Goal: Transaction & Acquisition: Obtain resource

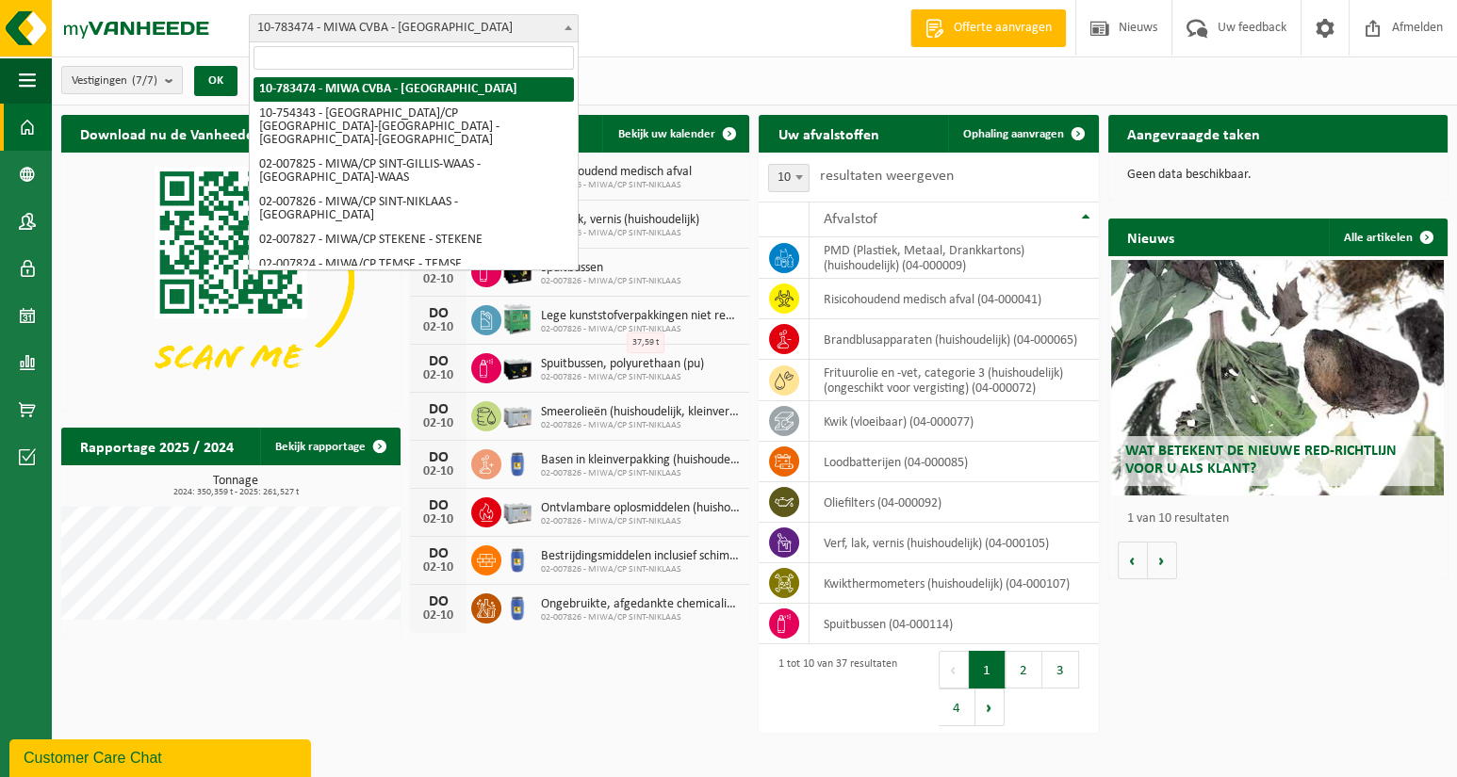
click at [528, 27] on span "10-783474 - MIWA CVBA - [GEOGRAPHIC_DATA]" at bounding box center [414, 28] width 328 height 26
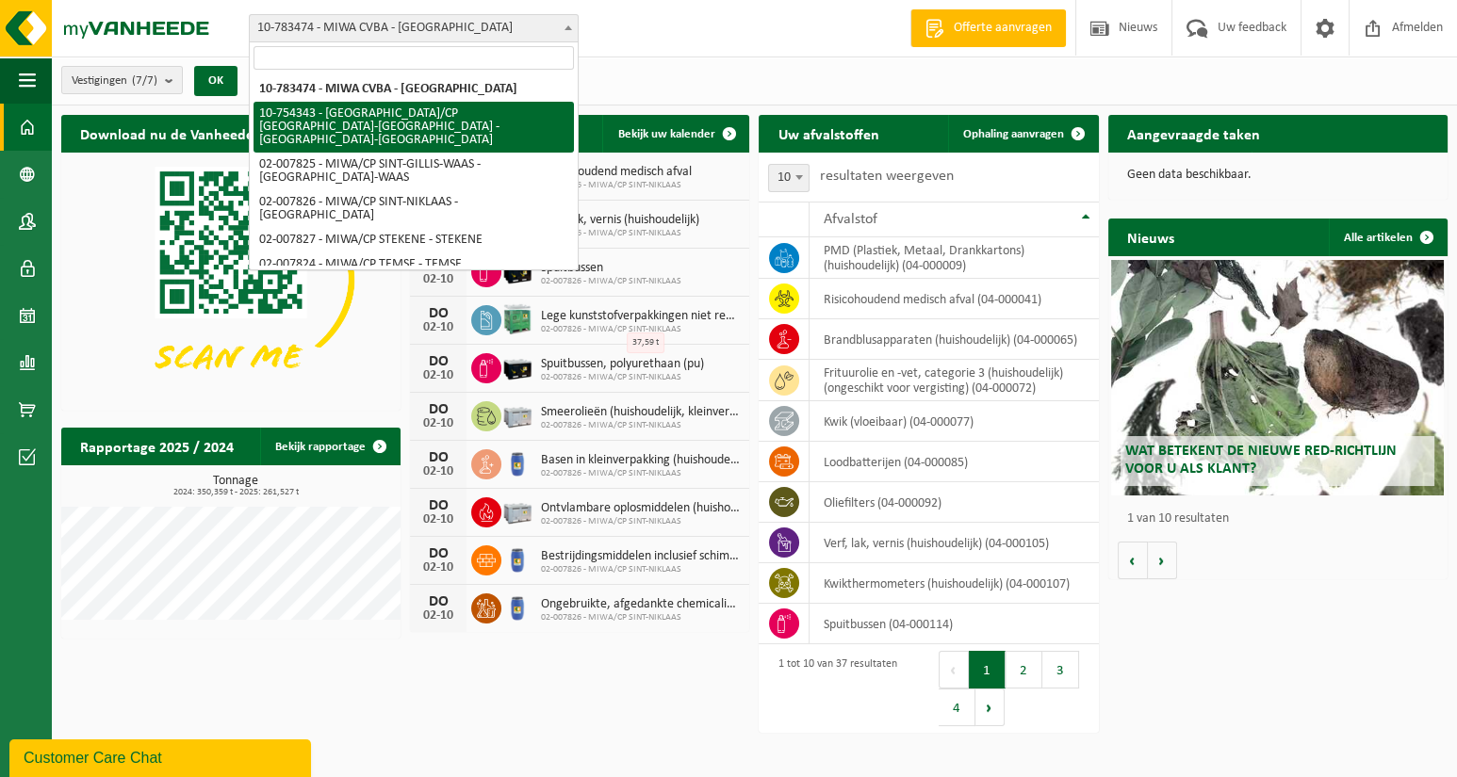
select select "27802"
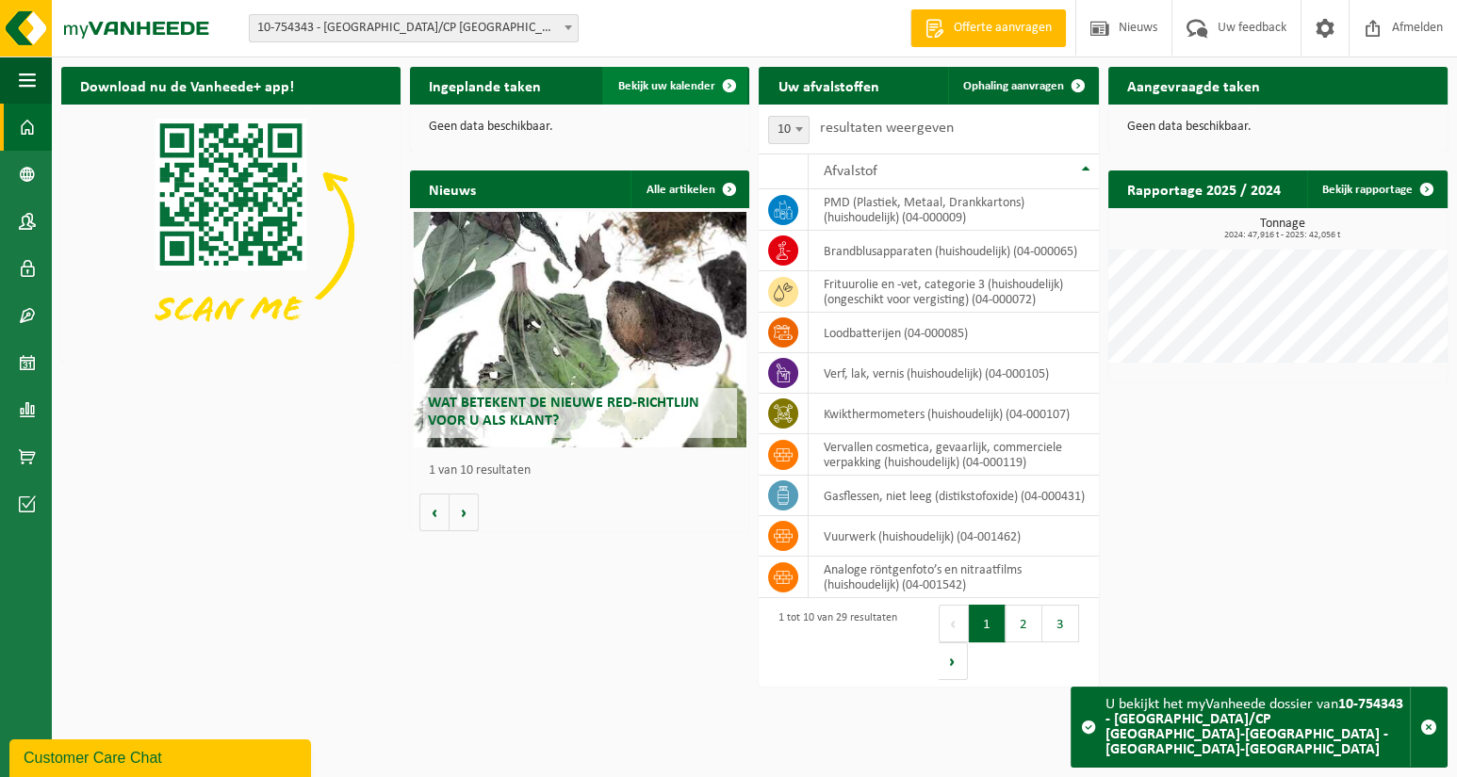
click at [680, 80] on span "Bekijk uw kalender" at bounding box center [665, 86] width 97 height 12
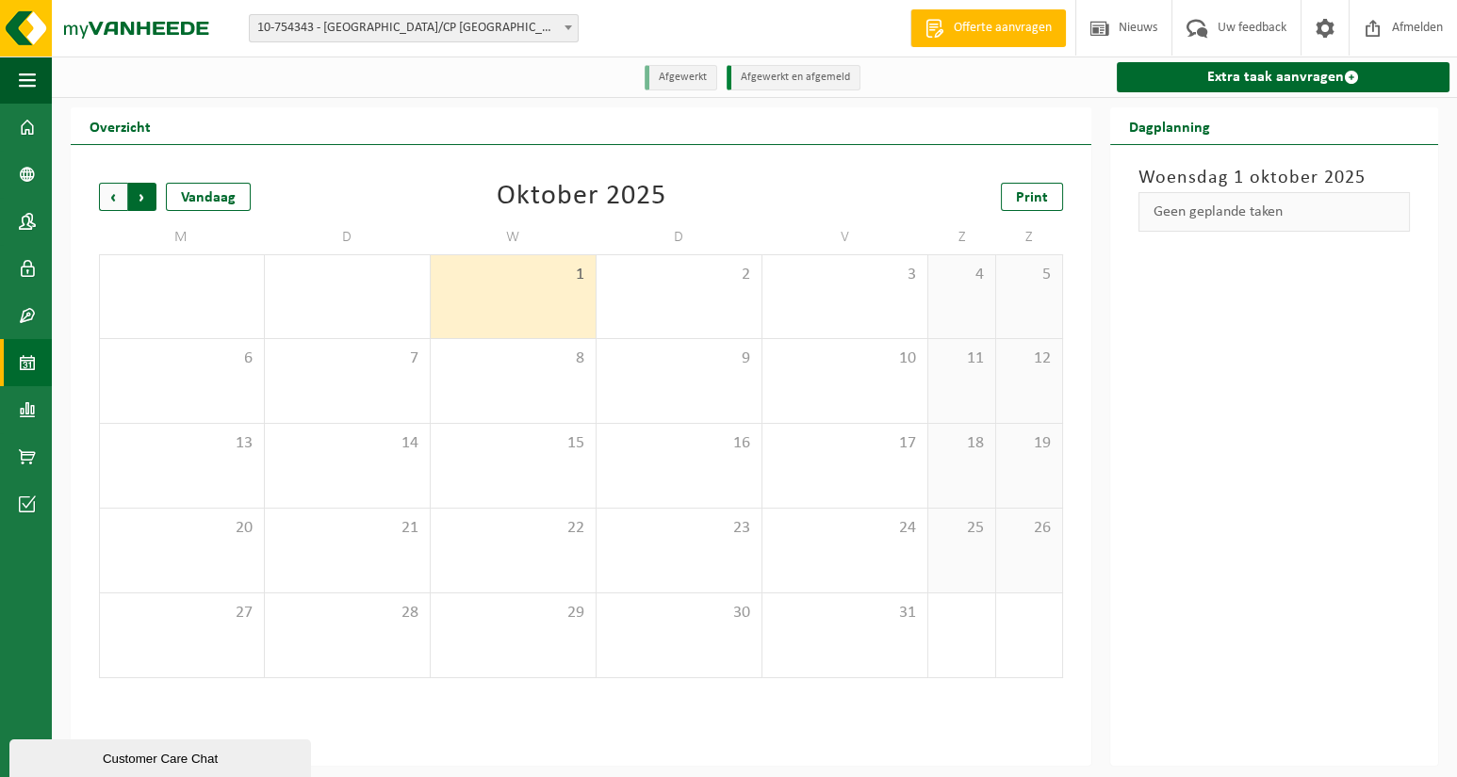
click at [114, 202] on span "Vorige" at bounding box center [113, 197] width 28 height 28
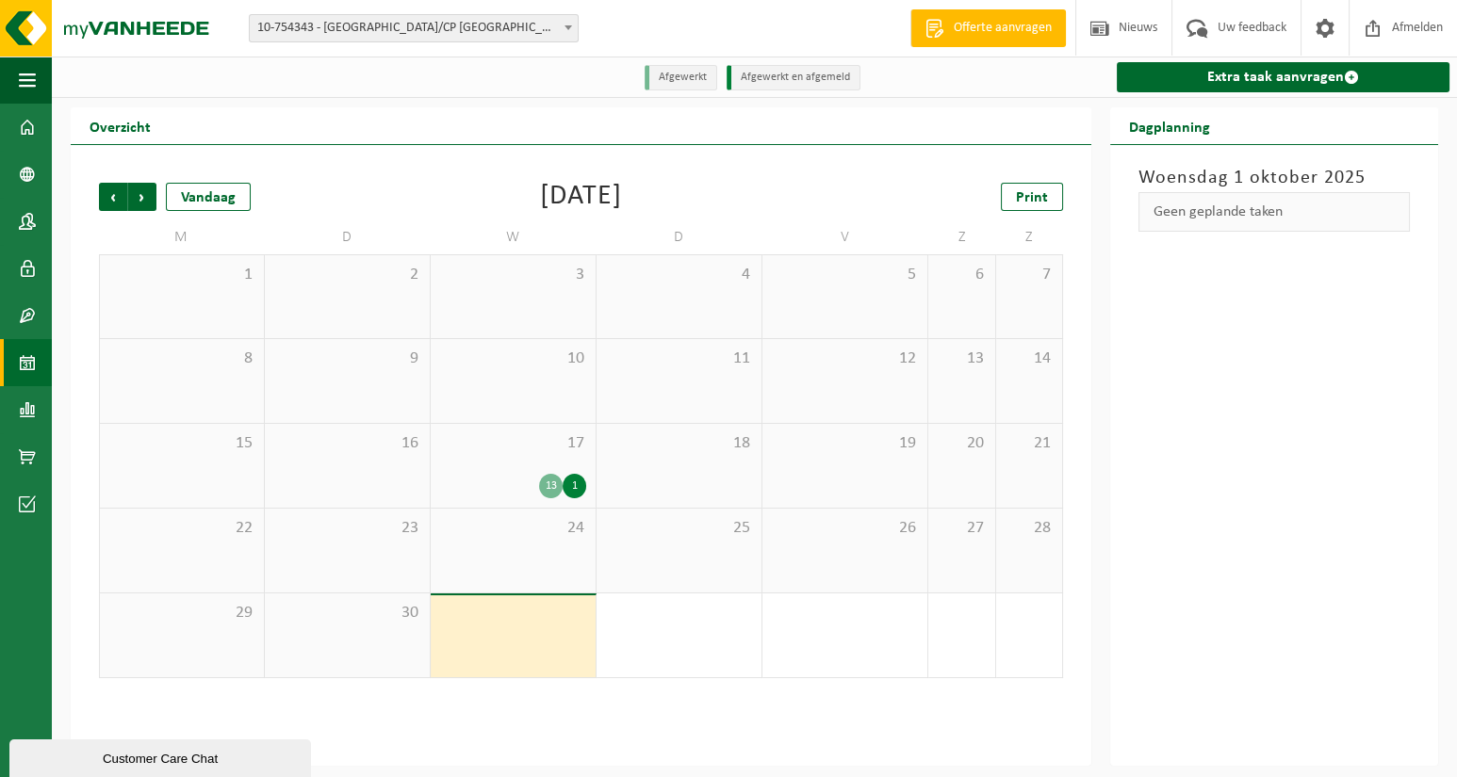
click at [567, 482] on div "1" at bounding box center [575, 486] width 24 height 24
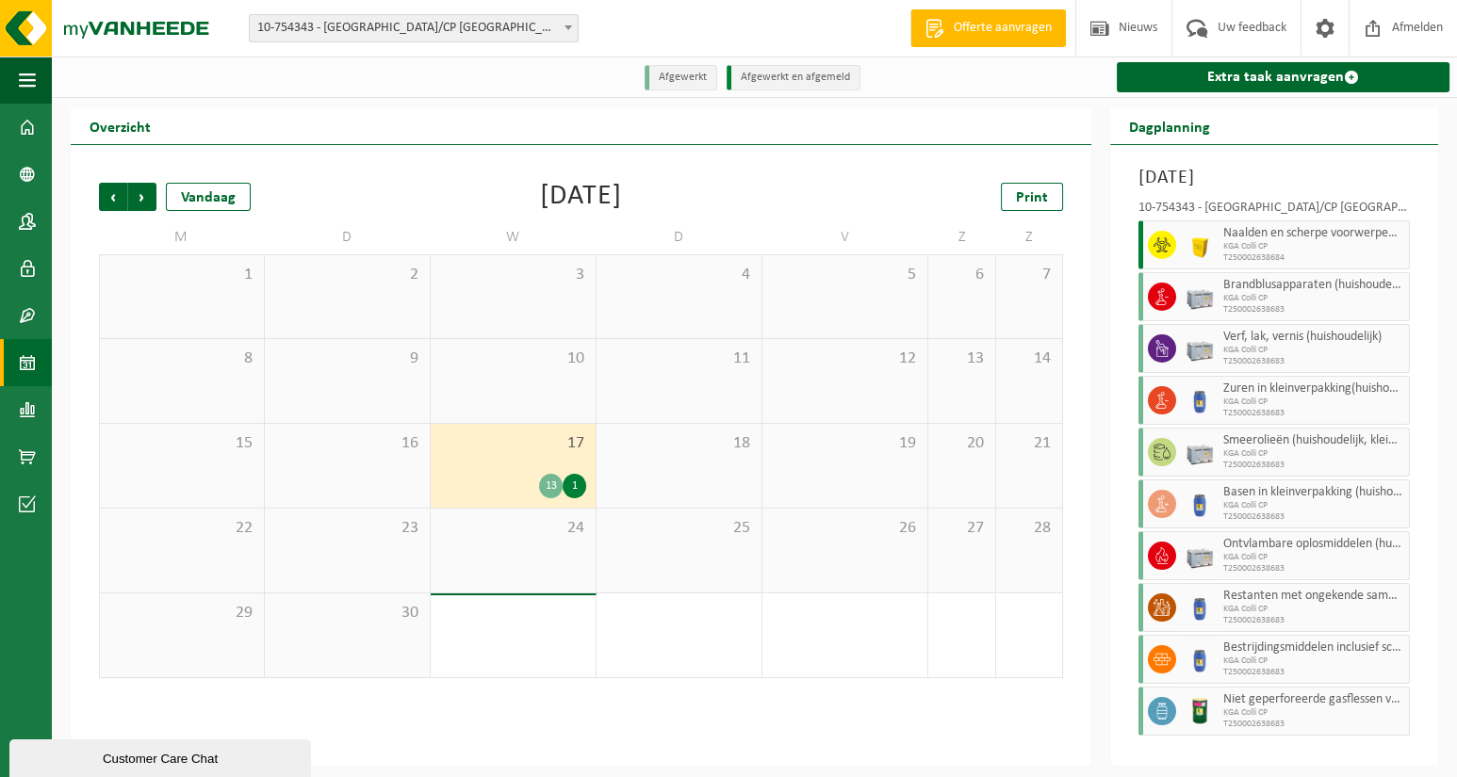
click at [545, 486] on div "13" at bounding box center [551, 486] width 24 height 24
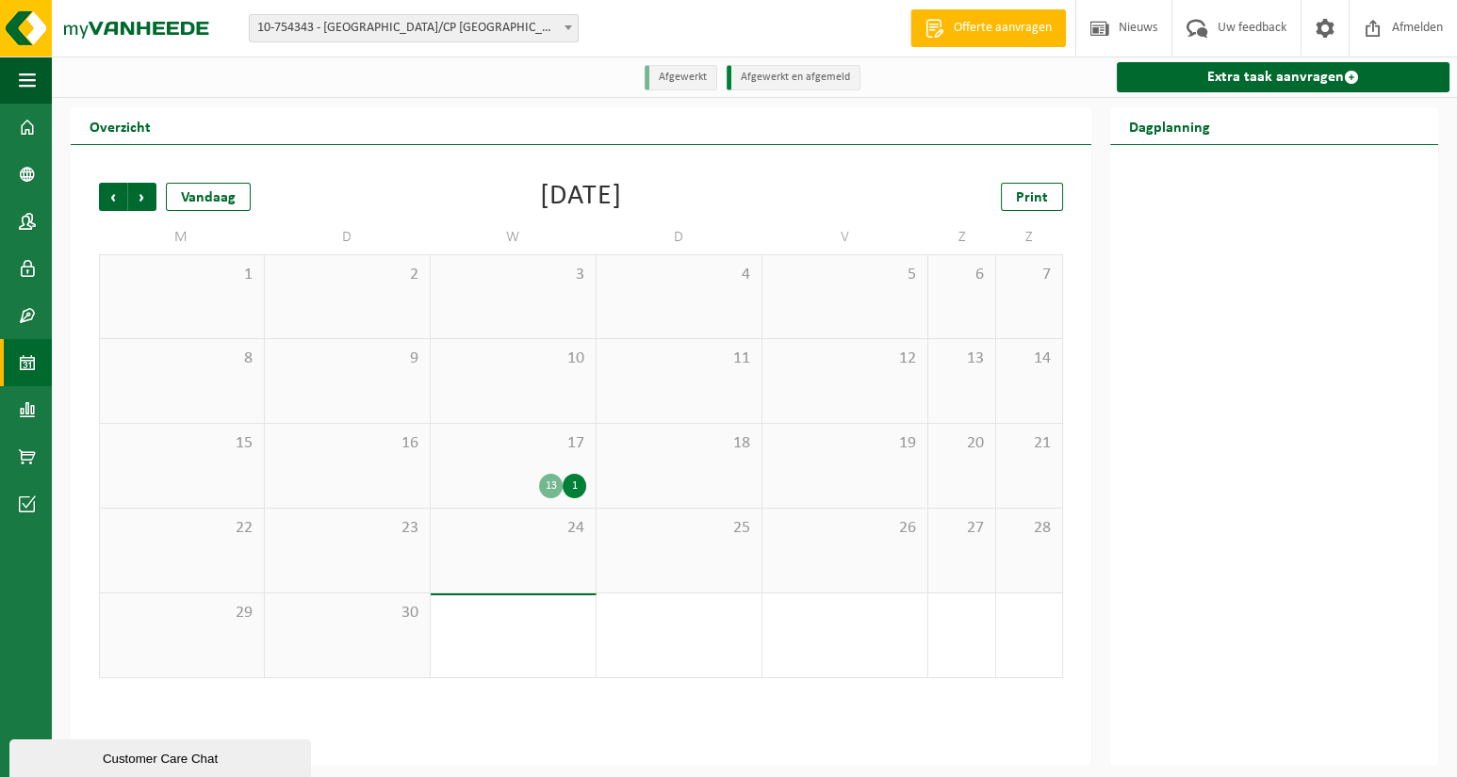
click at [565, 484] on div "1" at bounding box center [575, 486] width 24 height 24
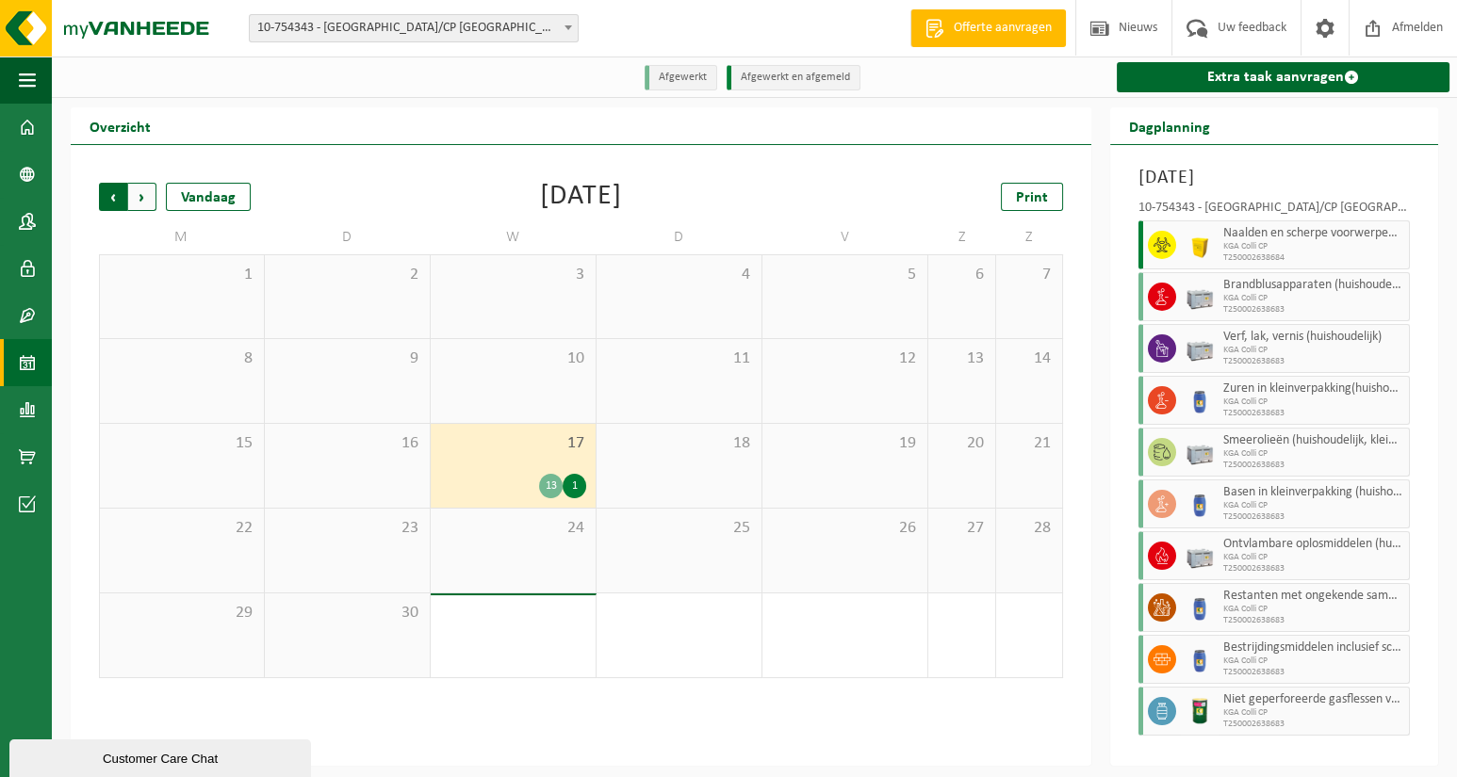
click at [137, 201] on span "Volgende" at bounding box center [142, 197] width 28 height 28
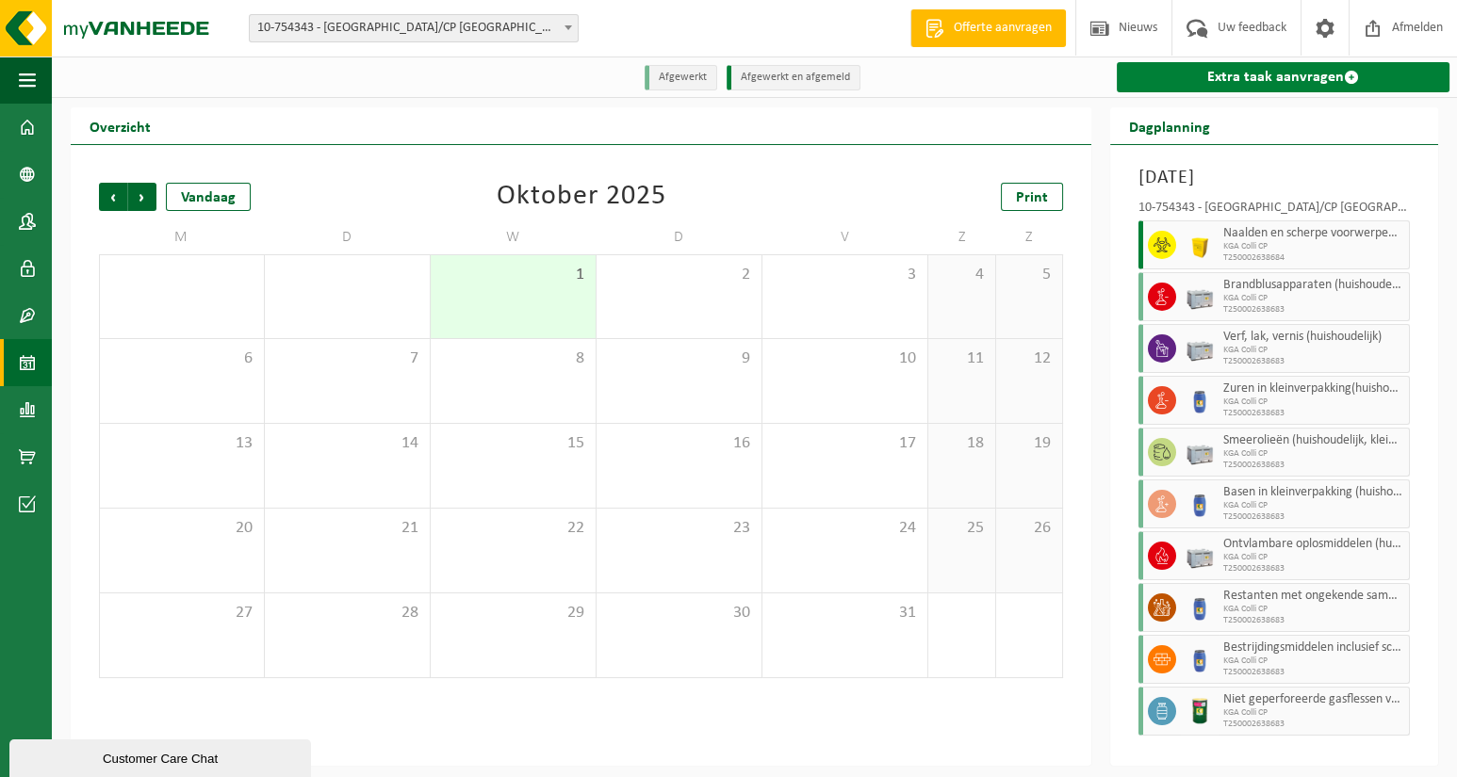
click at [1210, 85] on link "Extra taak aanvragen" at bounding box center [1283, 77] width 333 height 30
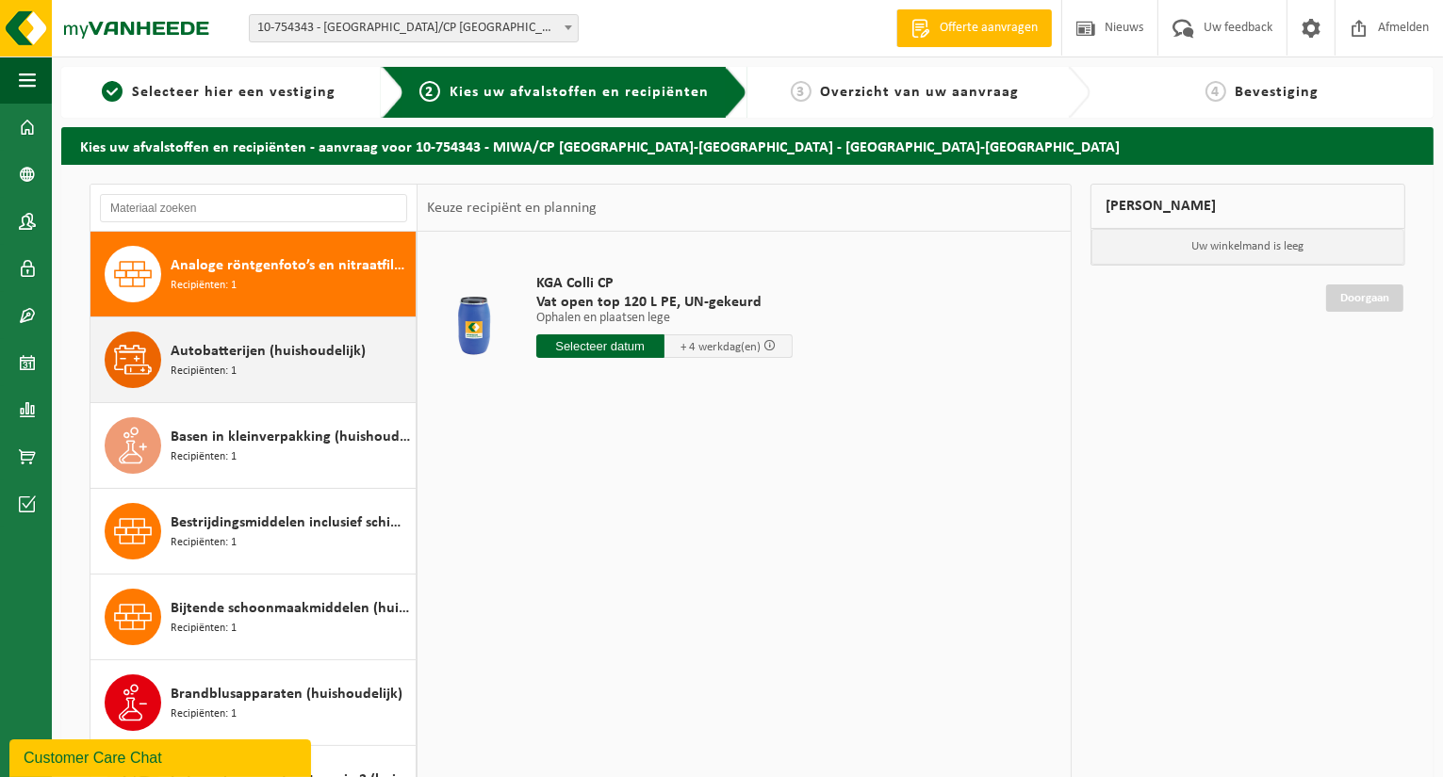
click at [247, 341] on span "Autobatterijen (huishoudelijk)" at bounding box center [268, 351] width 195 height 23
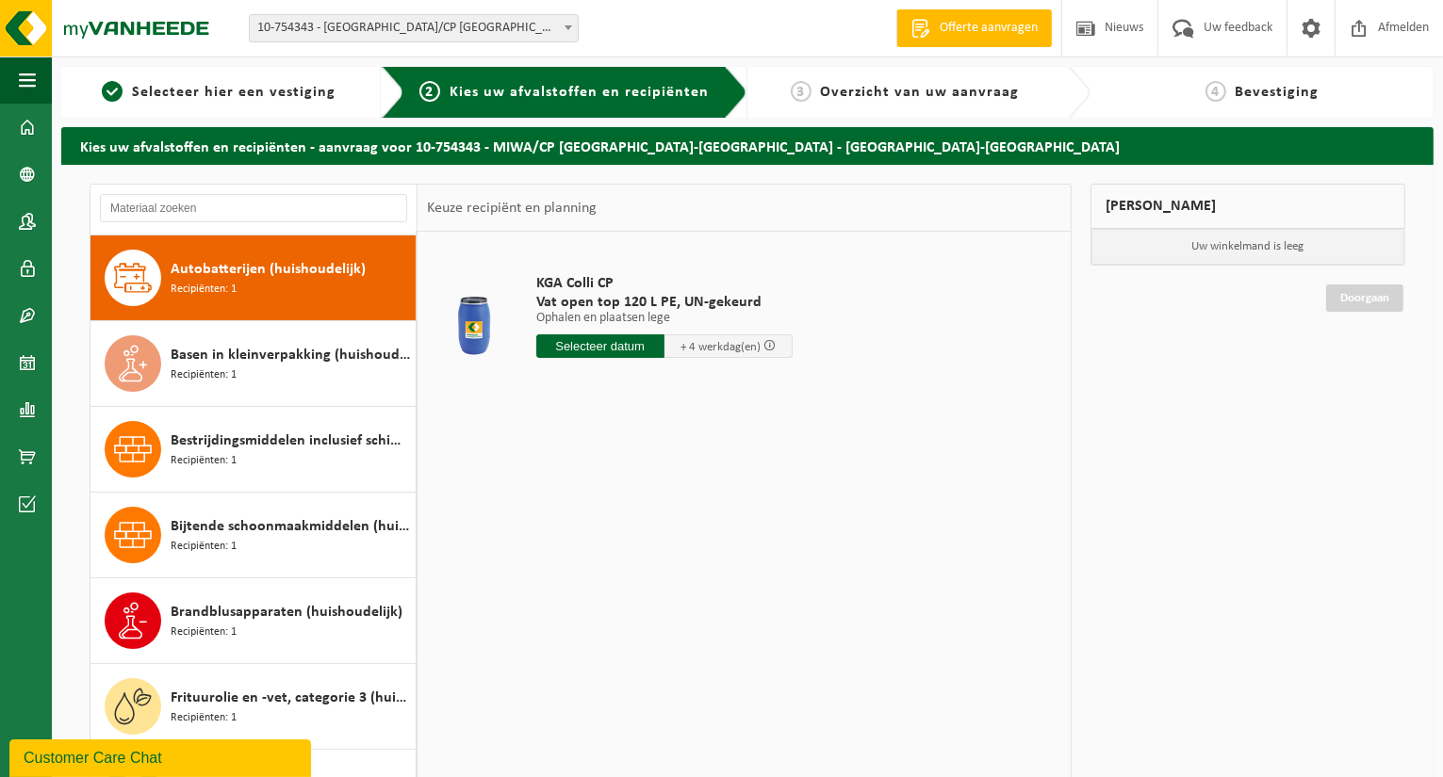
scroll to position [85, 0]
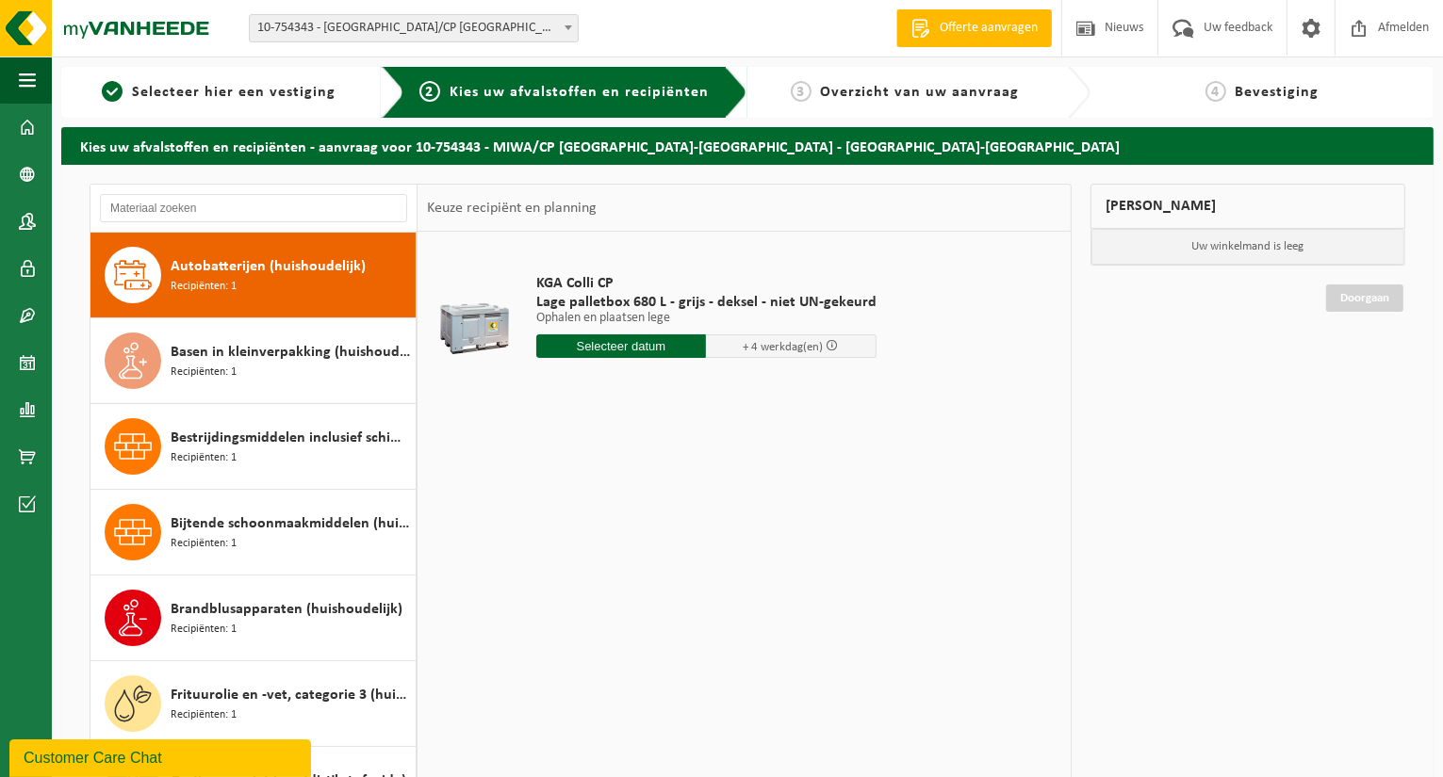
click at [627, 346] on input "text" at bounding box center [621, 347] width 171 height 24
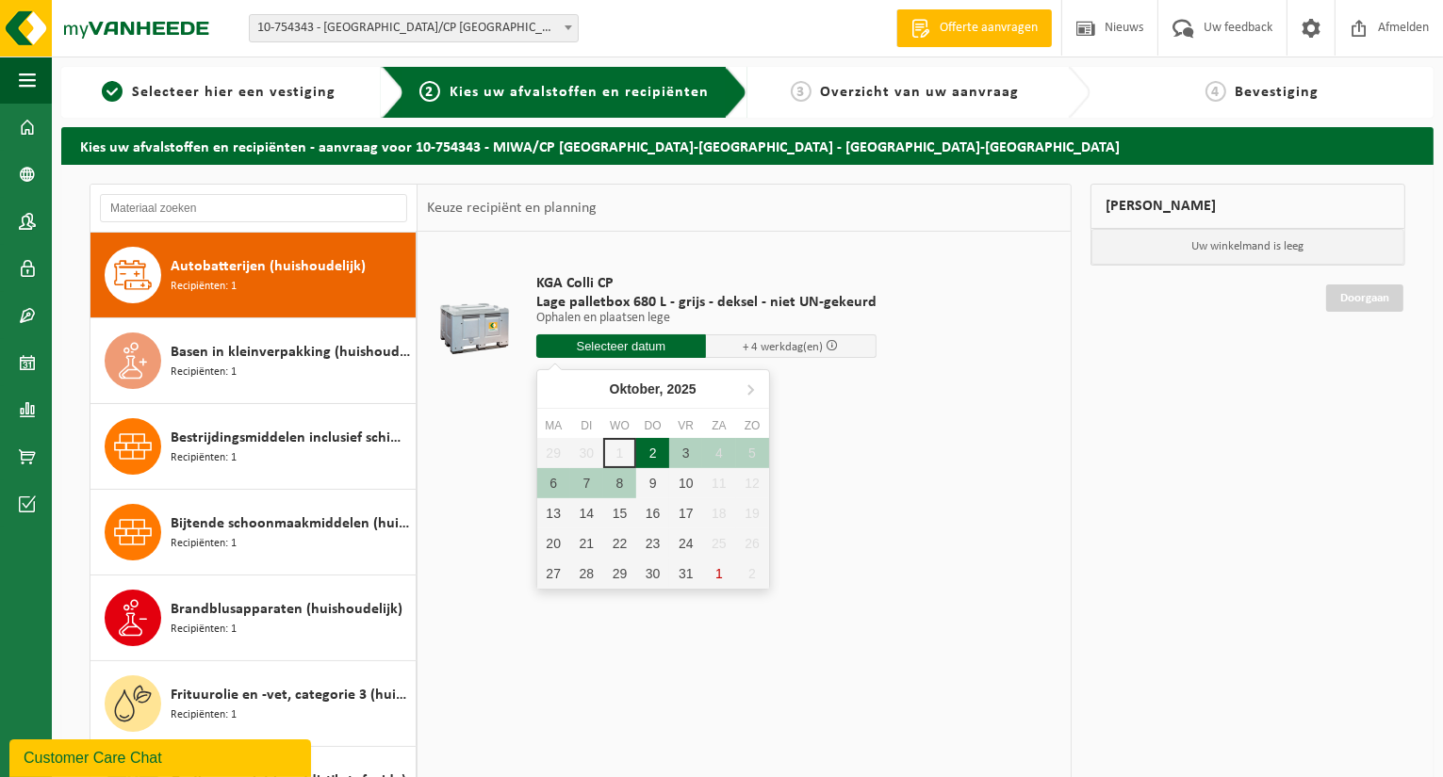
click at [648, 459] on div "2" at bounding box center [652, 453] width 33 height 30
type input "Van 2025-10-02"
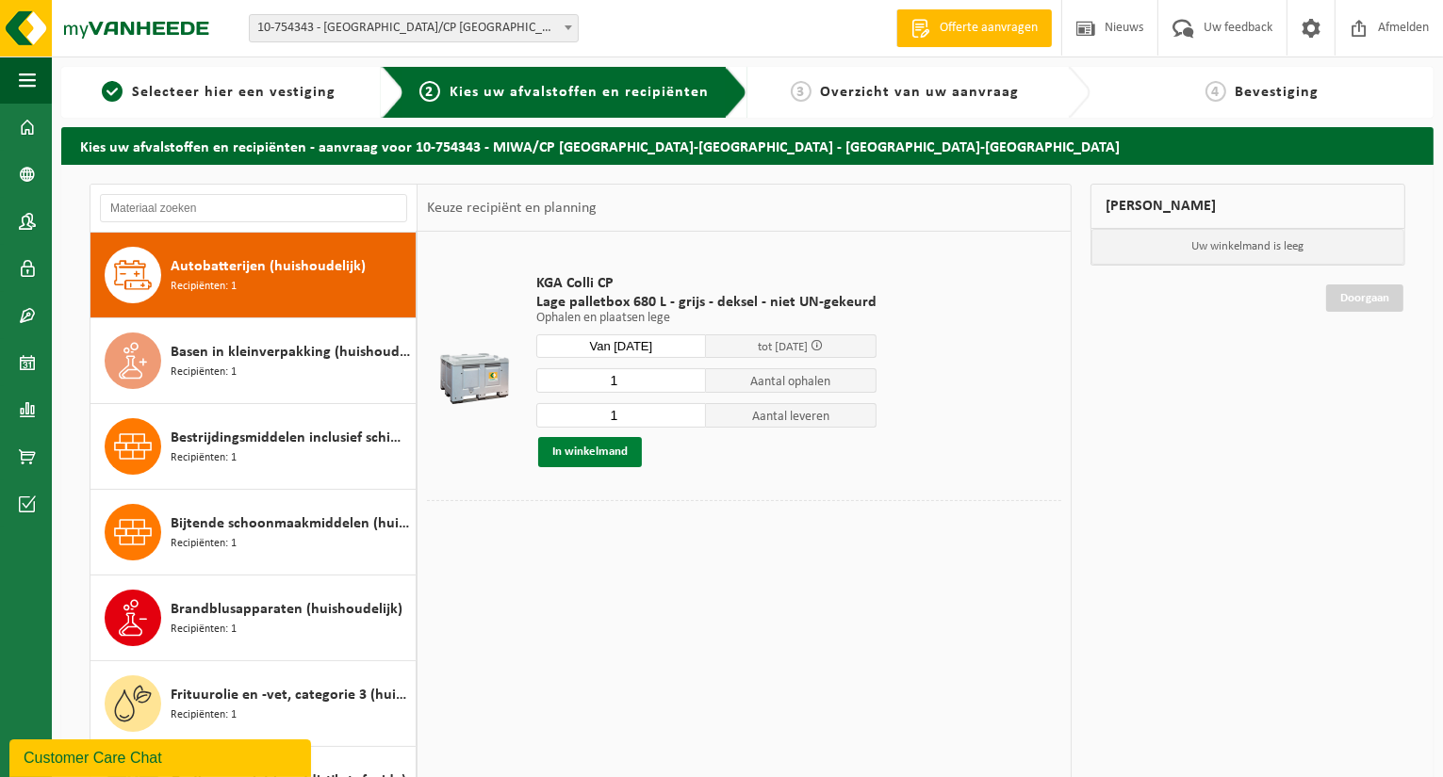
click at [613, 457] on button "In winkelmand" at bounding box center [590, 452] width 104 height 30
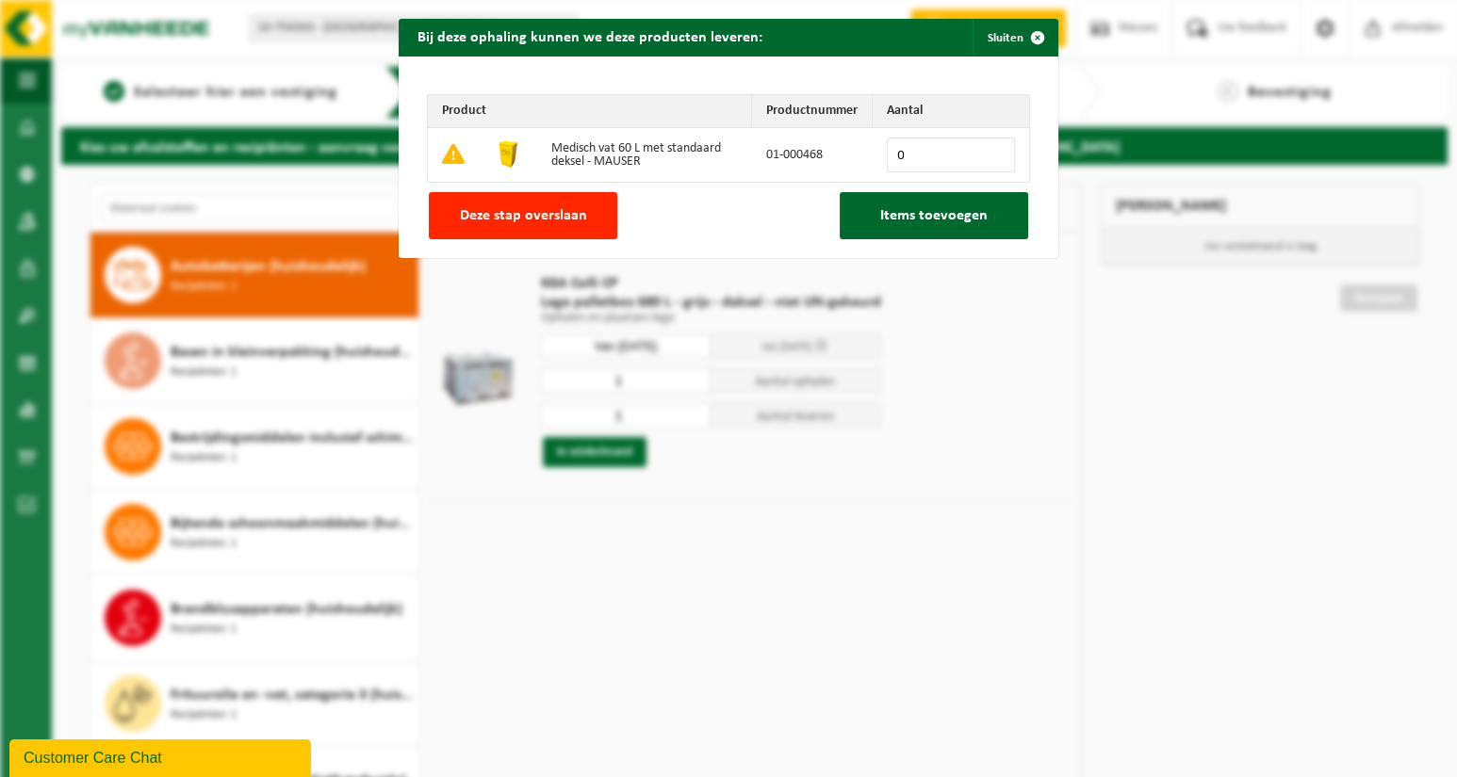
click at [950, 157] on input "0" at bounding box center [951, 155] width 128 height 35
type input "2"
click at [982, 213] on button "Items toevoegen" at bounding box center [934, 215] width 188 height 47
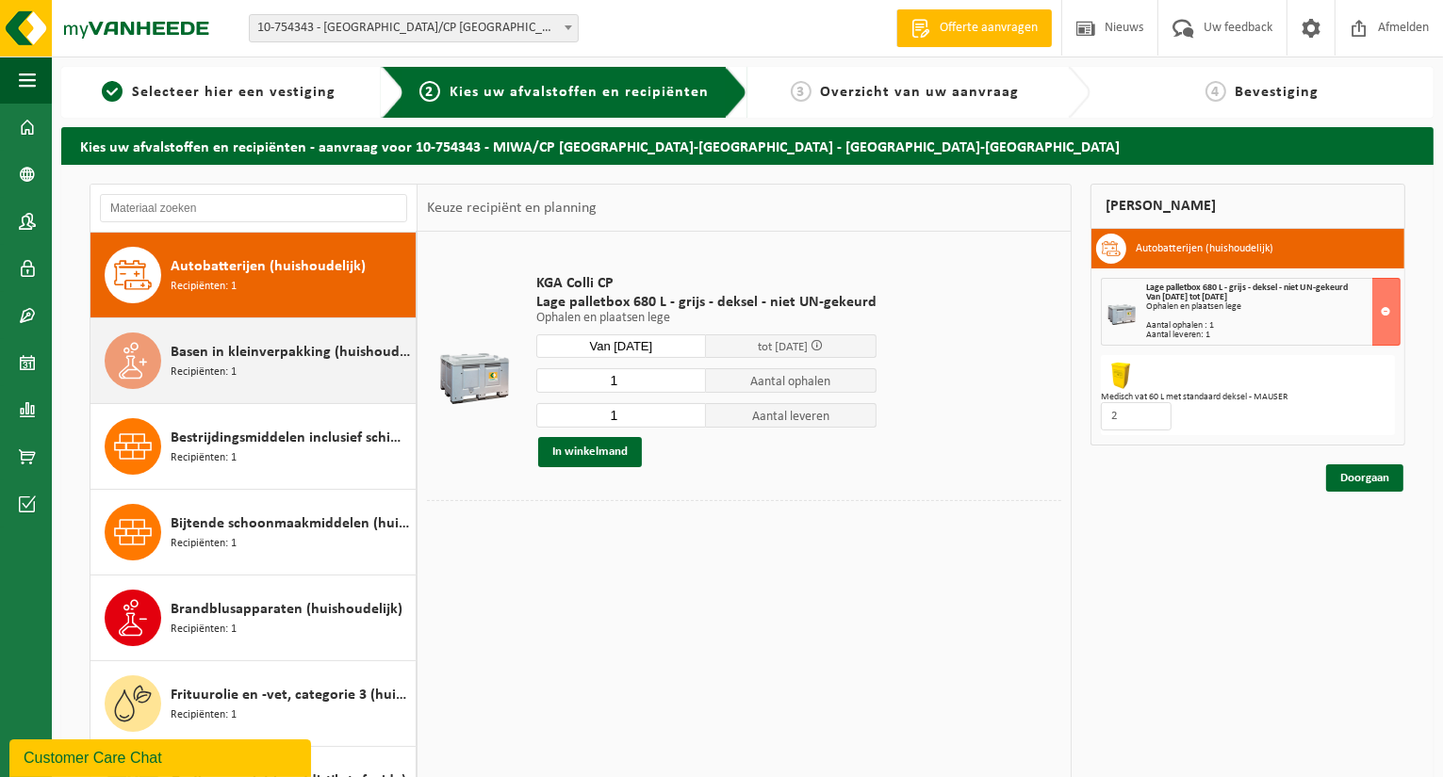
click at [324, 346] on span "Basen in kleinverpakking (huishoudelijk)" at bounding box center [291, 352] width 240 height 23
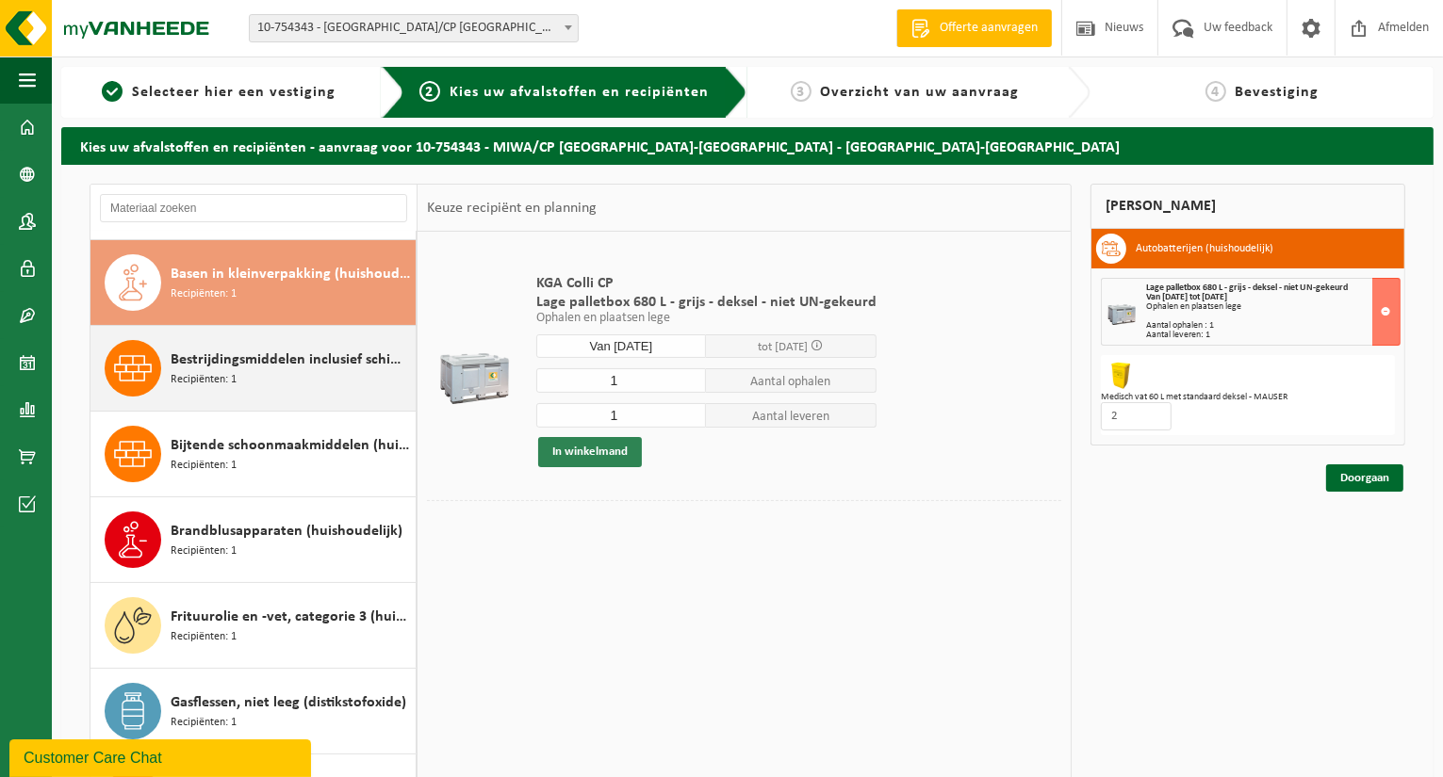
scroll to position [171, 0]
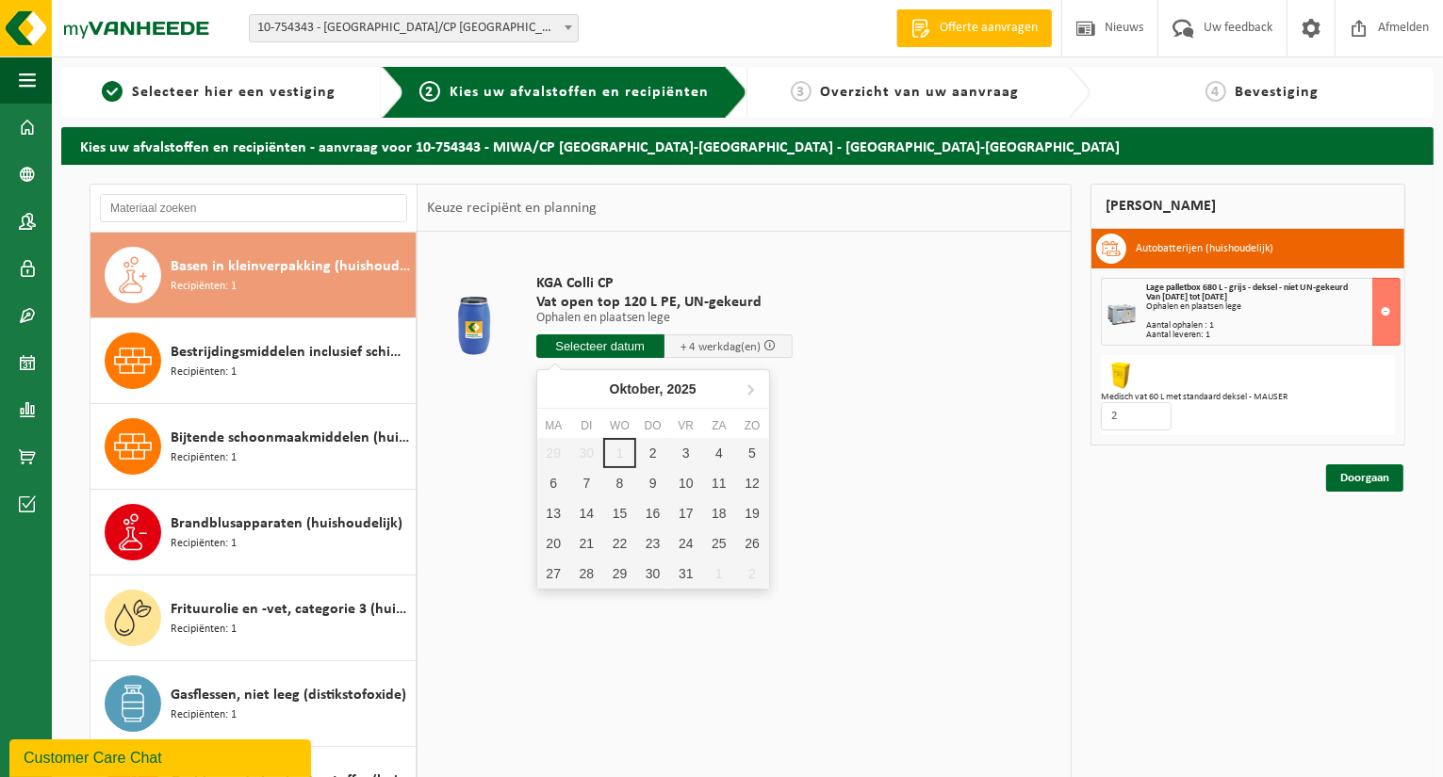
click at [617, 349] on input "text" at bounding box center [600, 347] width 128 height 24
click at [663, 451] on div "2" at bounding box center [652, 453] width 33 height 30
type input "Van 2025-10-02"
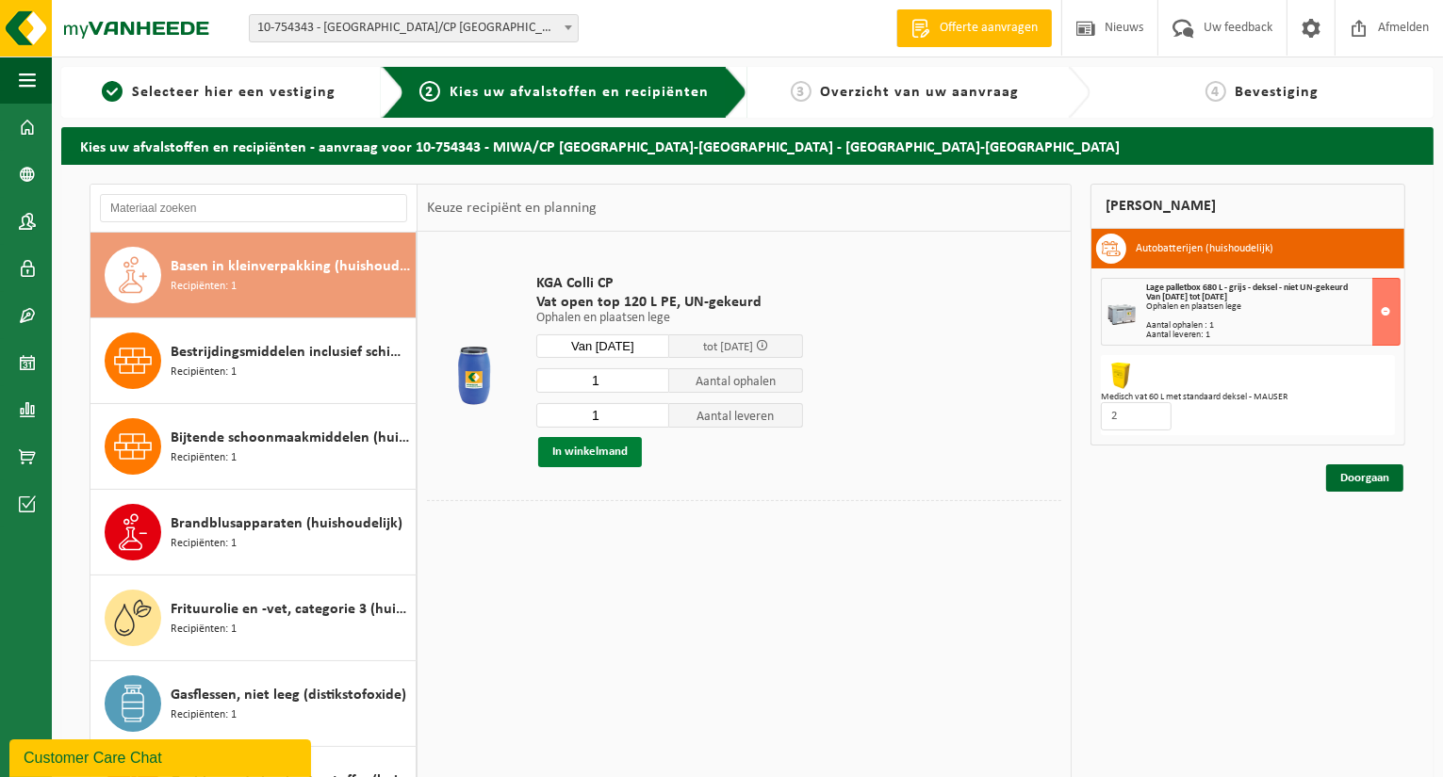
click at [577, 450] on button "In winkelmand" at bounding box center [590, 452] width 104 height 30
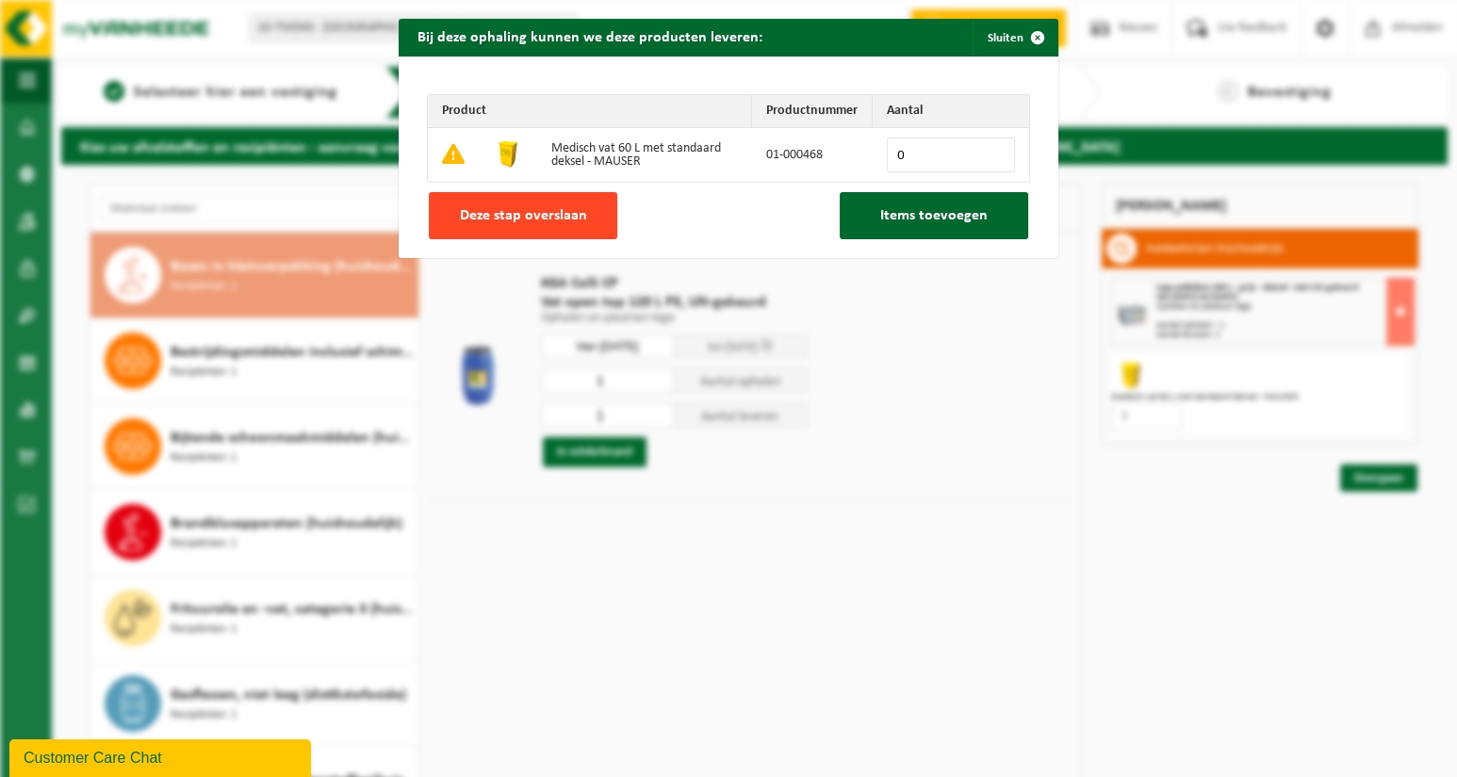
click at [492, 224] on button "Deze stap overslaan" at bounding box center [523, 215] width 188 height 47
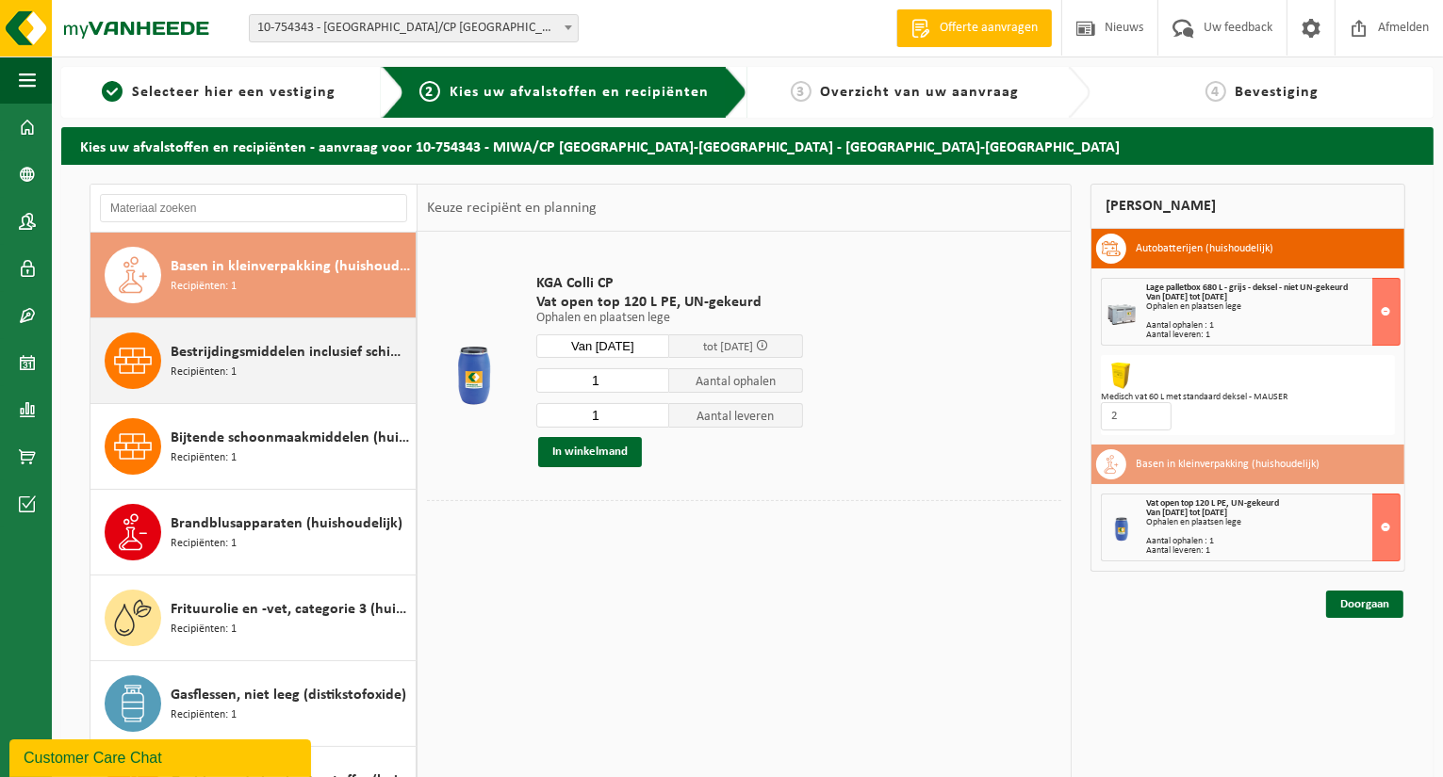
click at [290, 354] on span "Bestrijdingsmiddelen inclusief schimmelwerende beschermingsmiddelen (huishoudel…" at bounding box center [291, 352] width 240 height 23
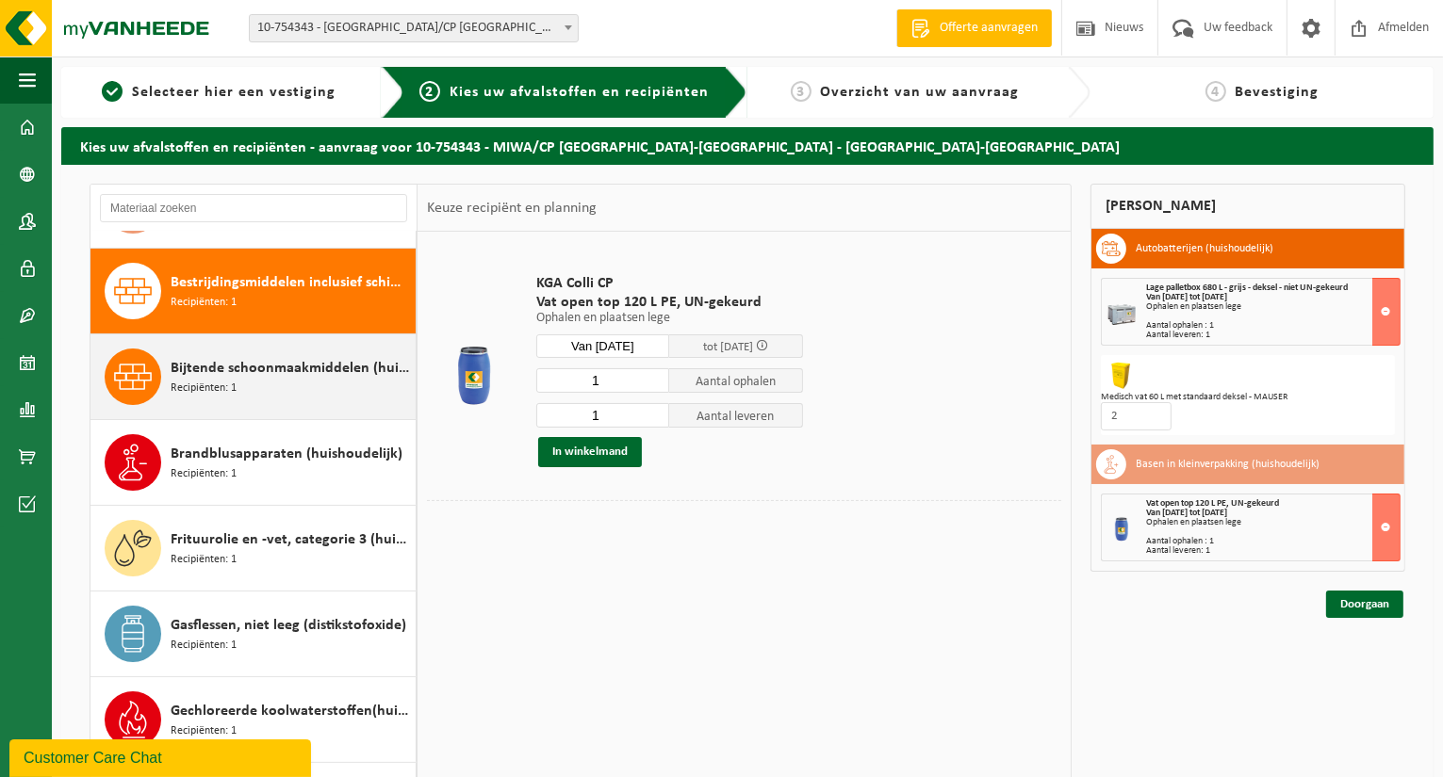
scroll to position [256, 0]
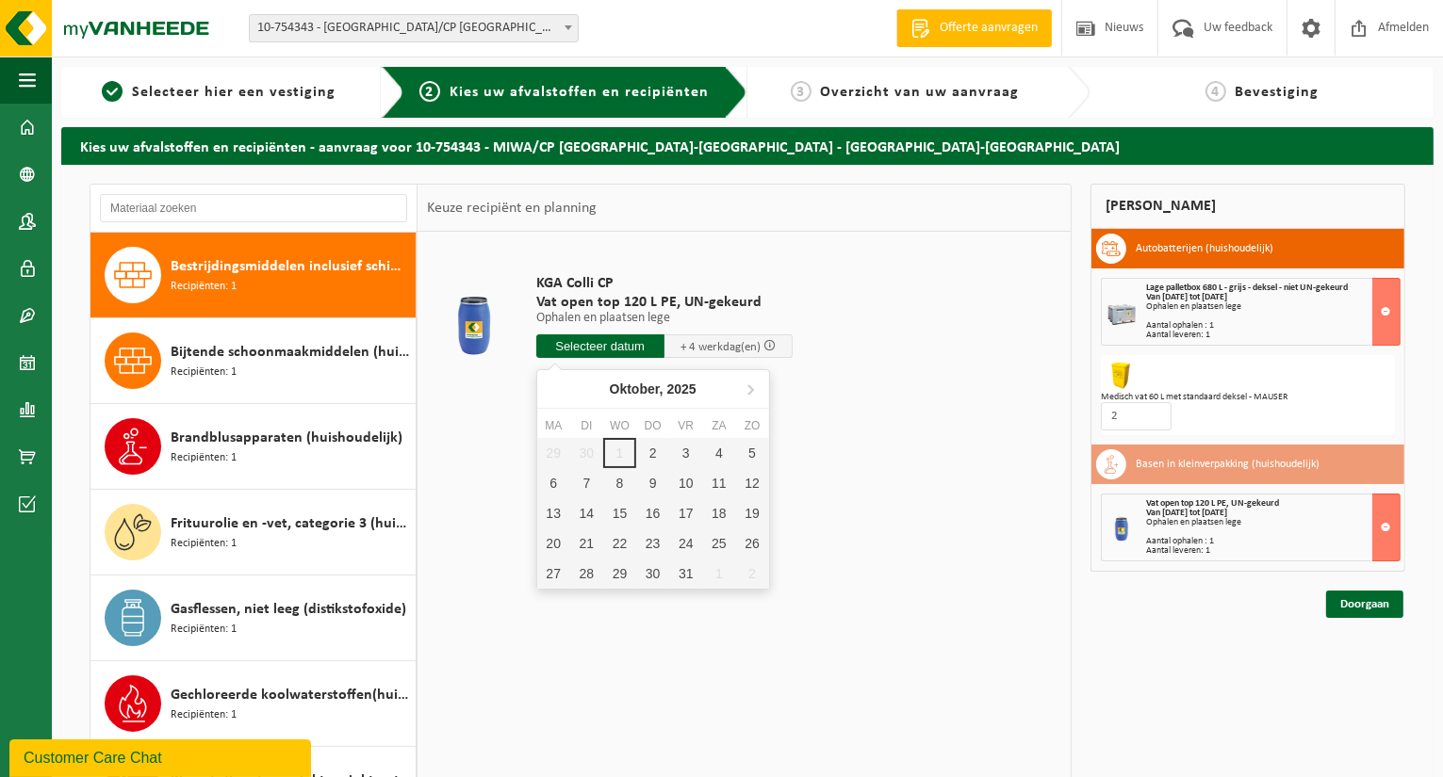
click at [590, 339] on input "text" at bounding box center [600, 347] width 128 height 24
click at [643, 471] on div "9" at bounding box center [652, 483] width 33 height 30
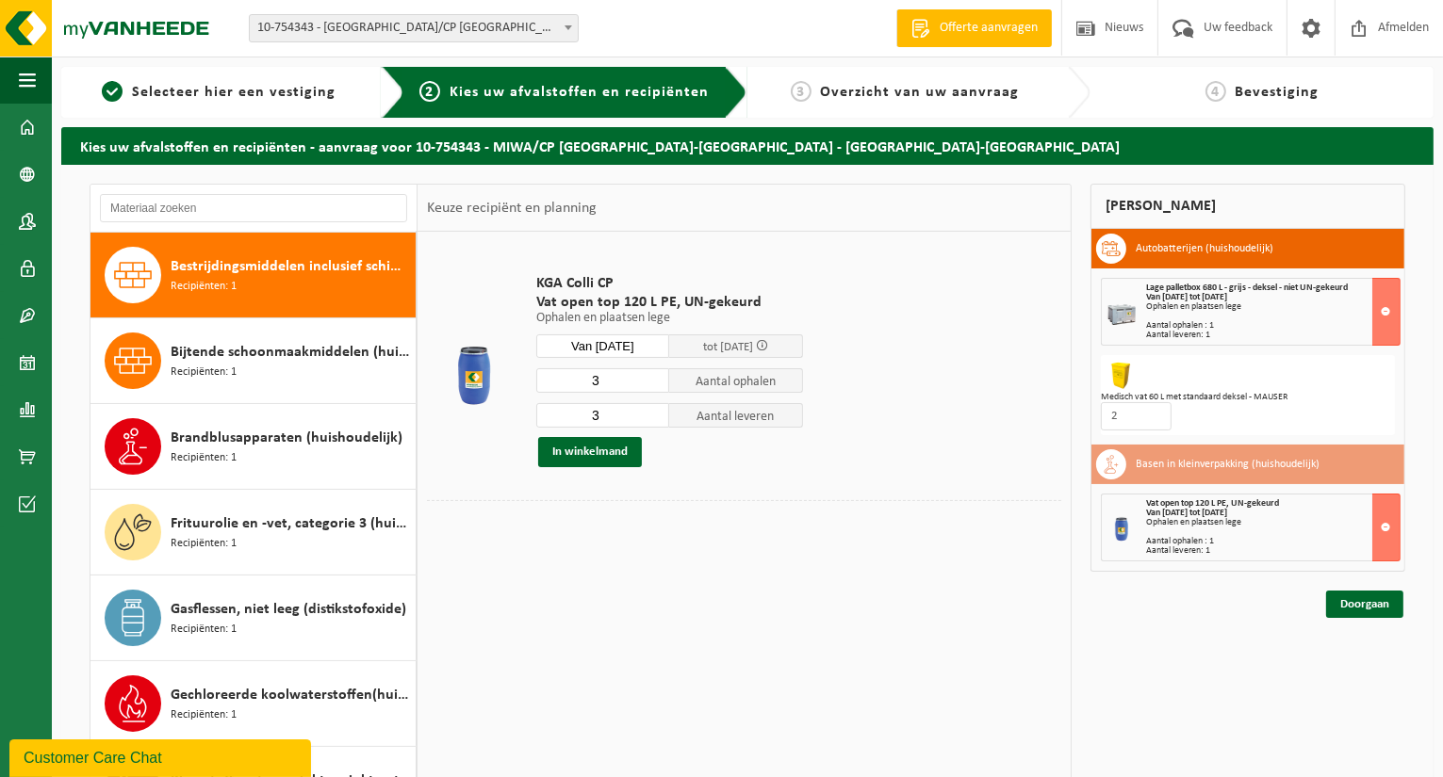
click at [659, 345] on input "Van 2025-10-09" at bounding box center [603, 347] width 134 height 24
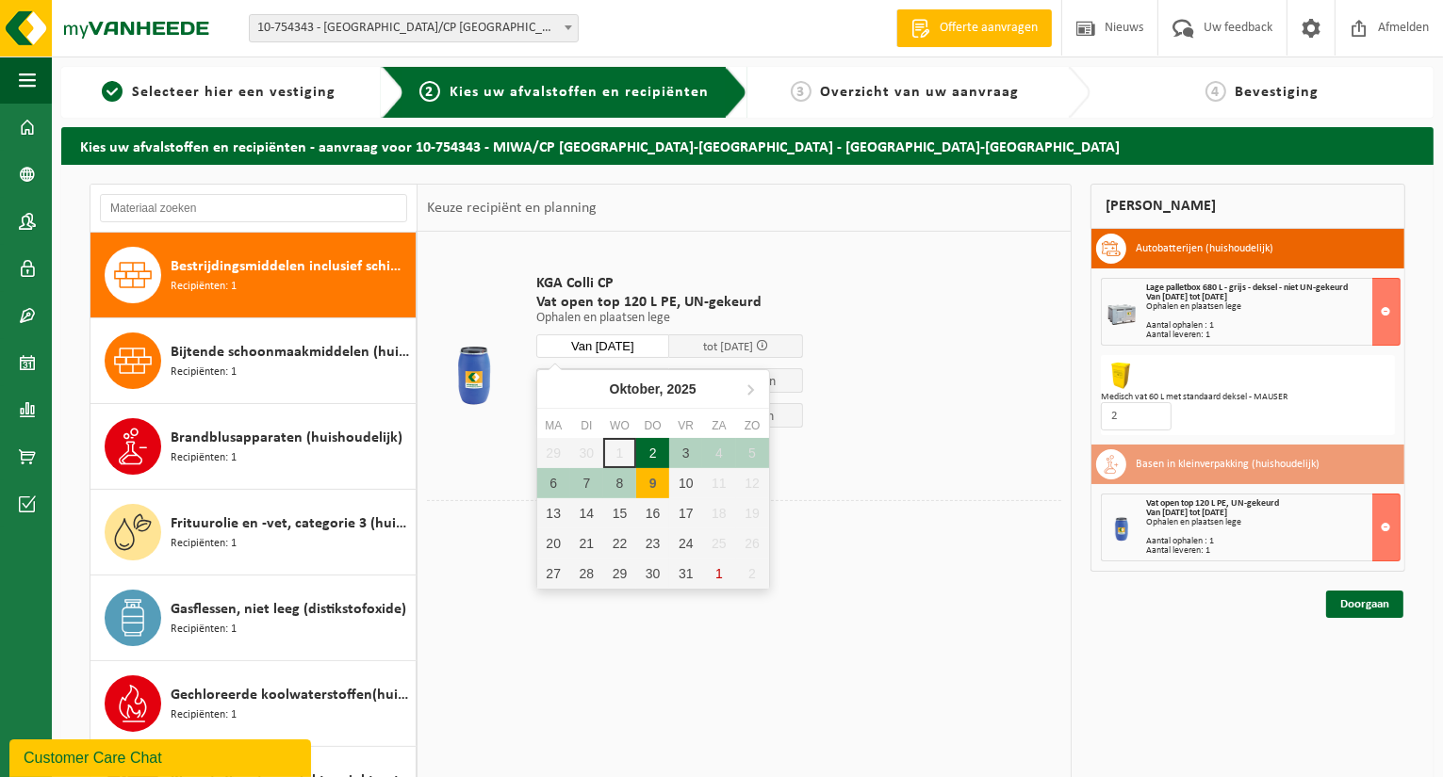
click at [660, 451] on div "2" at bounding box center [652, 453] width 33 height 30
type input "Van 2025-10-02"
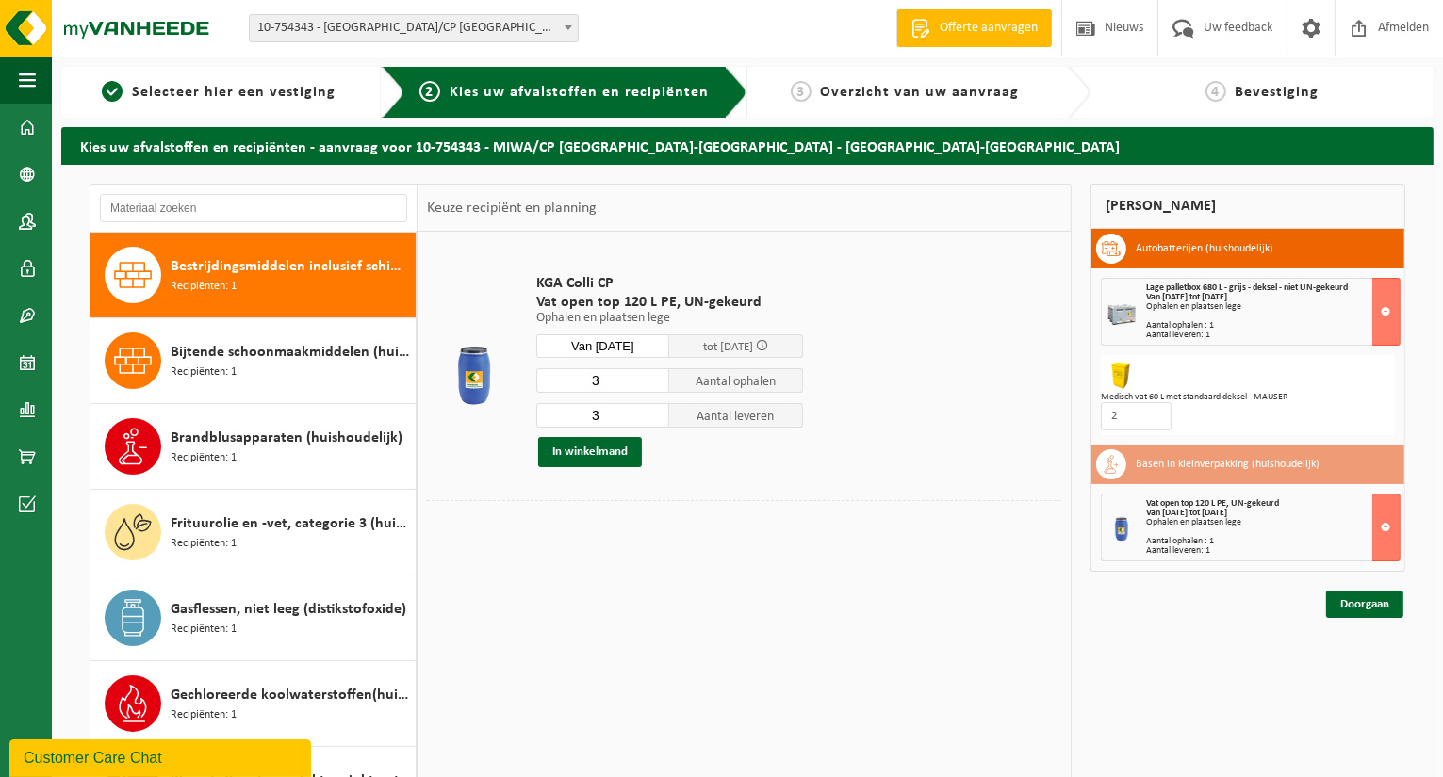
click at [768, 346] on span at bounding box center [762, 345] width 12 height 12
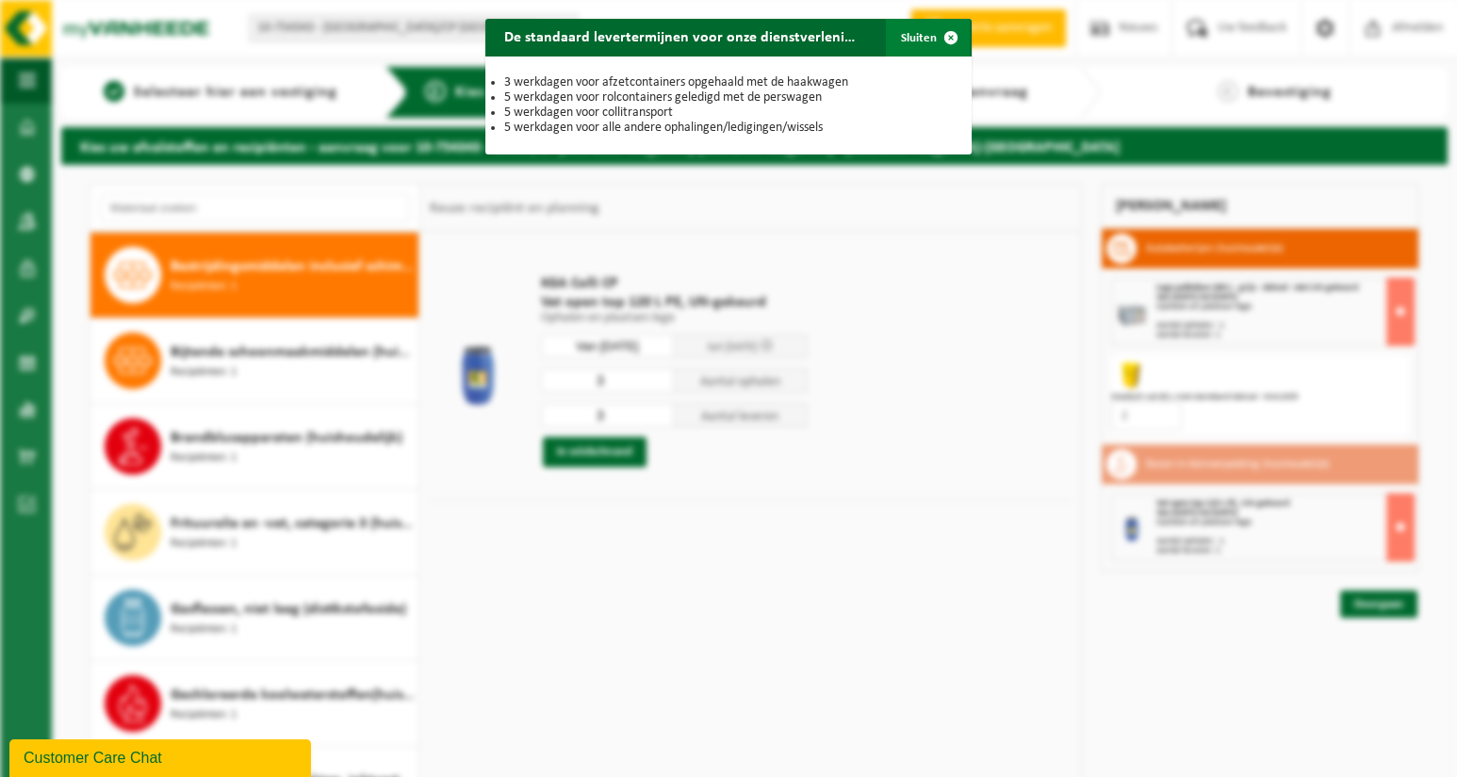
click at [932, 35] on span "button" at bounding box center [951, 38] width 38 height 38
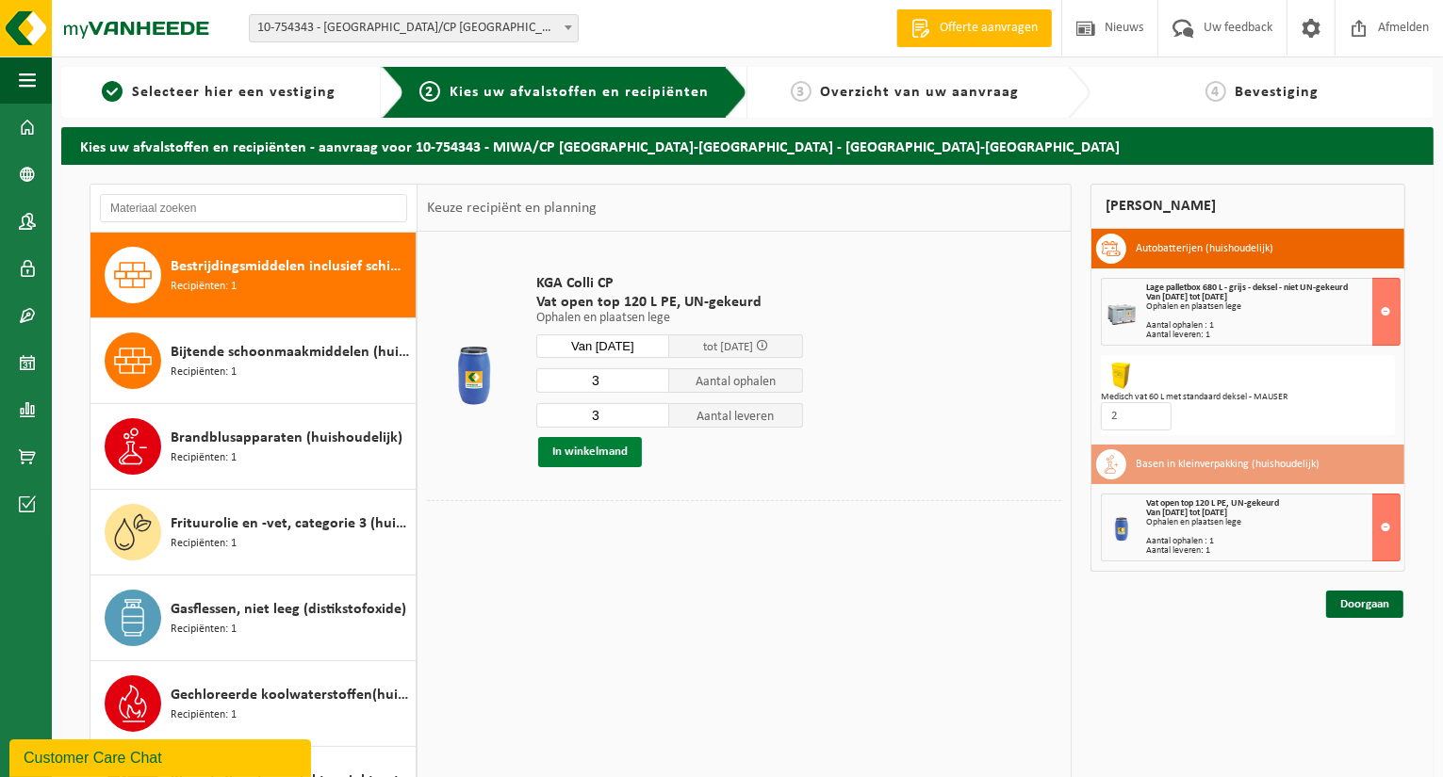
click at [613, 447] on button "In winkelmand" at bounding box center [590, 452] width 104 height 30
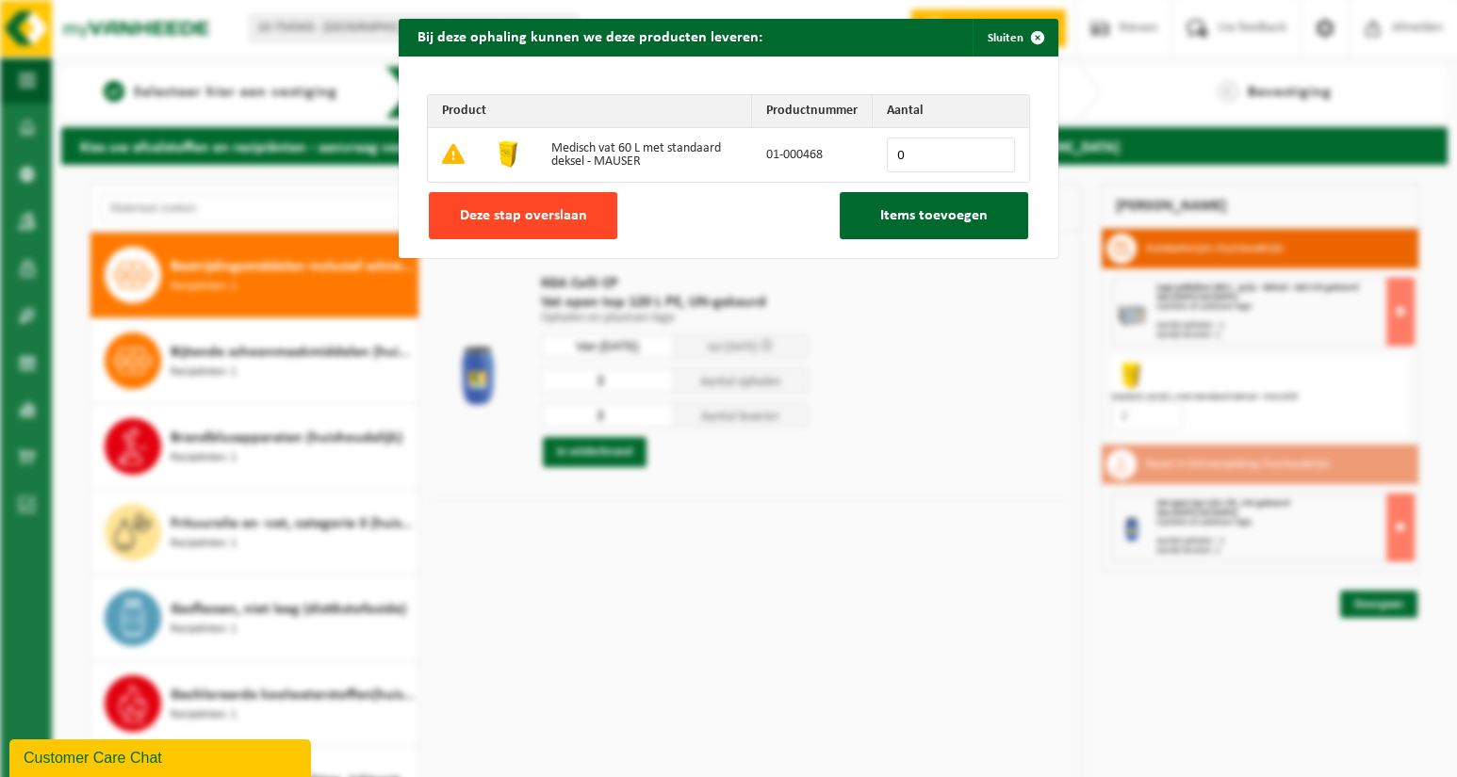
click at [538, 210] on span "Deze stap overslaan" at bounding box center [523, 215] width 127 height 15
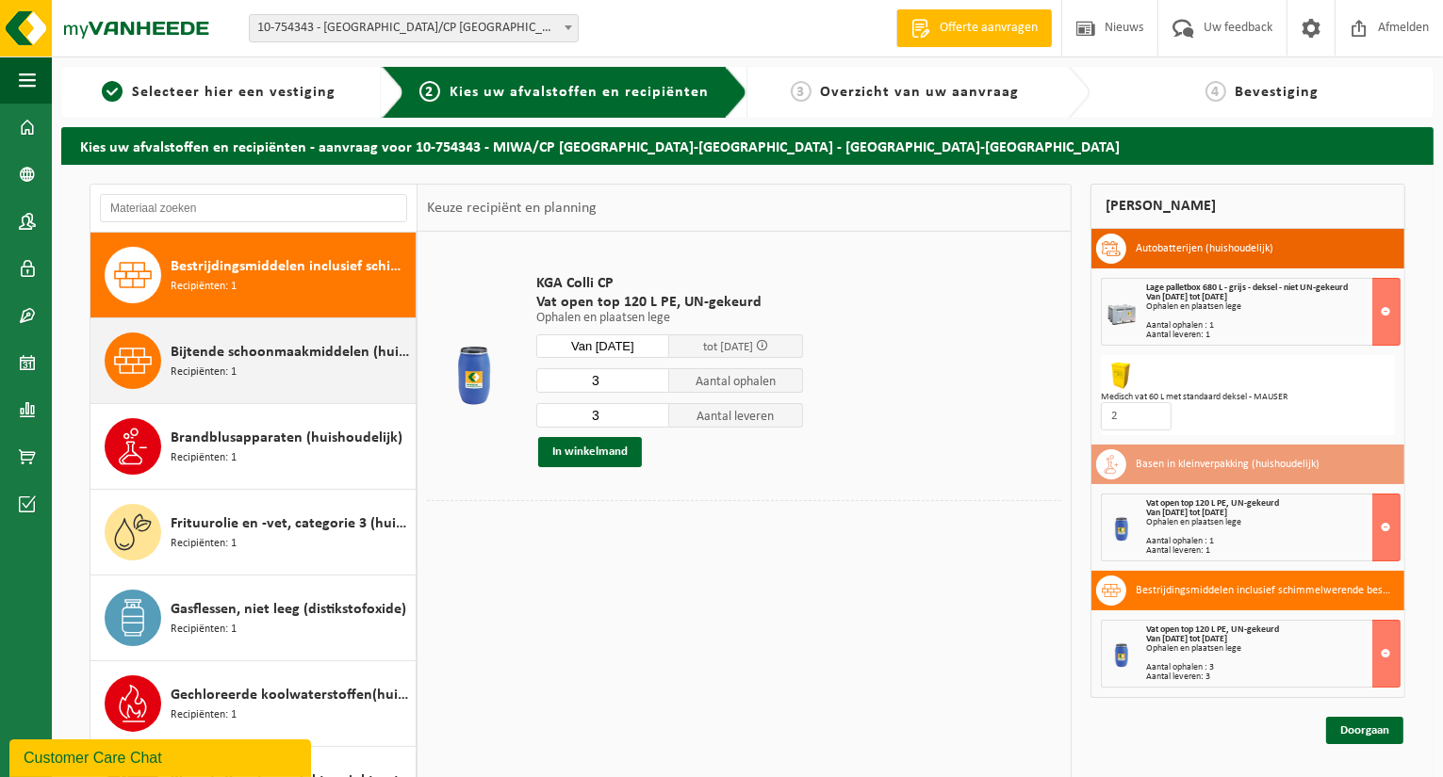
click at [293, 374] on div "Bijtende schoonmaakmiddelen (huishoudelijk) Recipiënten: 1" at bounding box center [291, 361] width 240 height 57
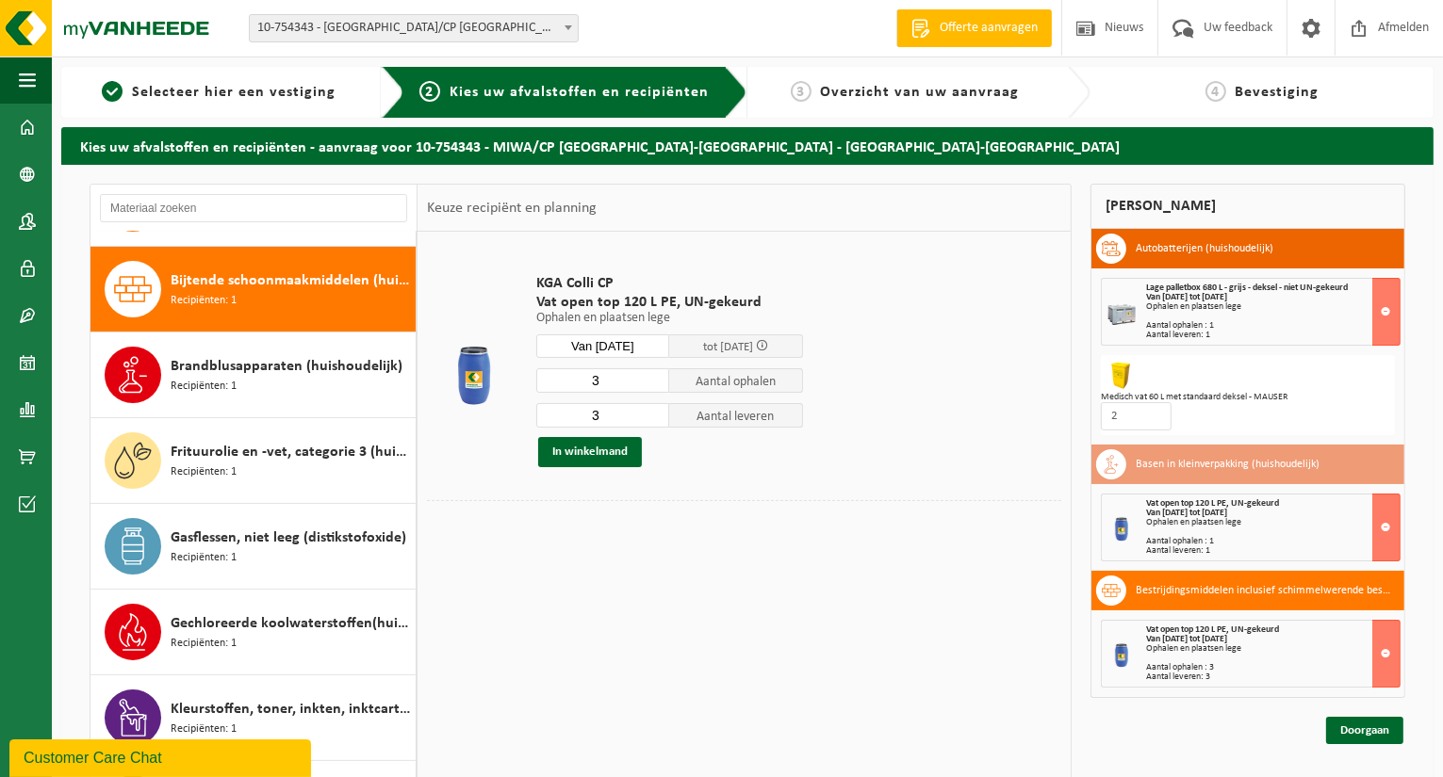
scroll to position [342, 0]
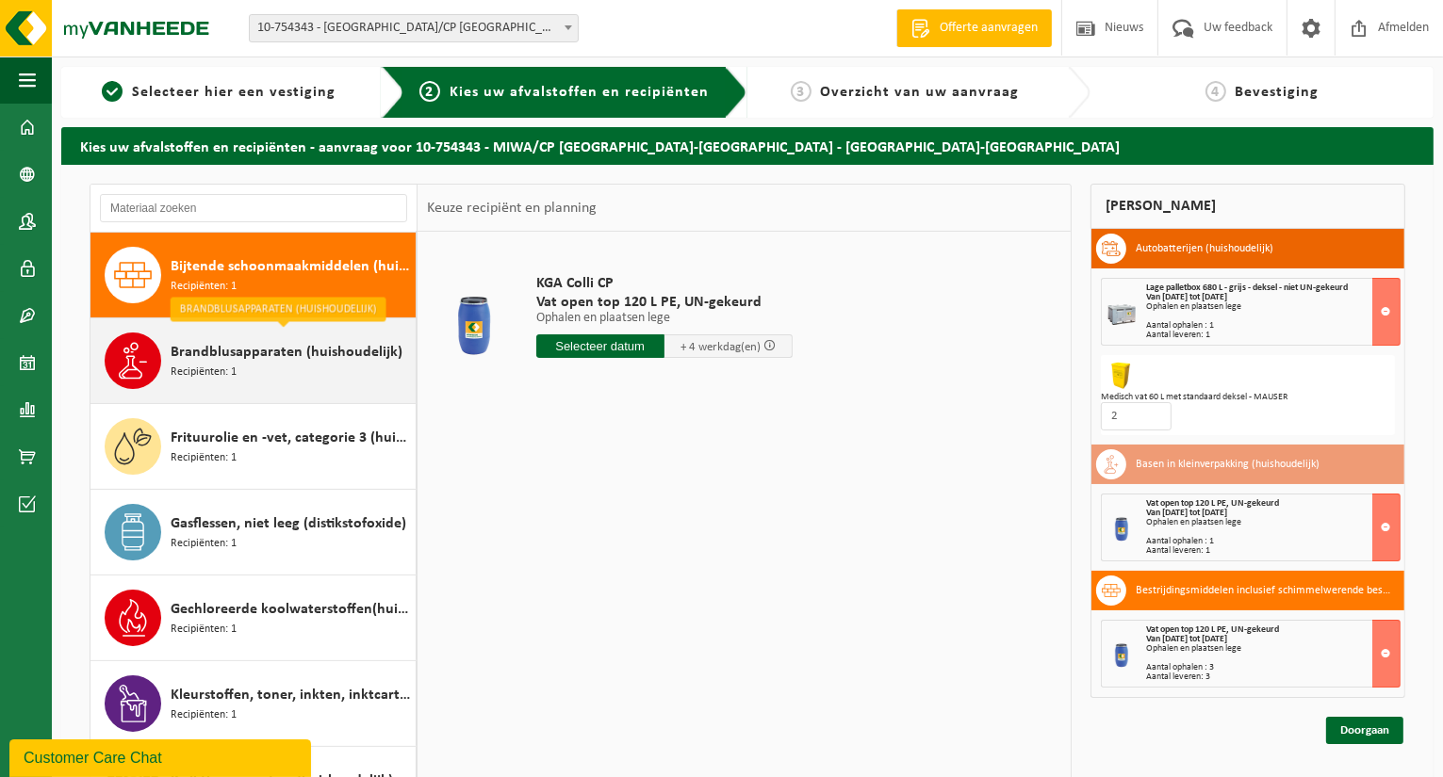
click at [283, 376] on div "Brandblusapparaten (huishoudelijk) Recipiënten: 1" at bounding box center [291, 361] width 240 height 57
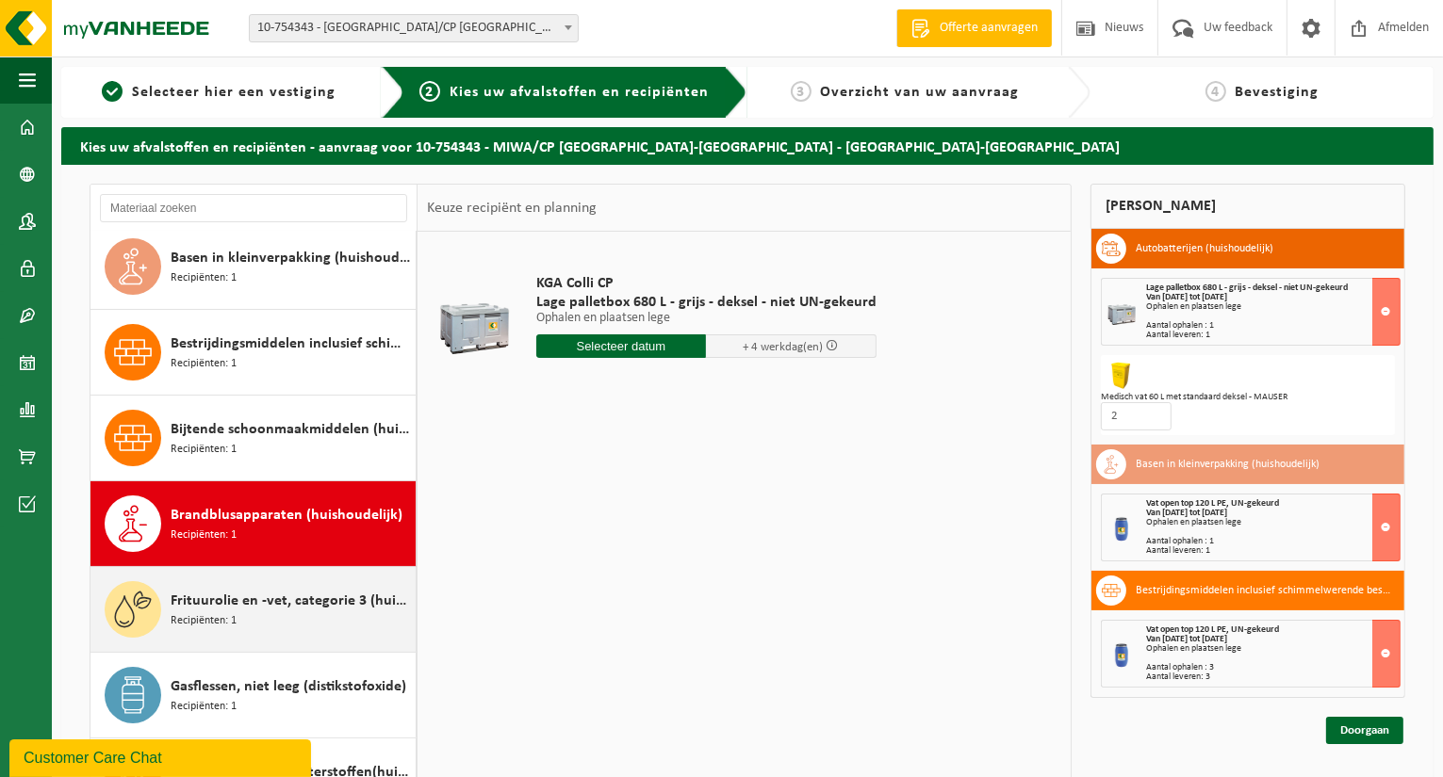
scroll to position [145, 0]
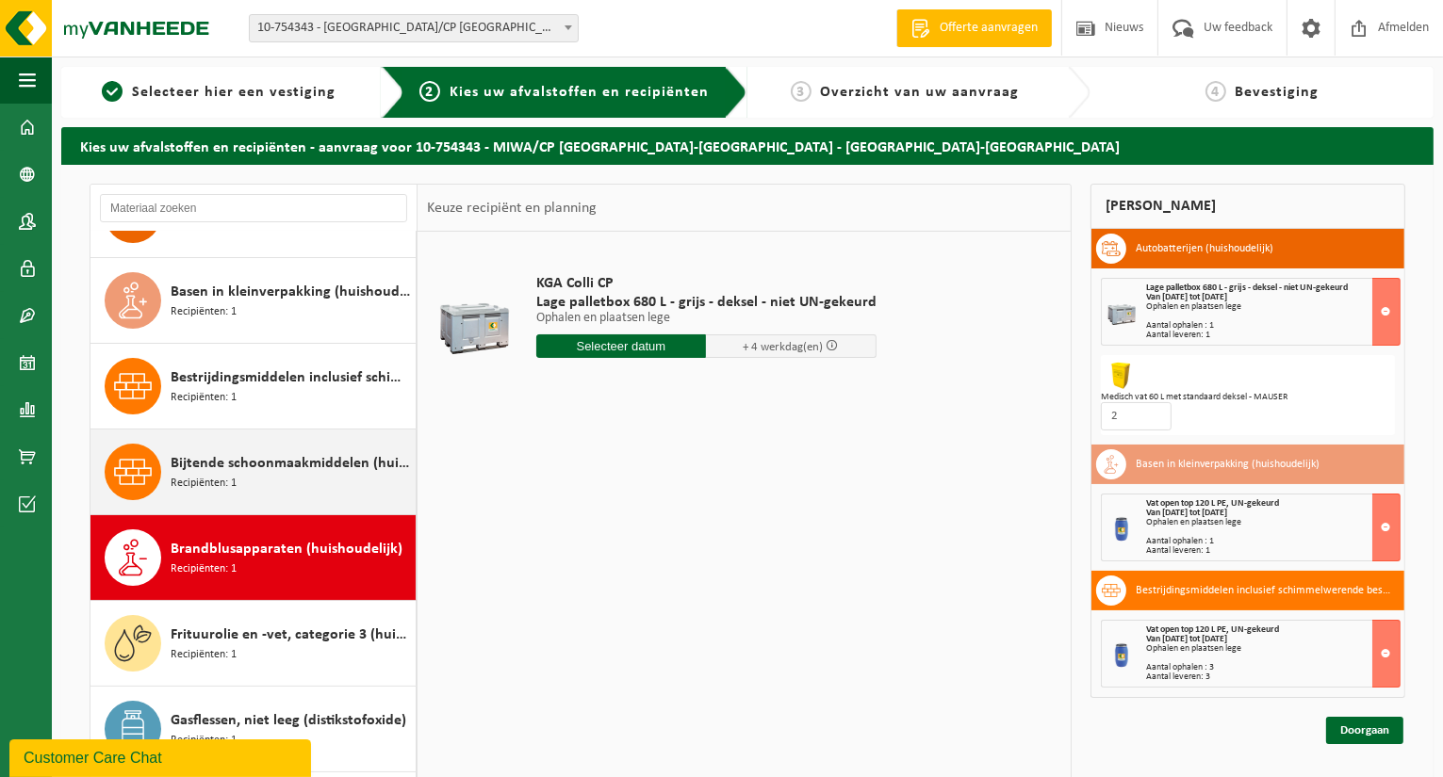
click at [233, 454] on span "Bijtende schoonmaakmiddelen (huishoudelijk)" at bounding box center [291, 463] width 240 height 23
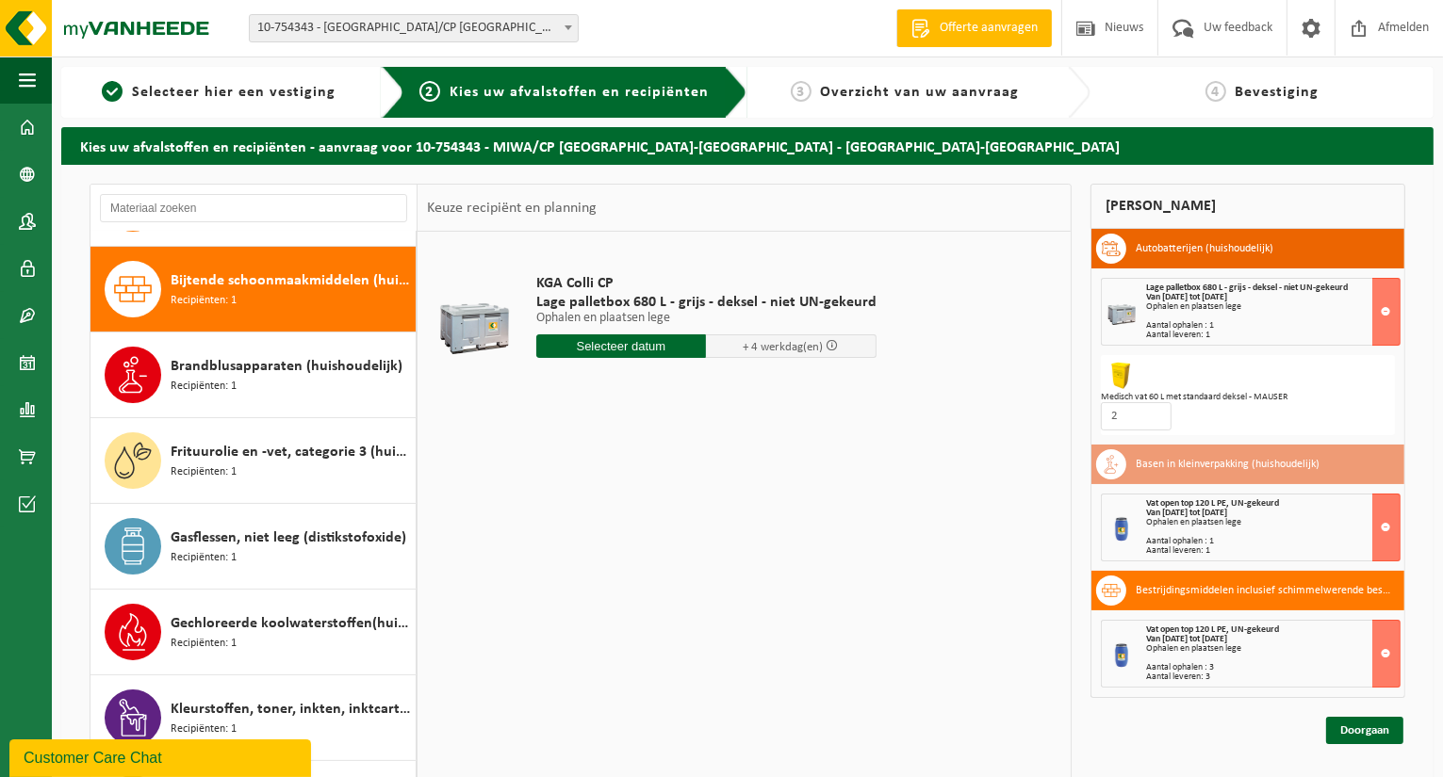
scroll to position [342, 0]
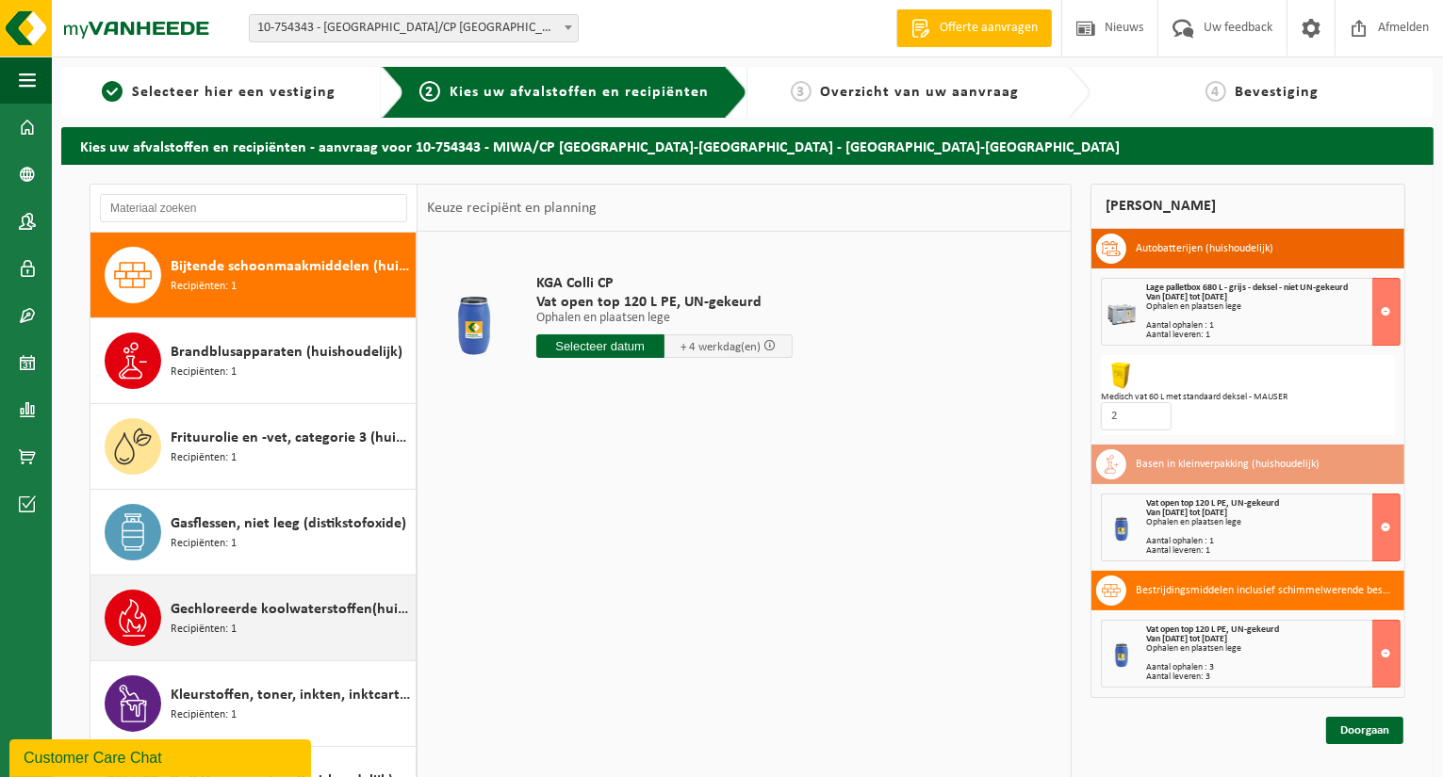
click at [289, 603] on span "Gechloreerde koolwaterstoffen(huishoudelijk)" at bounding box center [291, 609] width 240 height 23
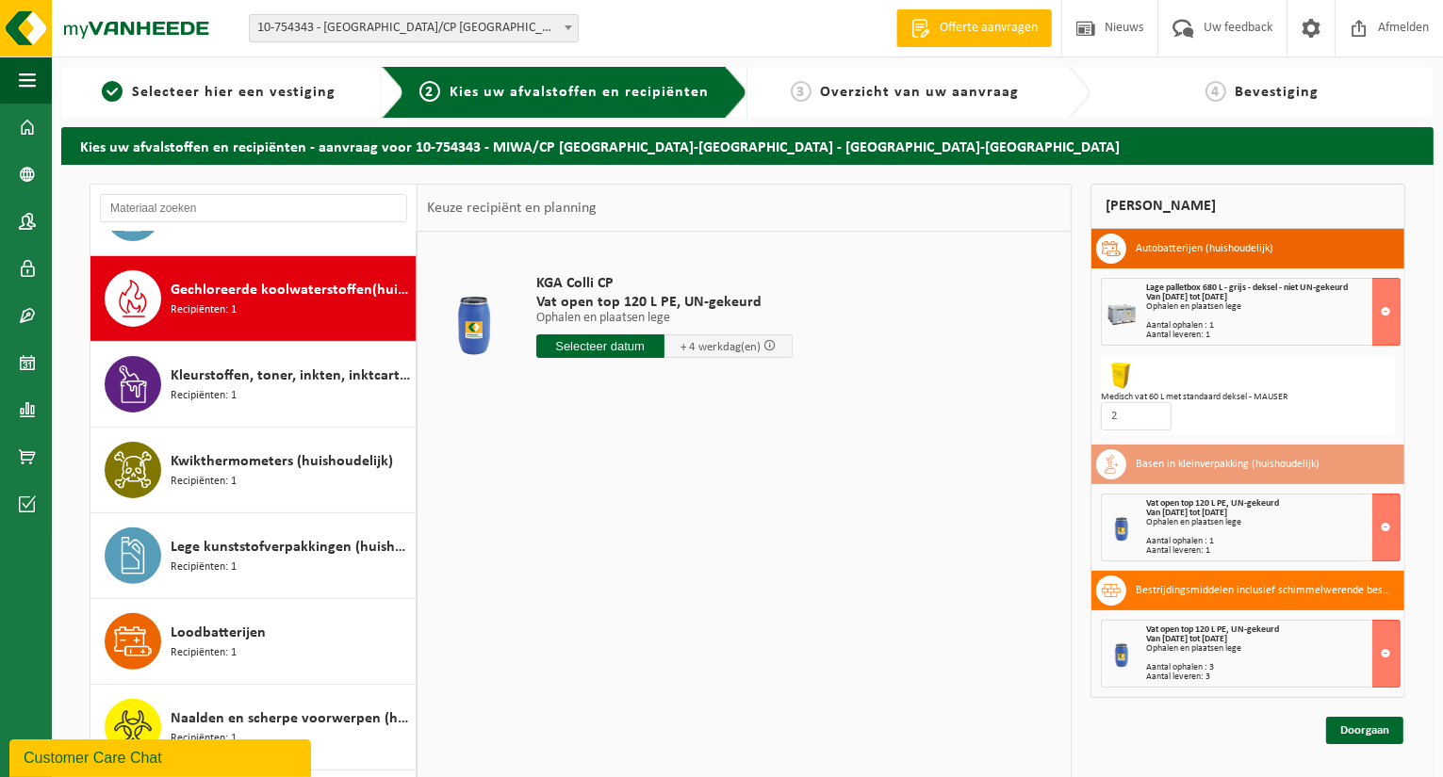
scroll to position [685, 0]
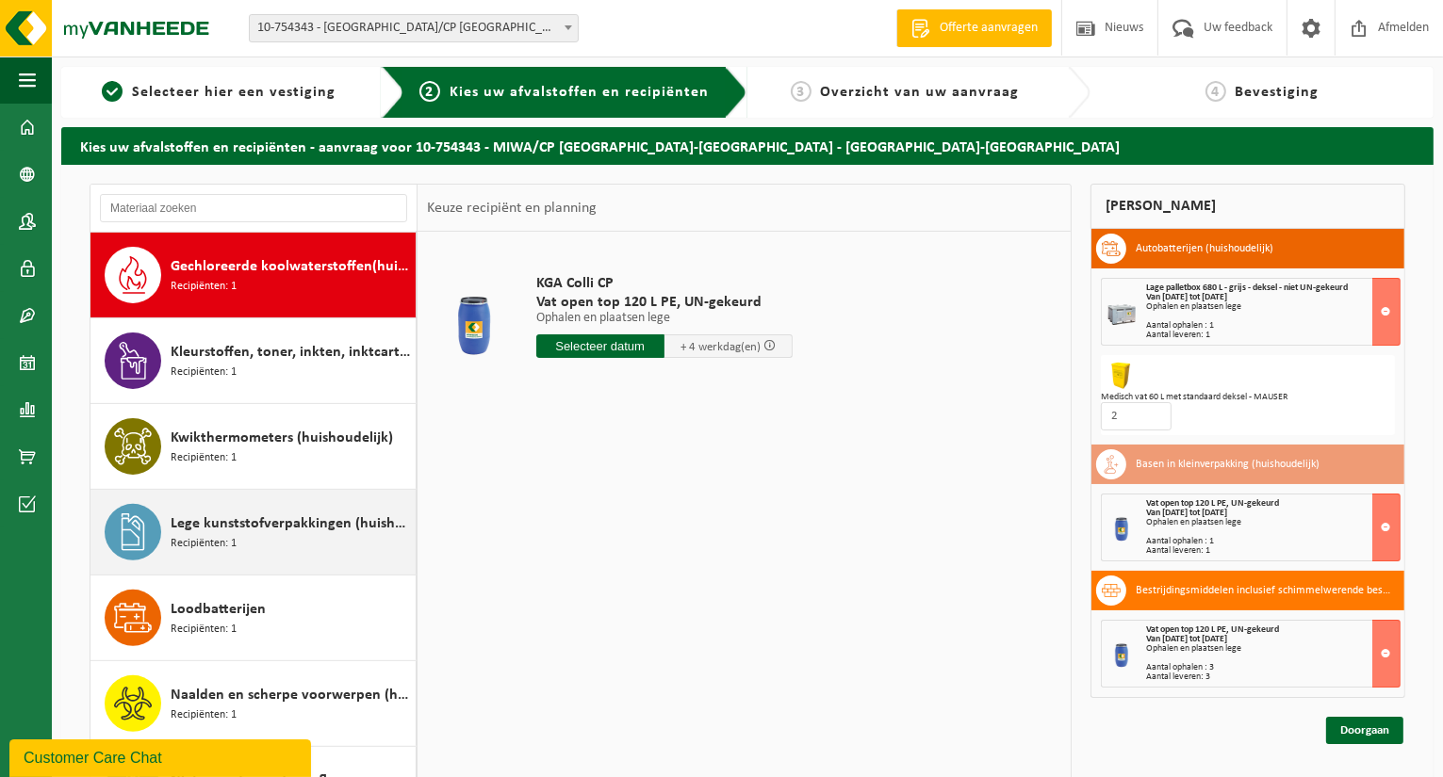
click at [255, 517] on span "Lege kunststofverpakkingen (huishoudelijk)" at bounding box center [291, 524] width 240 height 23
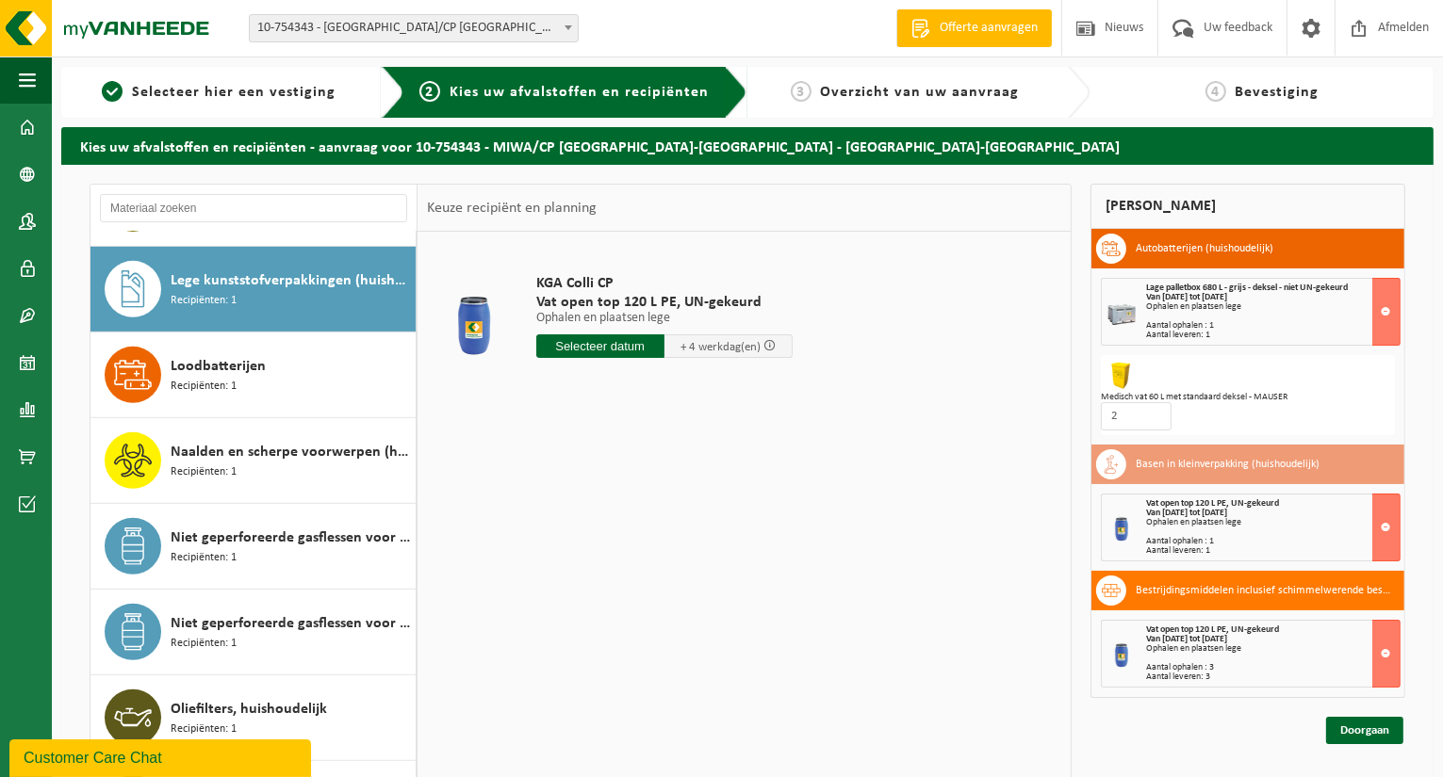
scroll to position [941, 0]
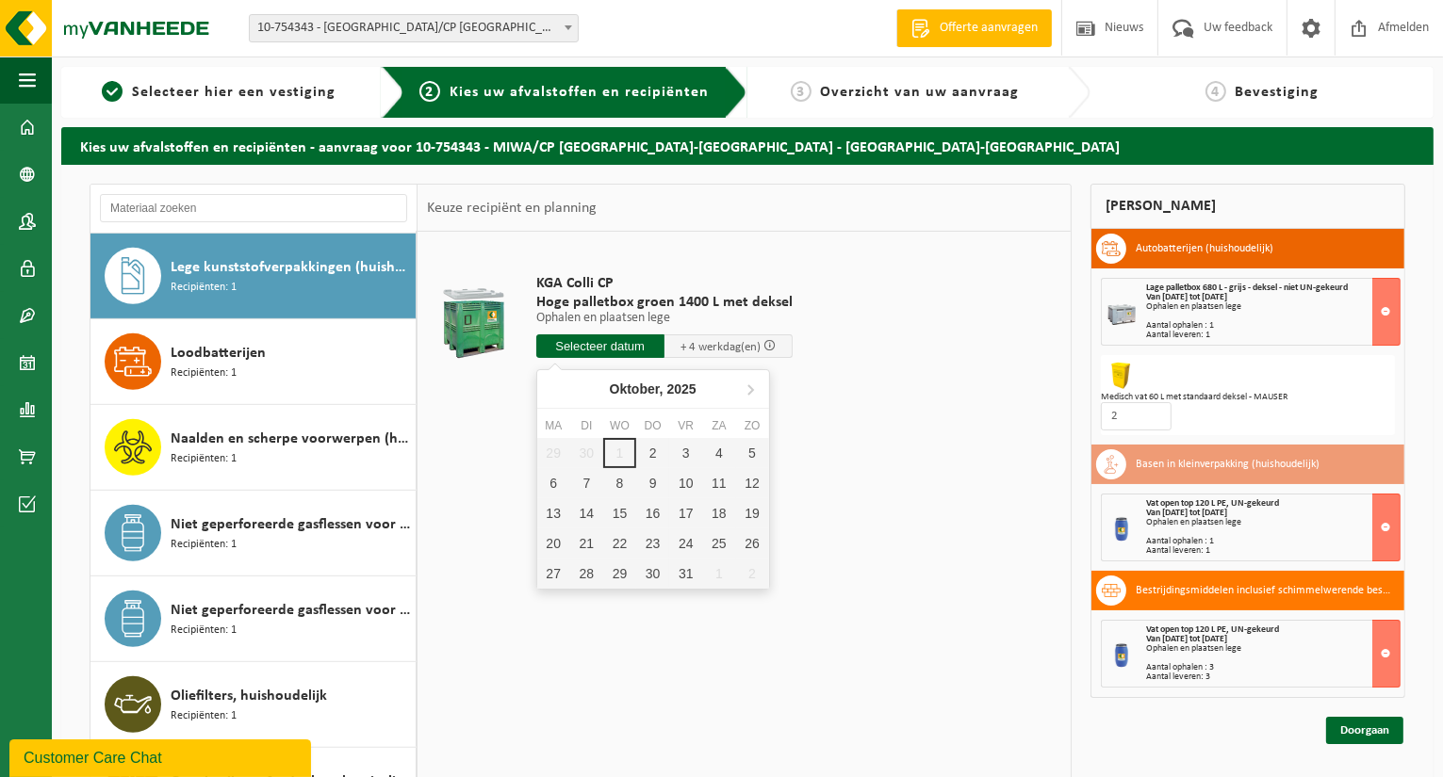
click at [613, 342] on input "text" at bounding box center [600, 347] width 128 height 24
click at [648, 460] on div "2" at bounding box center [652, 453] width 33 height 30
type input "Van 2025-10-02"
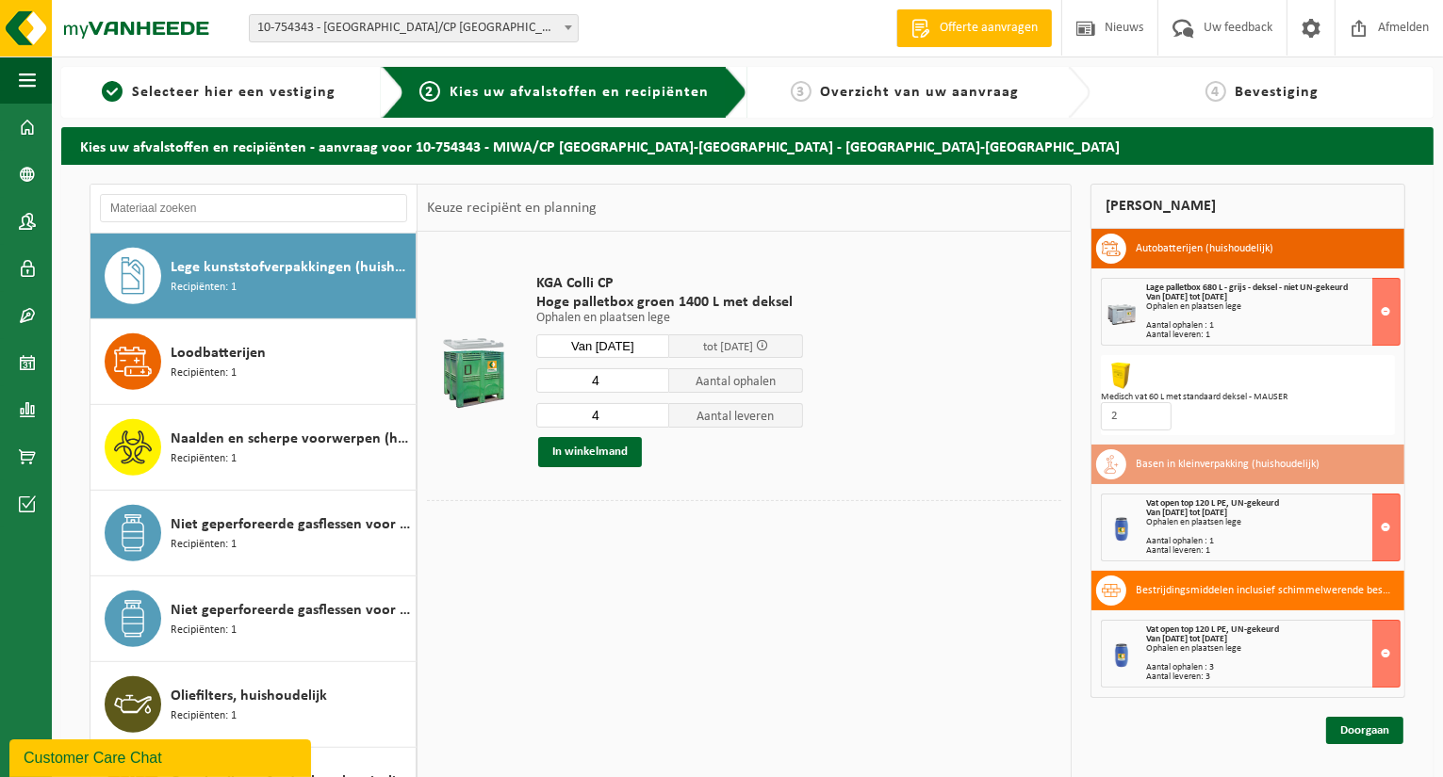
drag, startPoint x: 607, startPoint y: 384, endPoint x: 586, endPoint y: 384, distance: 20.7
click at [587, 384] on input "4" at bounding box center [603, 380] width 134 height 24
type input "1"
click at [618, 442] on button "In winkelmand" at bounding box center [590, 452] width 104 height 30
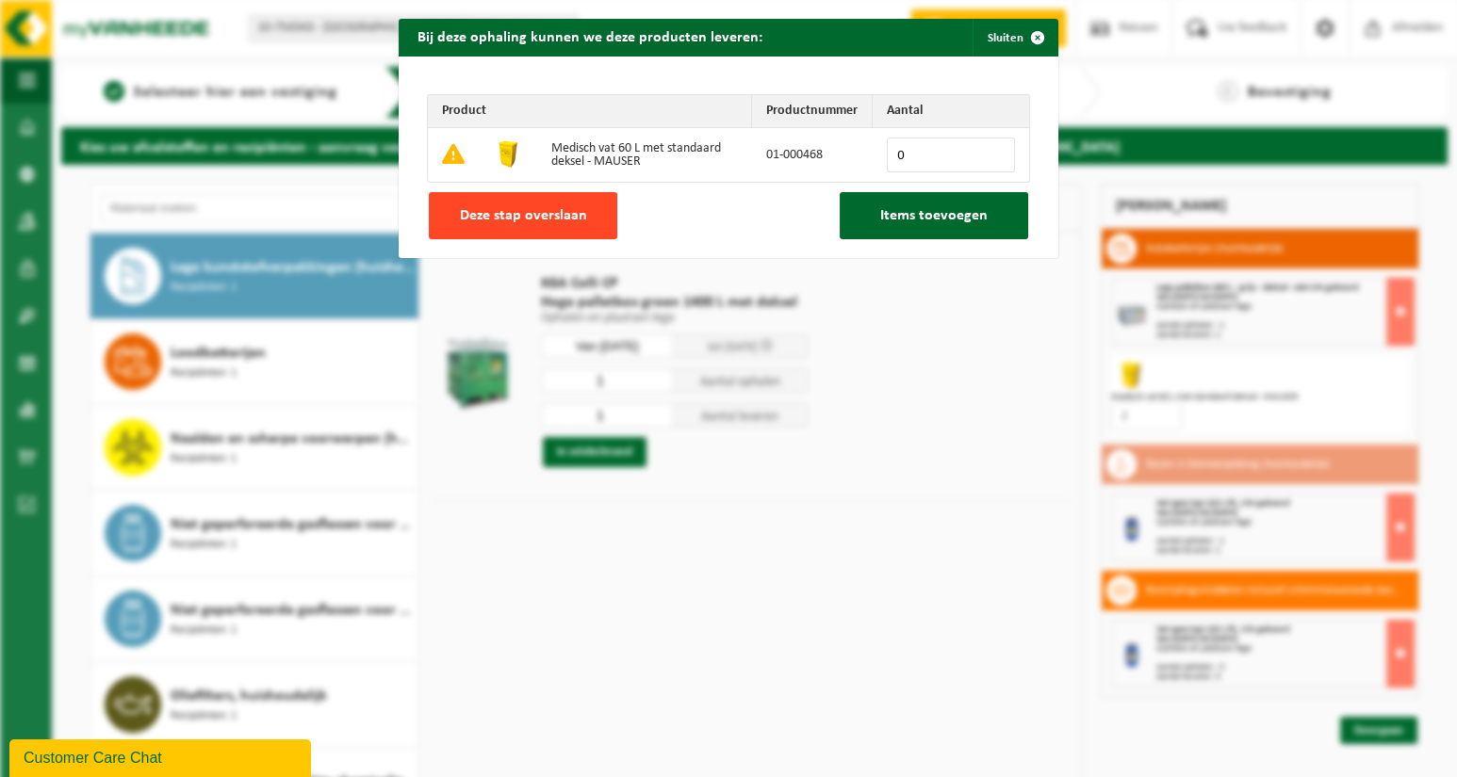
click at [543, 220] on span "Deze stap overslaan" at bounding box center [523, 215] width 127 height 15
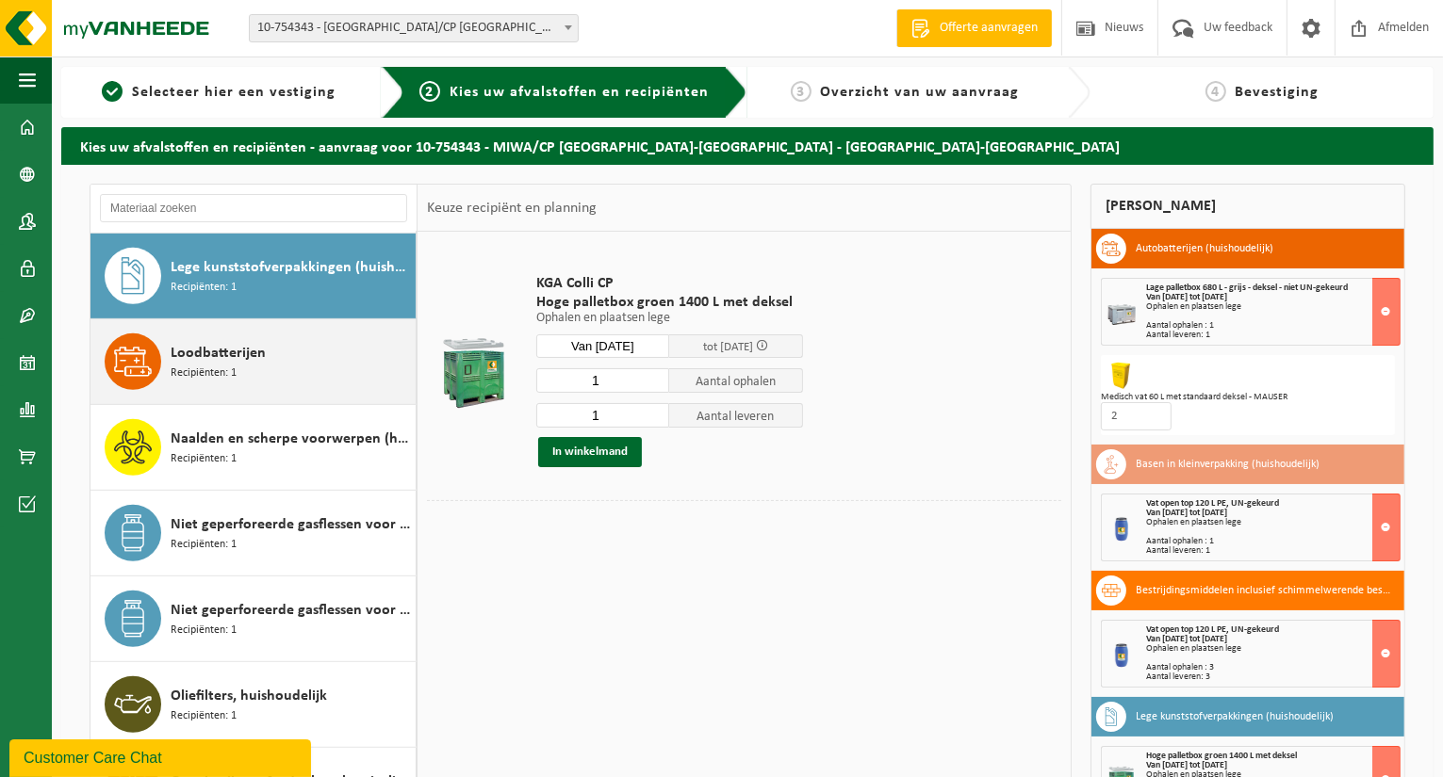
click at [245, 364] on div "Loodbatterijen Recipiënten: 1" at bounding box center [291, 362] width 240 height 57
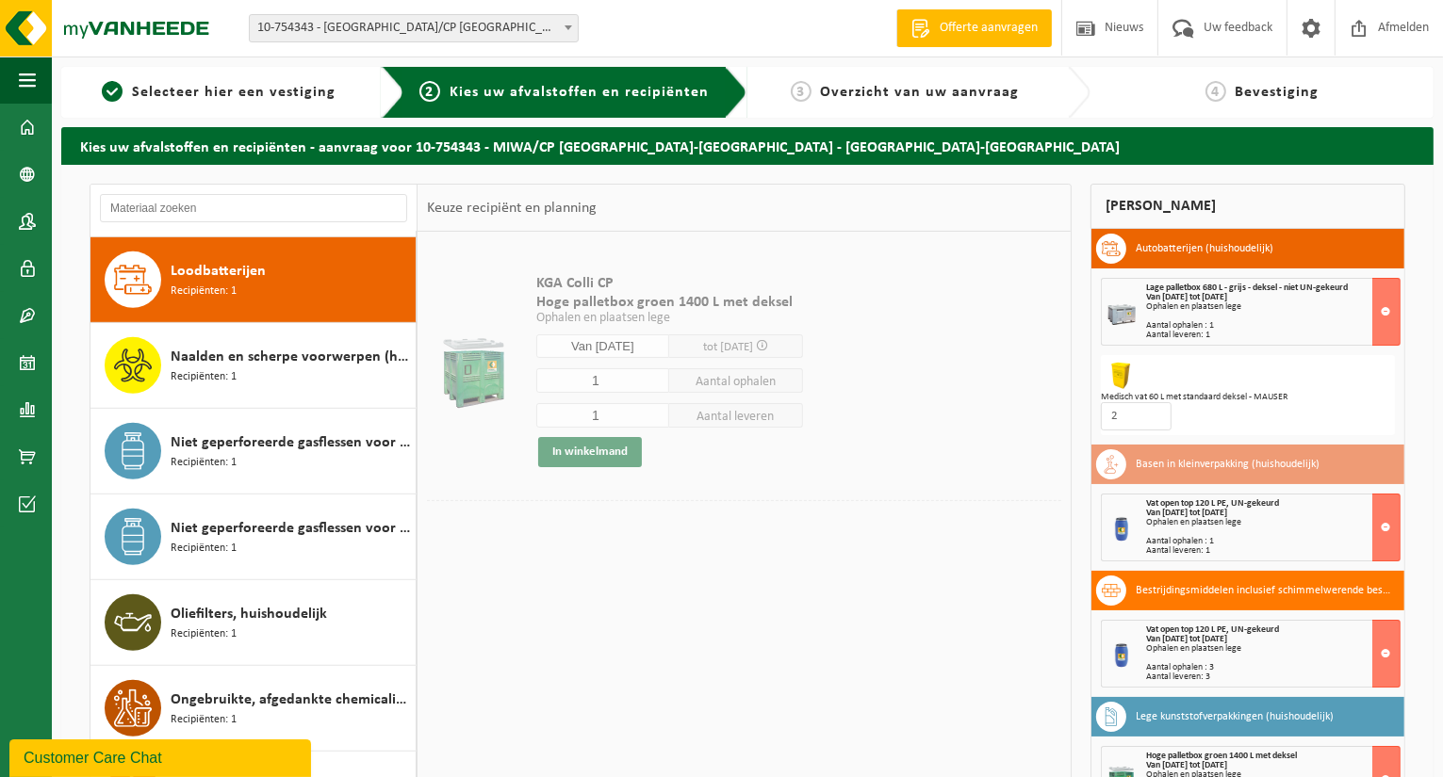
scroll to position [1027, 0]
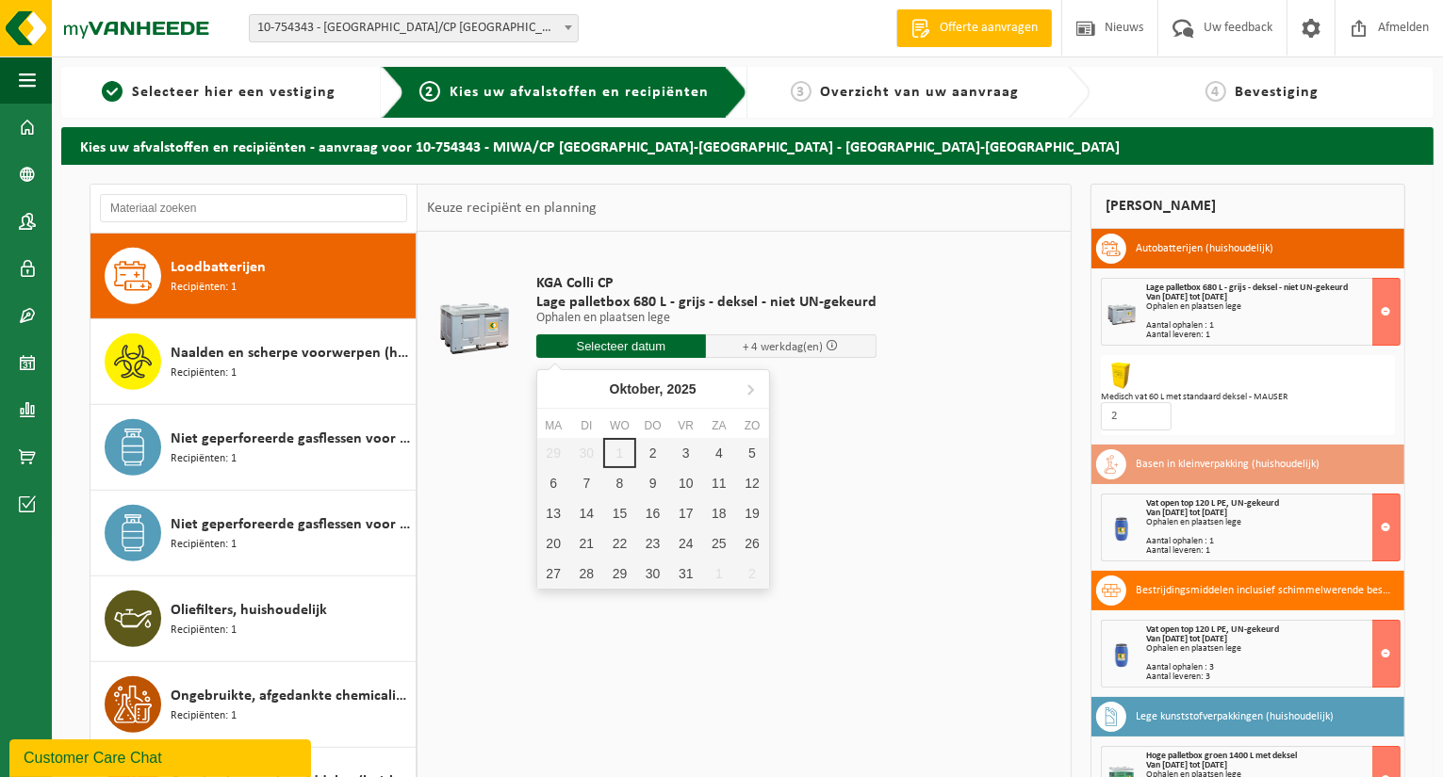
click at [603, 344] on input "text" at bounding box center [621, 347] width 171 height 24
click at [650, 450] on div "2" at bounding box center [652, 453] width 33 height 30
type input "Van 2025-10-02"
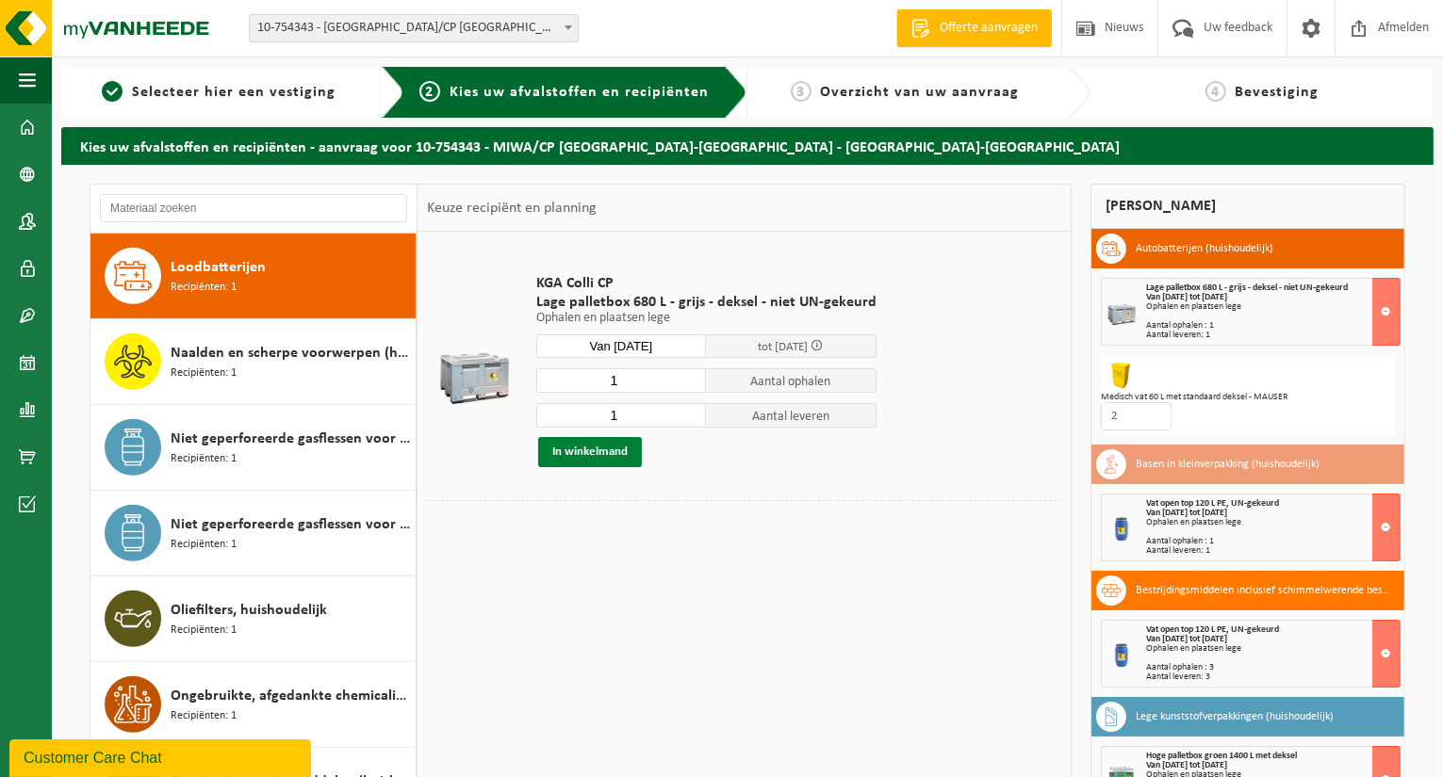
click at [621, 449] on button "In winkelmand" at bounding box center [590, 452] width 104 height 30
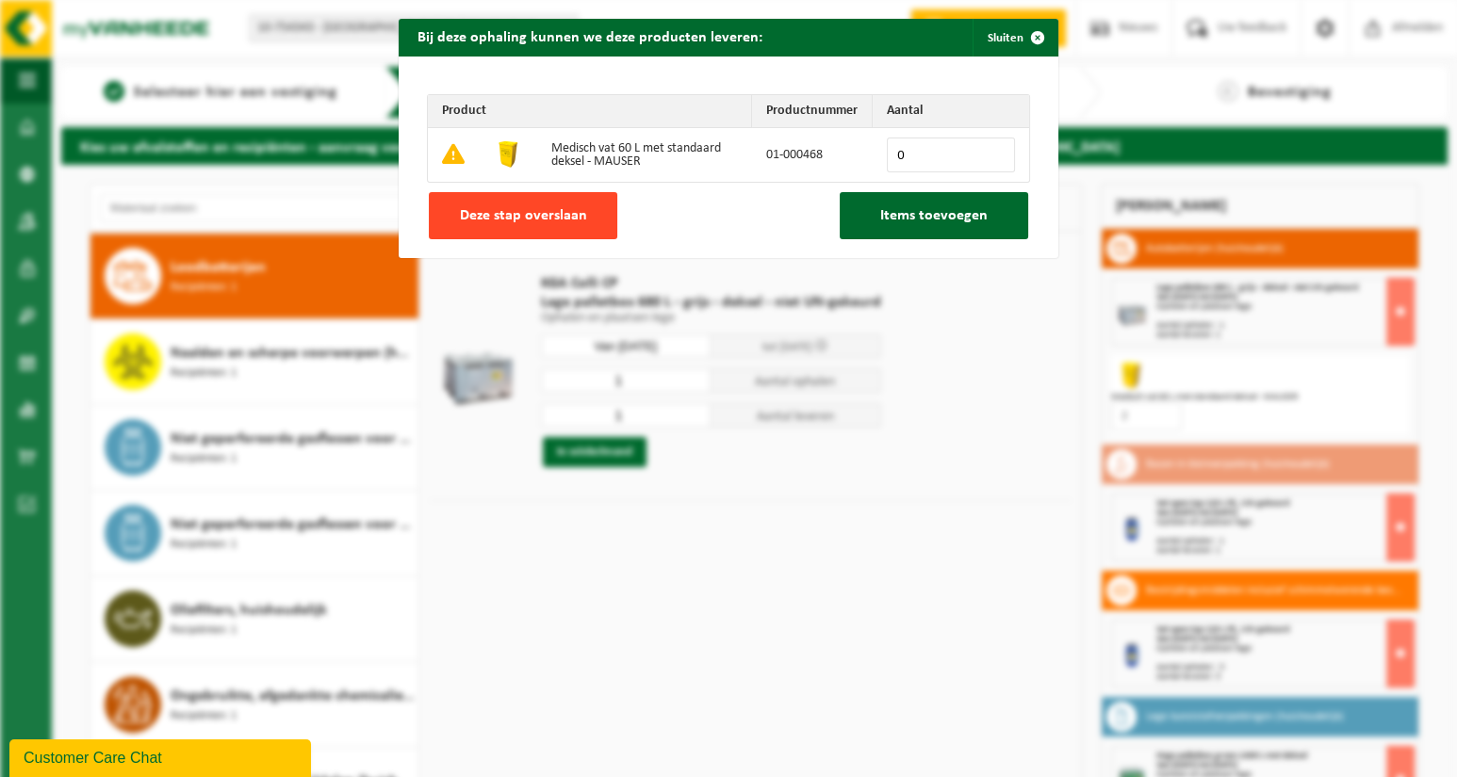
click at [550, 217] on span "Deze stap overslaan" at bounding box center [523, 215] width 127 height 15
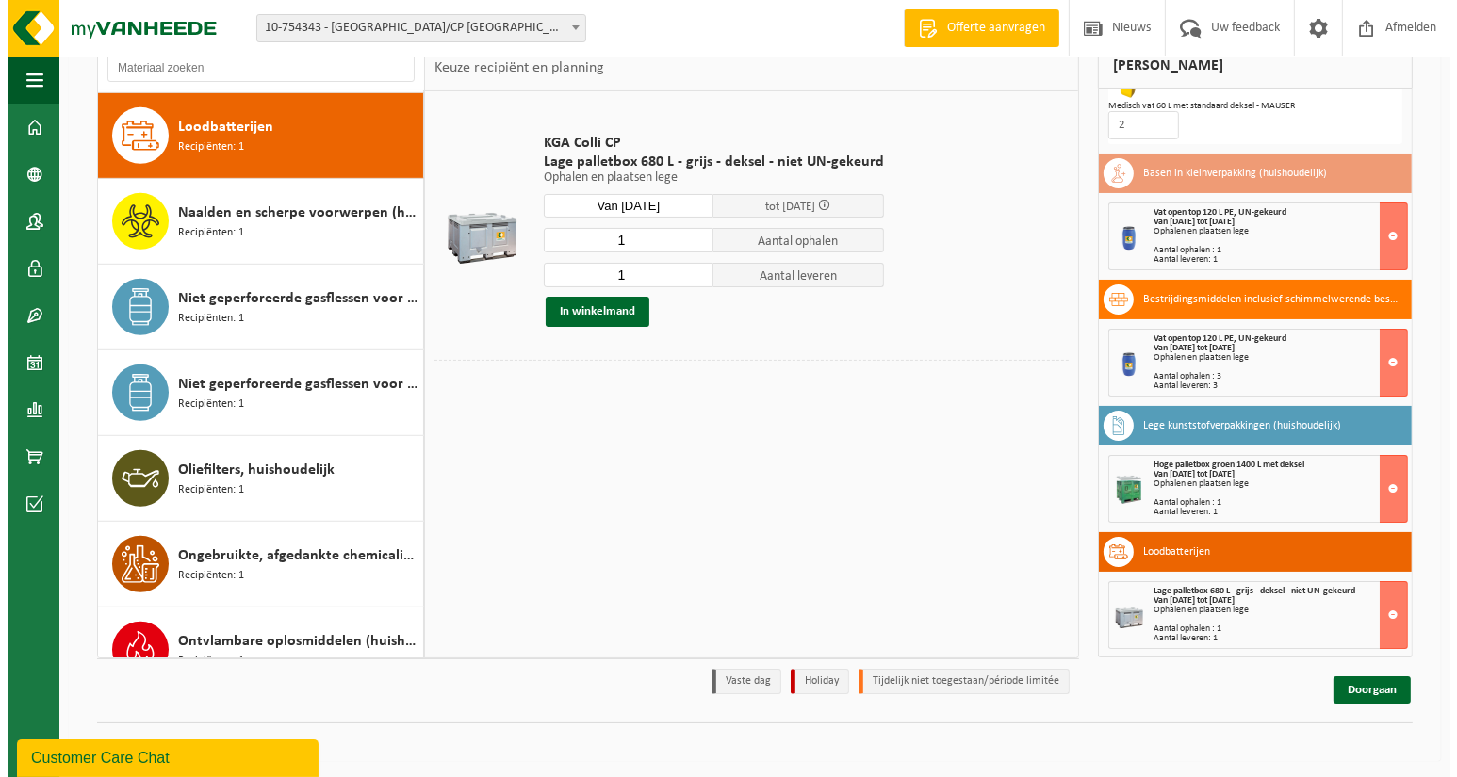
scroll to position [143, 0]
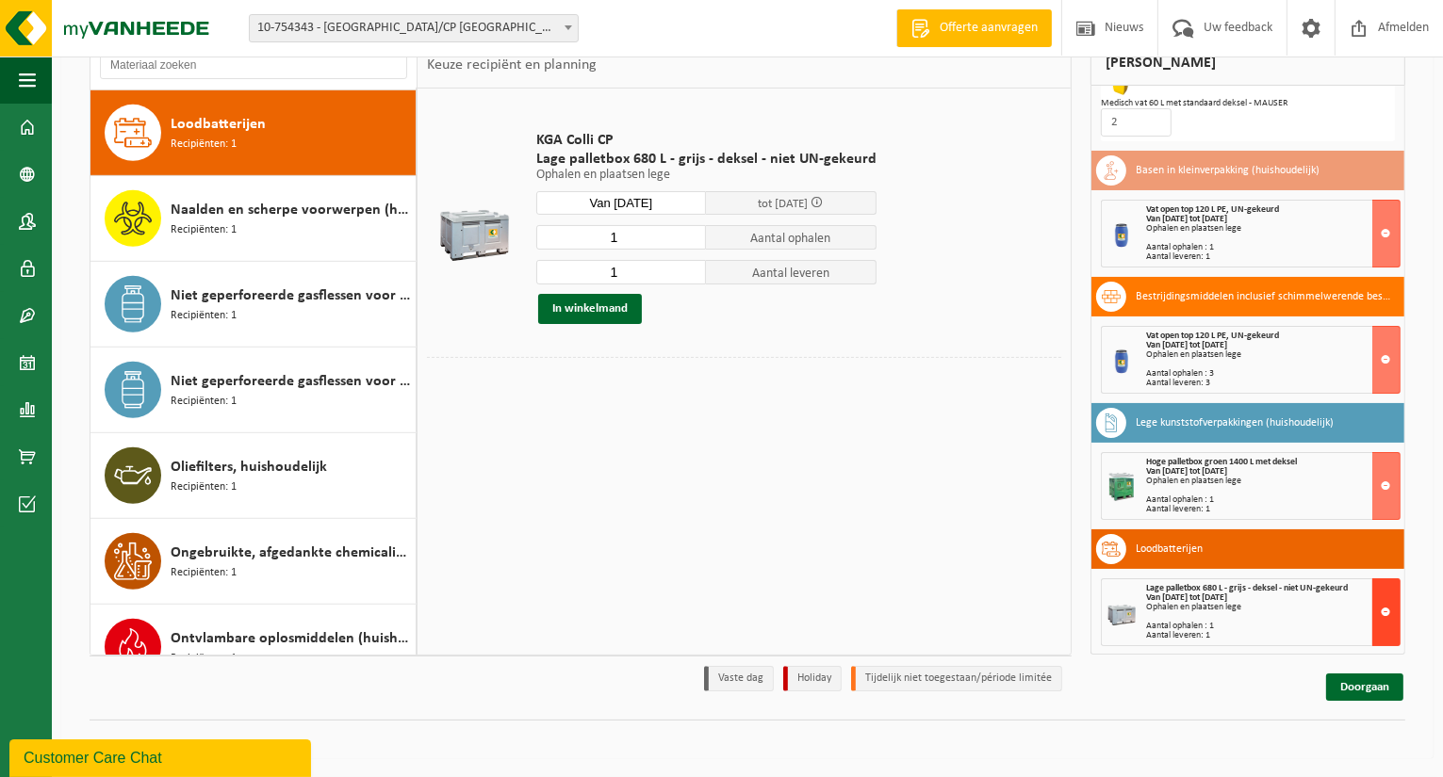
click at [1372, 604] on button at bounding box center [1386, 613] width 28 height 68
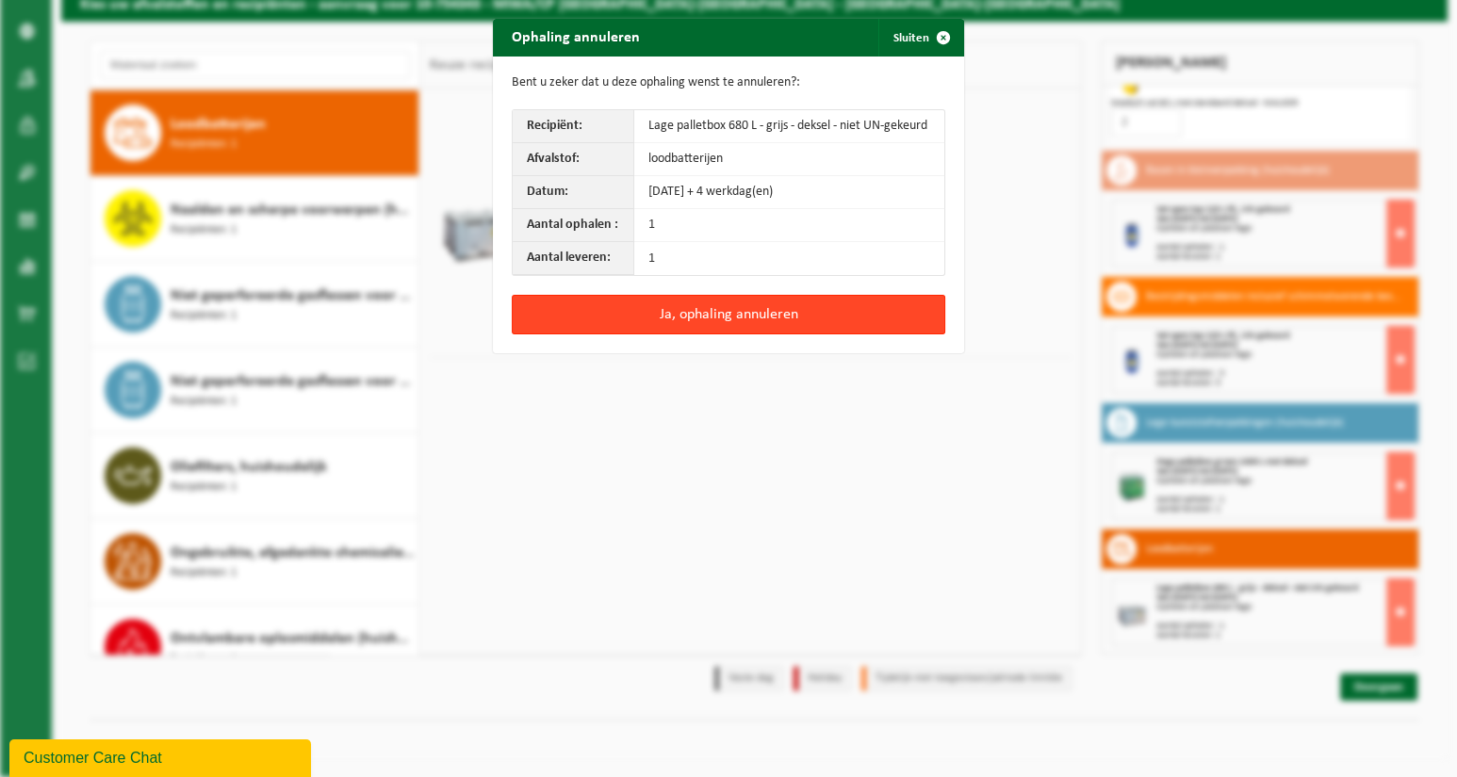
click at [692, 306] on button "Ja, ophaling annuleren" at bounding box center [728, 315] width 433 height 40
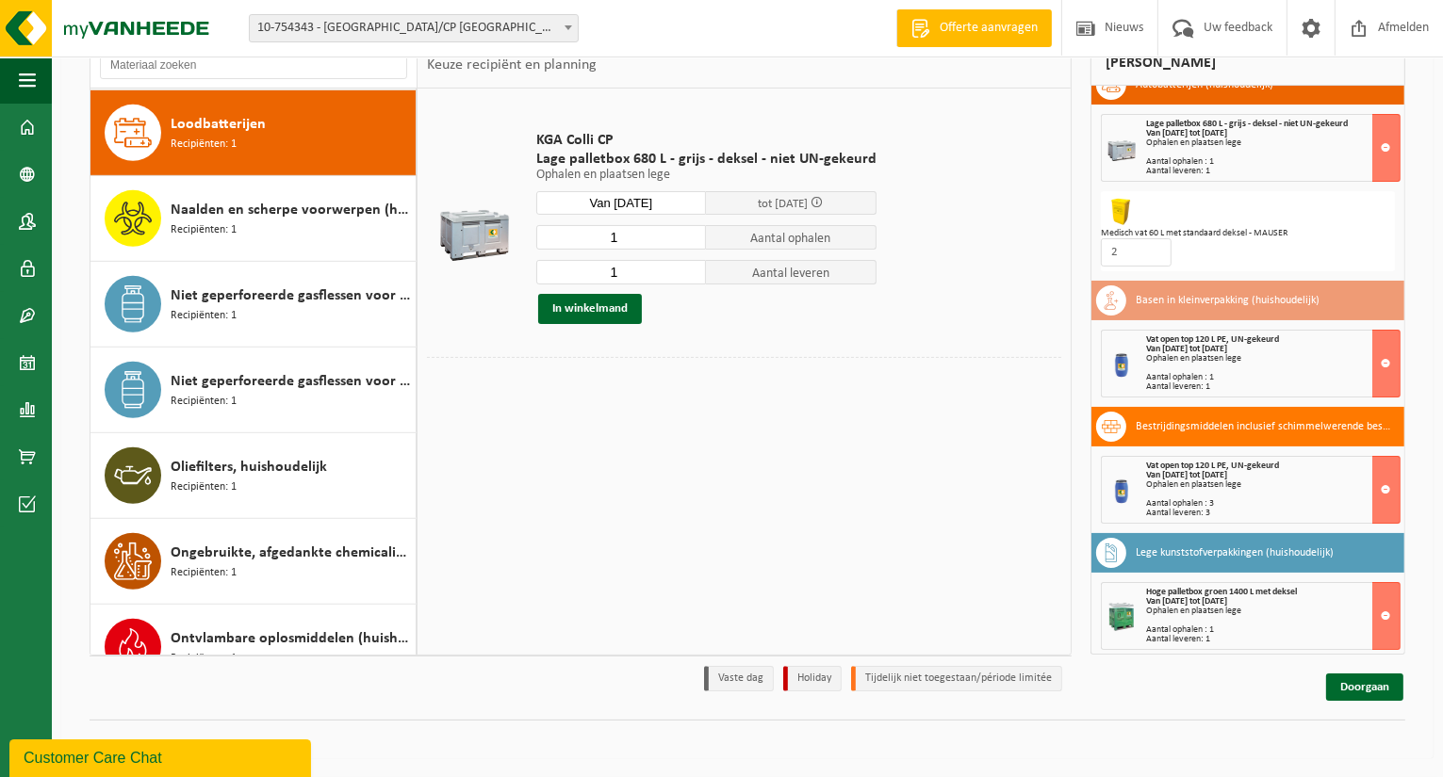
scroll to position [24, 0]
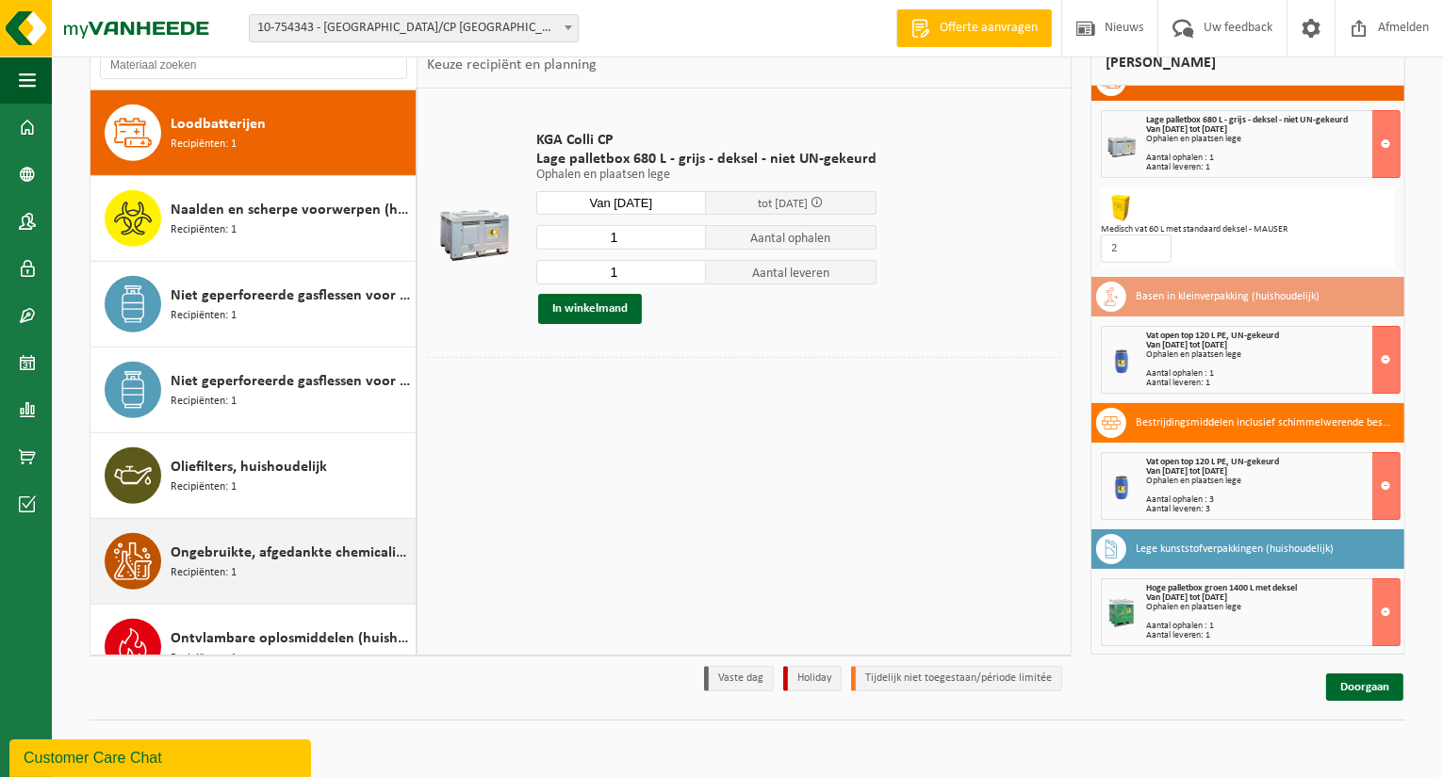
click at [311, 542] on span "Ongebruikte, afgedankte chemicalien (huishoudelijk)" at bounding box center [291, 553] width 240 height 23
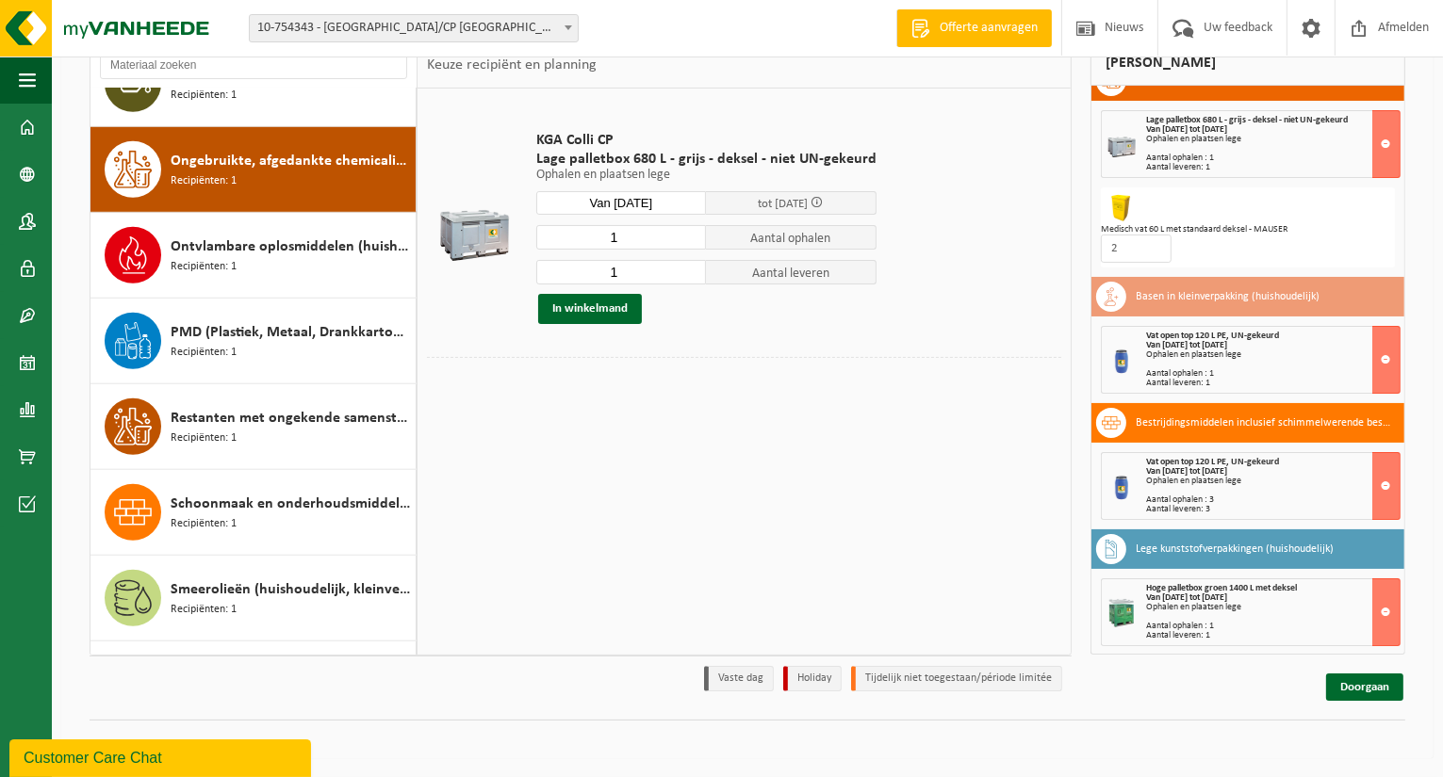
scroll to position [1455, 0]
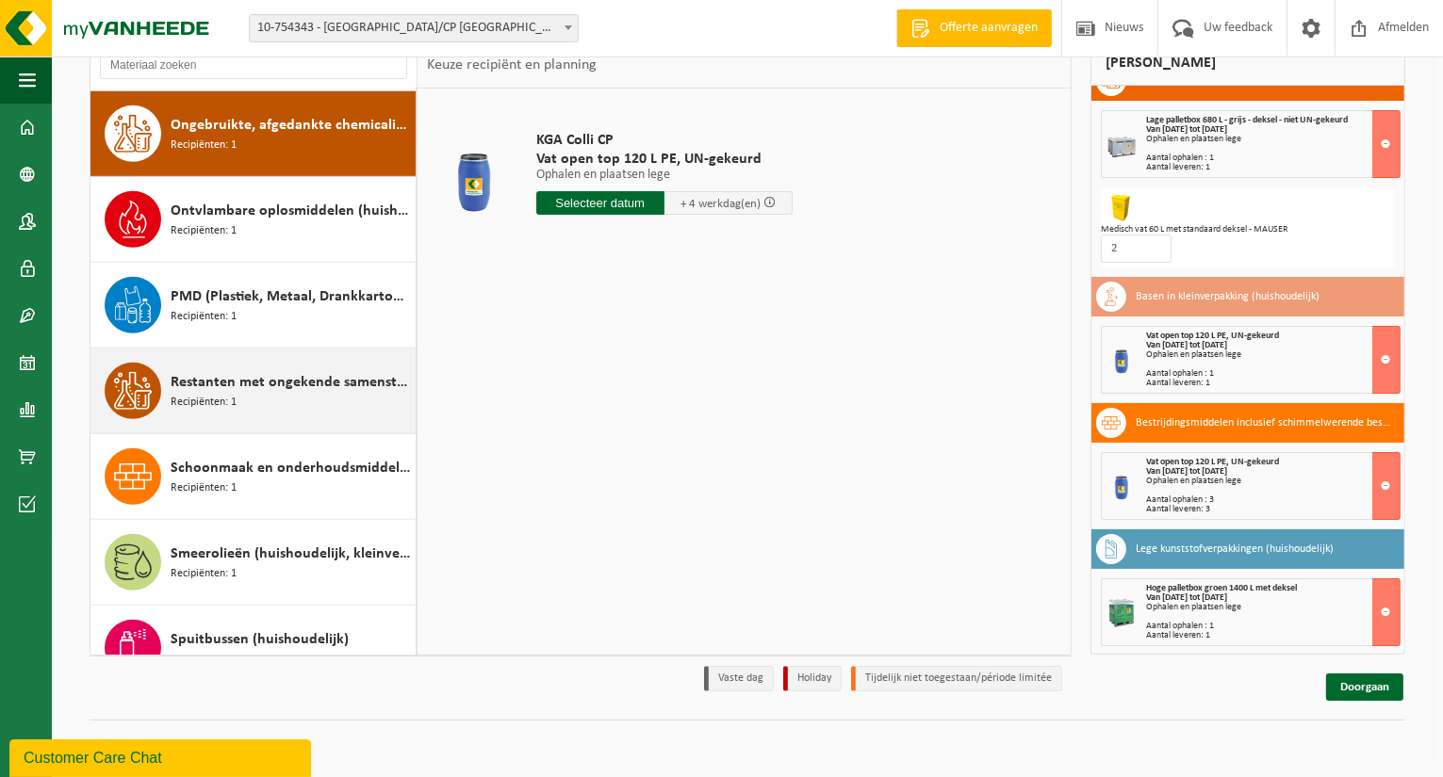
click at [323, 371] on span "Restanten met ongekende samenstelling (huishoudelijk)" at bounding box center [291, 382] width 240 height 23
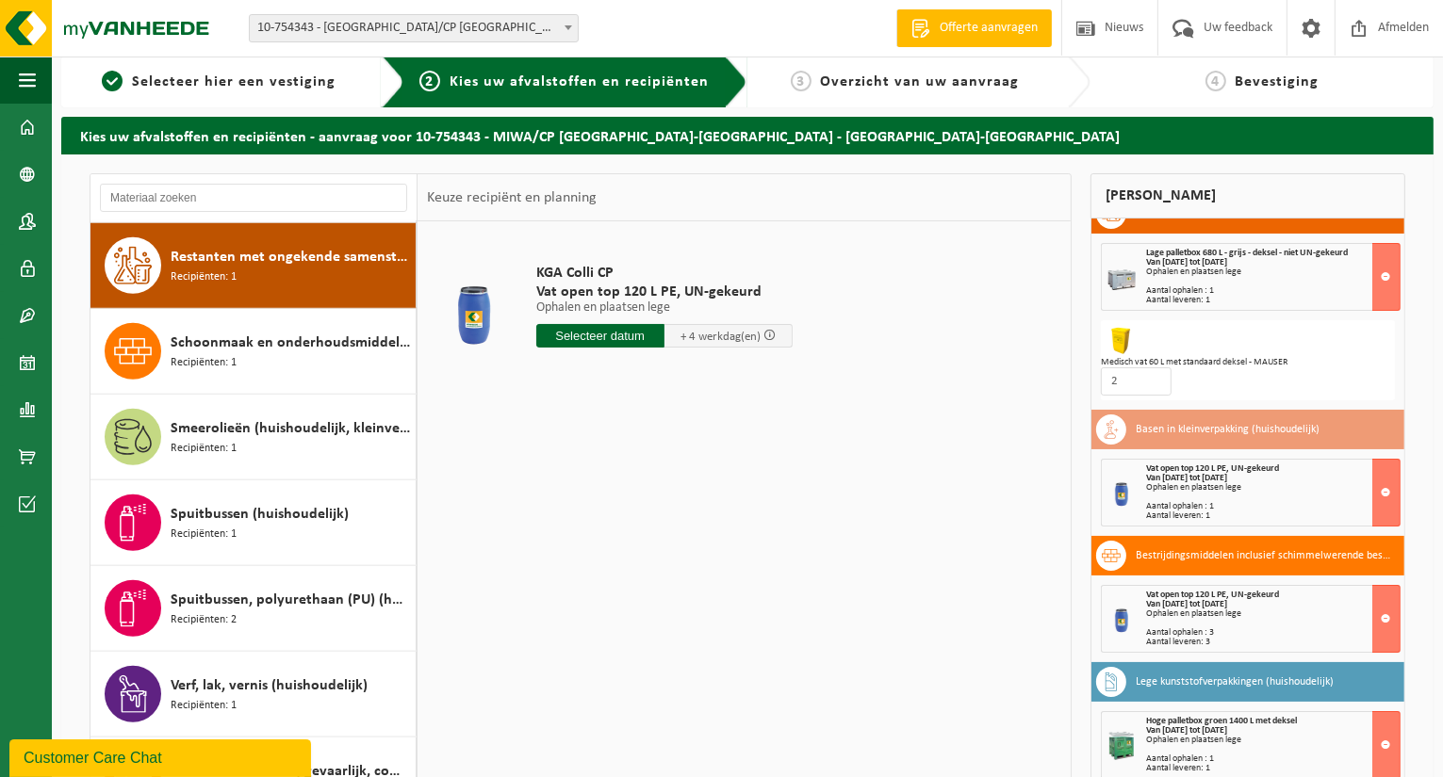
scroll to position [0, 0]
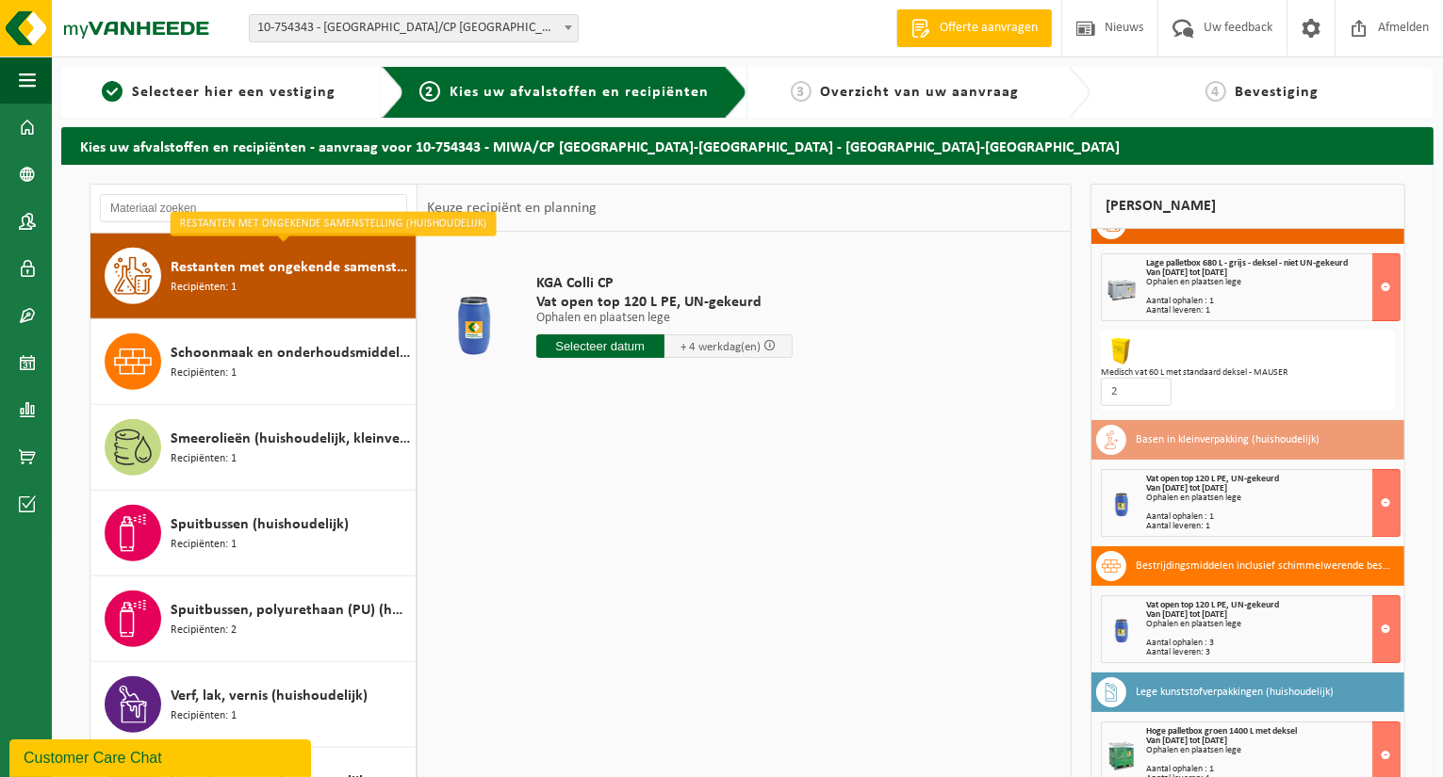
click at [571, 349] on input "text" at bounding box center [600, 347] width 128 height 24
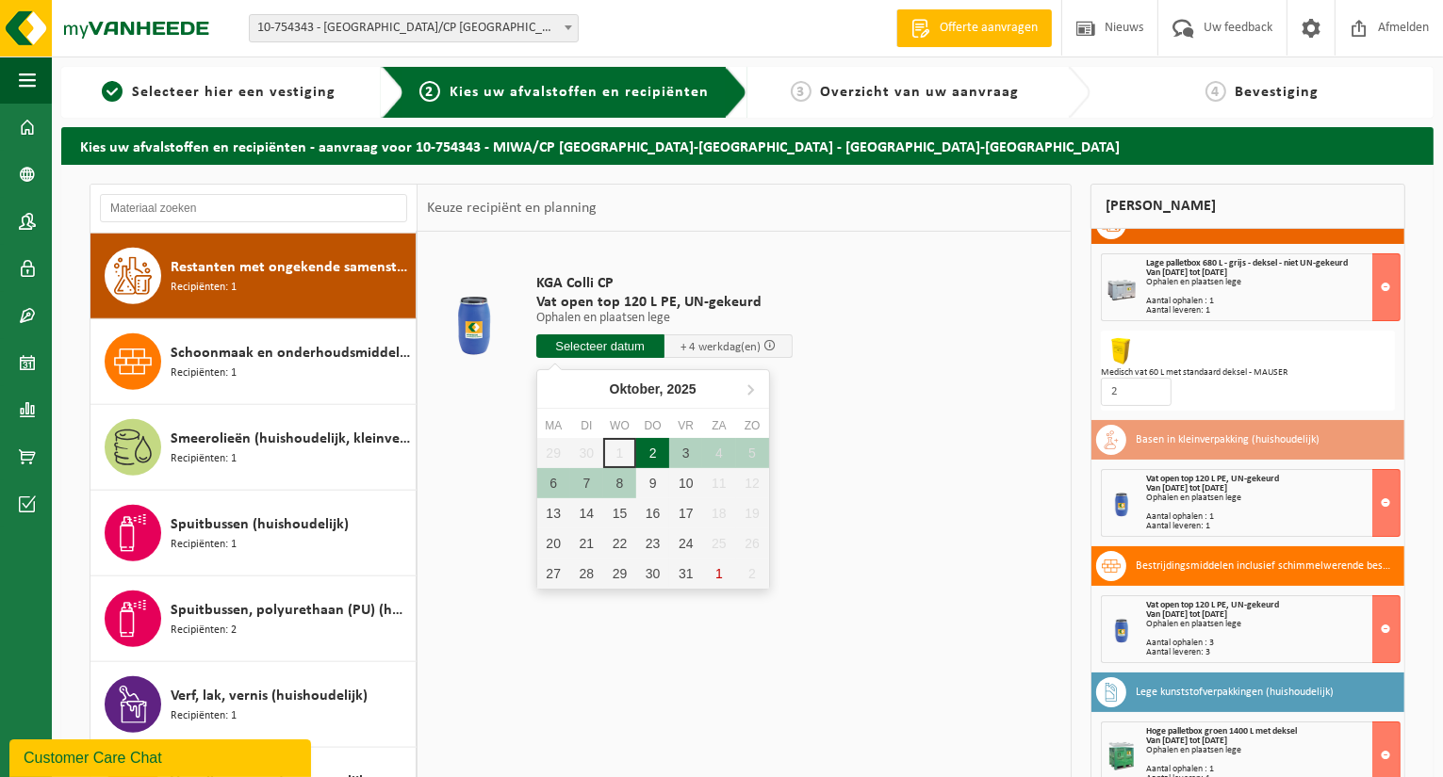
click at [661, 457] on div "2" at bounding box center [652, 453] width 33 height 30
type input "Van 2025-10-02"
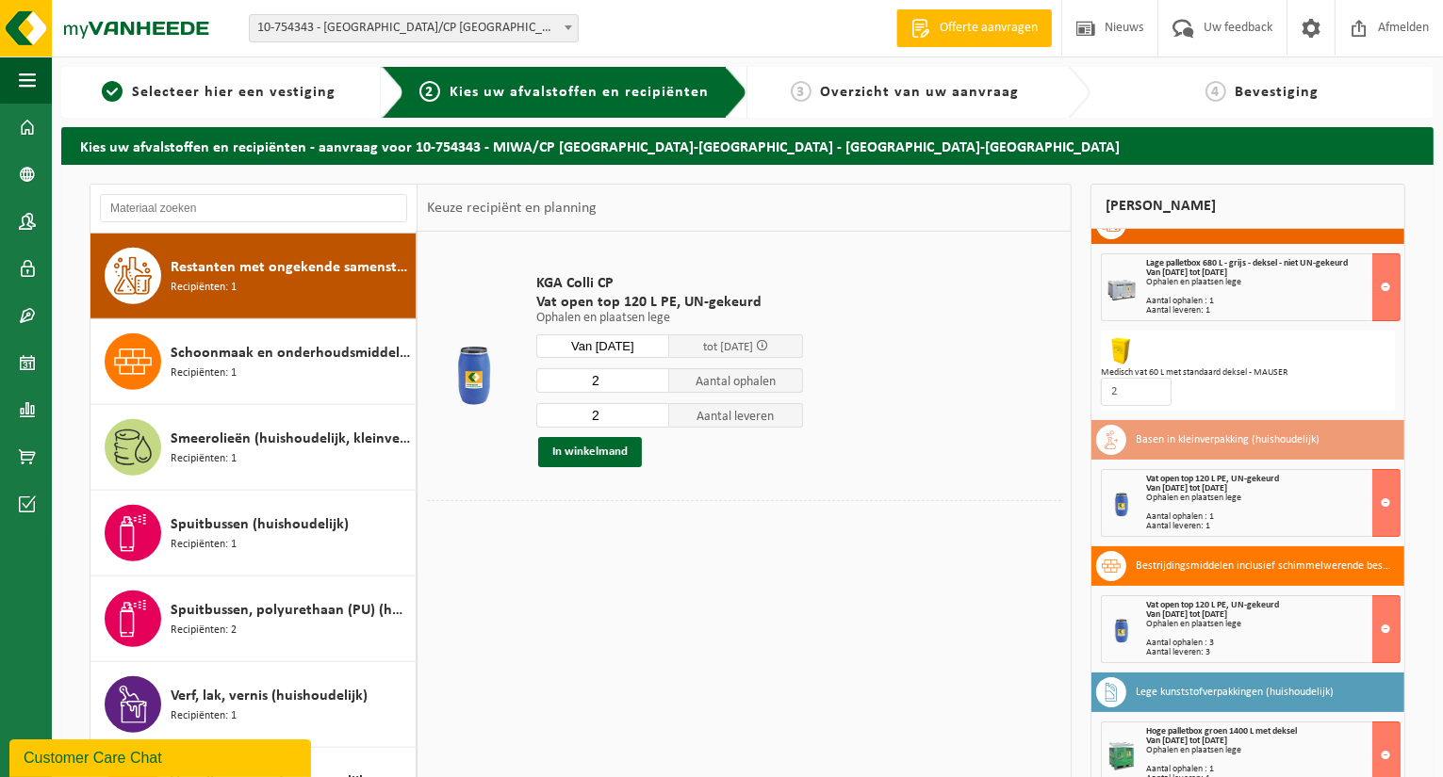
click at [598, 385] on input "2" at bounding box center [603, 380] width 134 height 24
type input "1"
click at [598, 385] on input "number" at bounding box center [603, 380] width 134 height 24
type input "1"
click at [590, 462] on button "In winkelmand" at bounding box center [590, 452] width 104 height 30
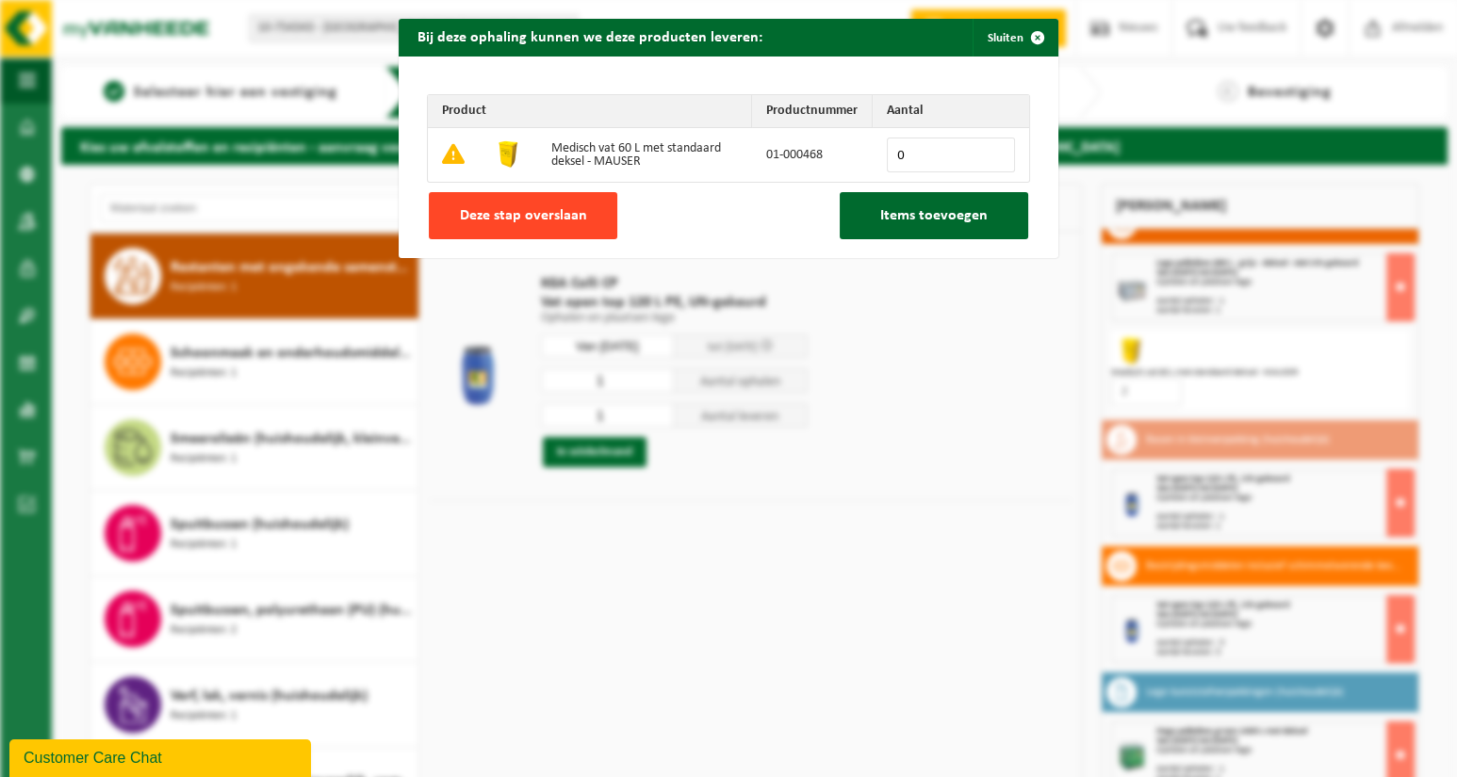
click at [541, 198] on button "Deze stap overslaan" at bounding box center [523, 215] width 188 height 47
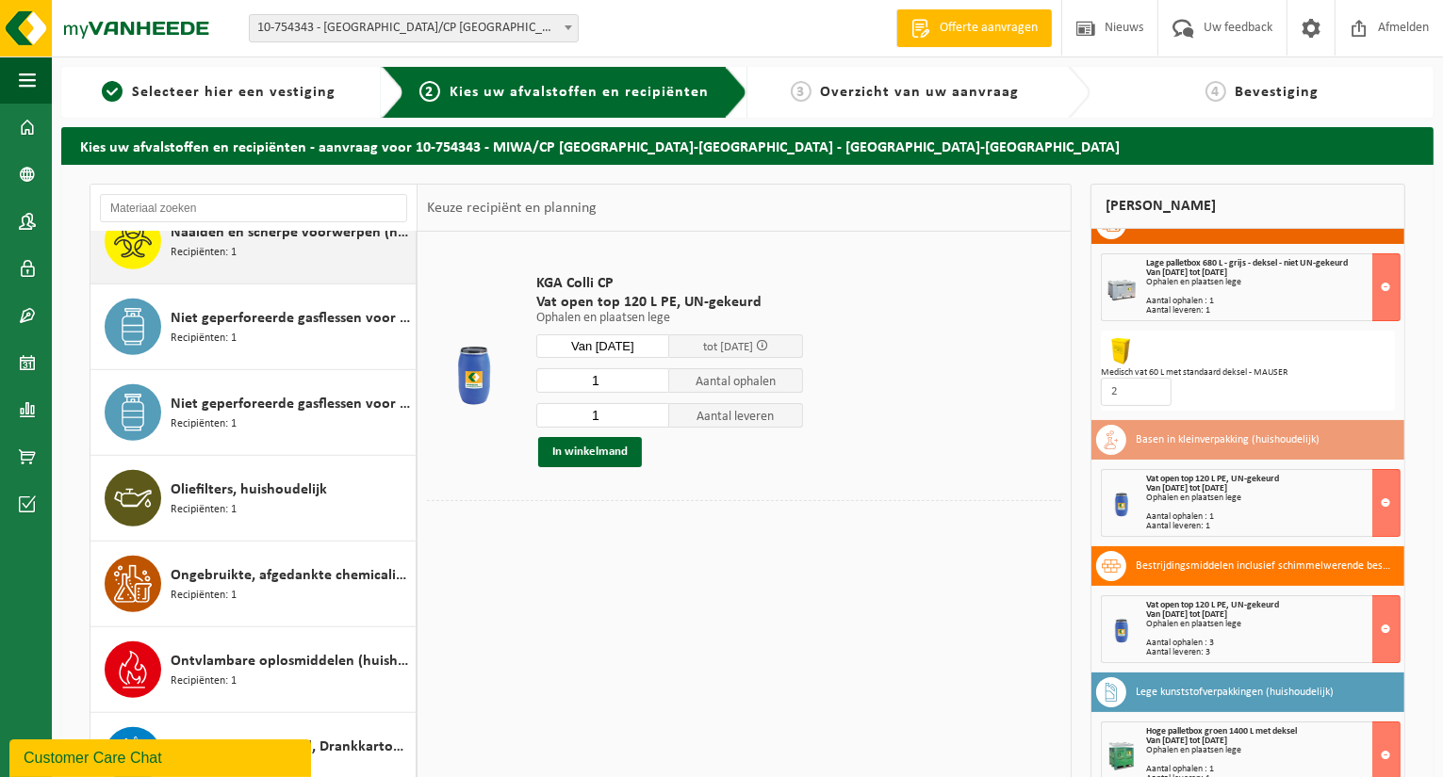
click at [301, 250] on div "Naalden en scherpe voorwerpen (huishoudelijk) Recipiënten: 1" at bounding box center [291, 241] width 240 height 57
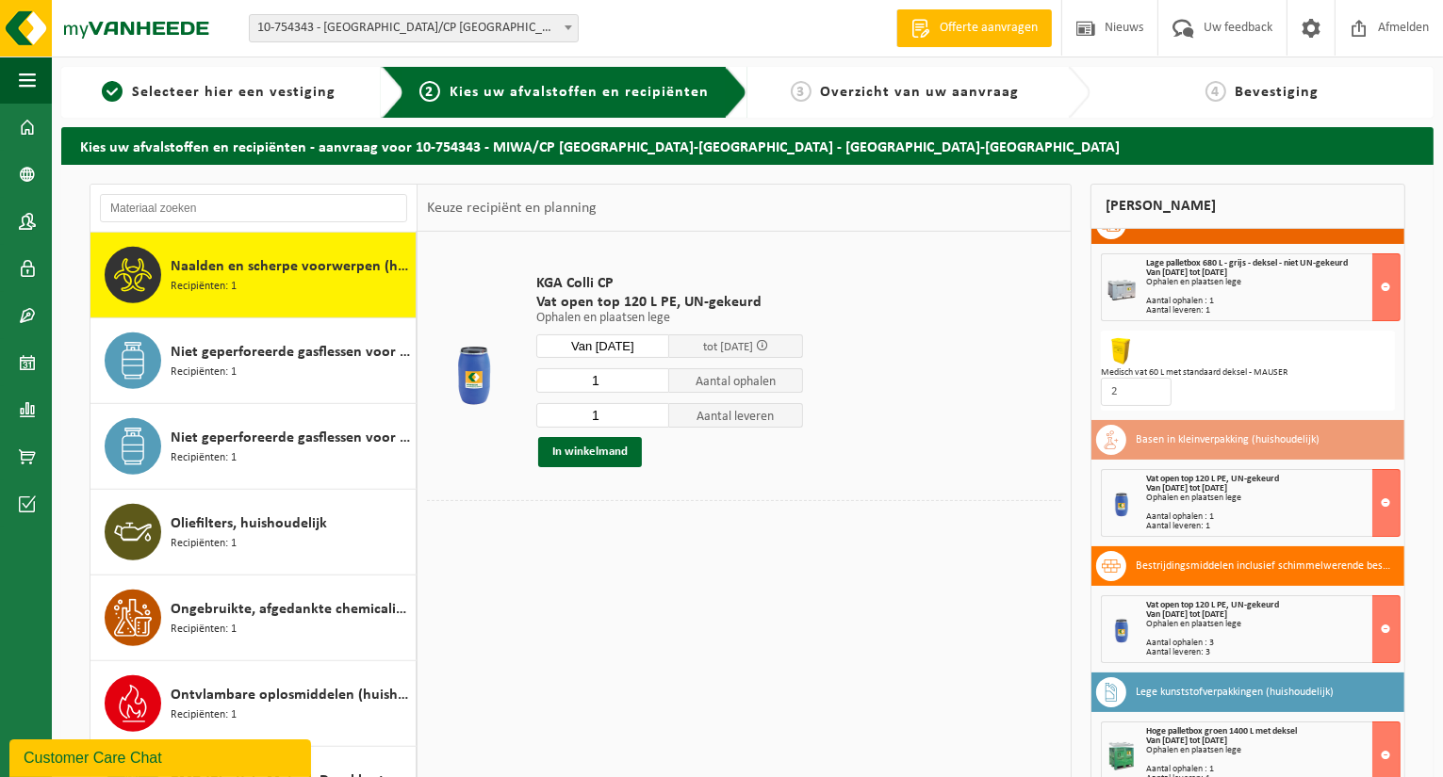
scroll to position [1113, 0]
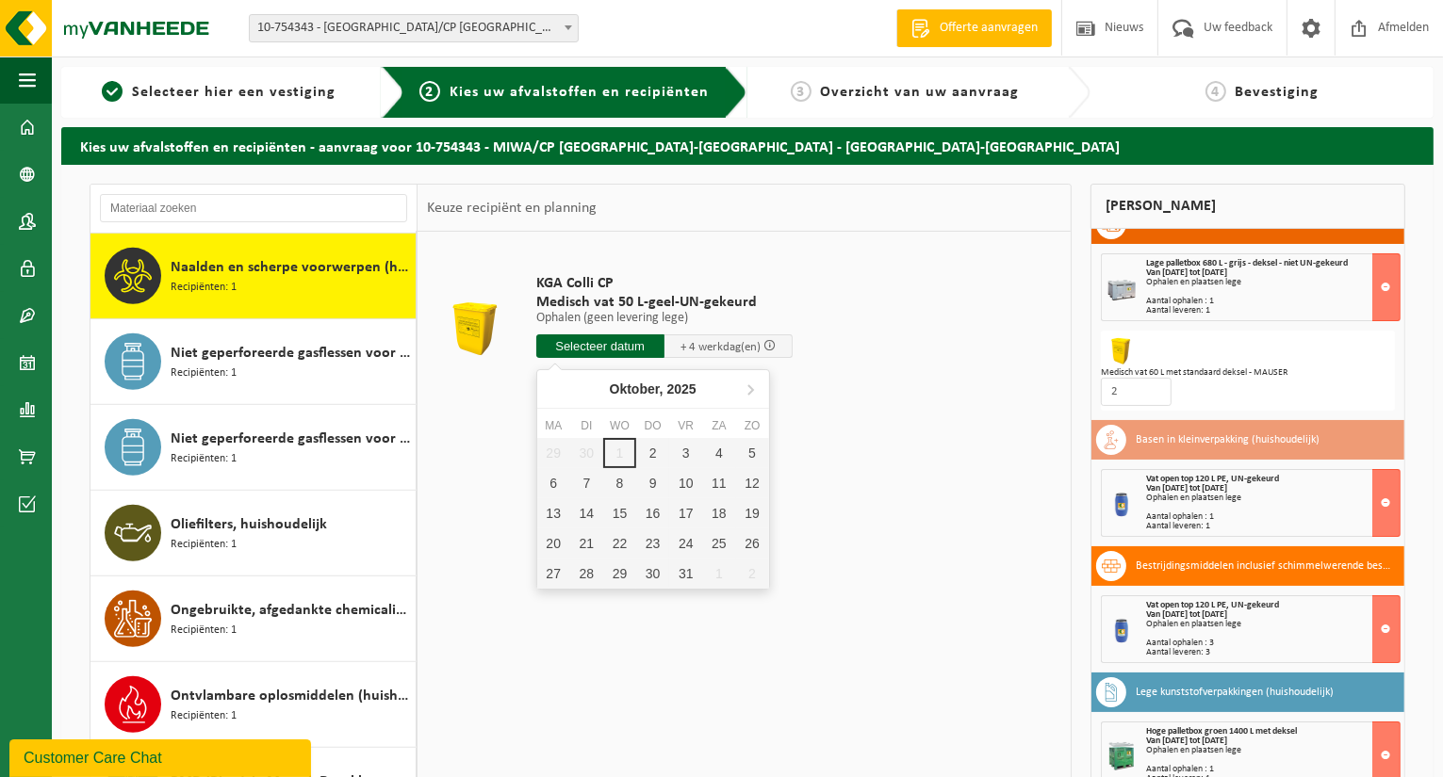
click at [613, 351] on input "text" at bounding box center [600, 347] width 128 height 24
click at [661, 458] on div "2" at bounding box center [652, 453] width 33 height 30
type input "Van 2025-10-02"
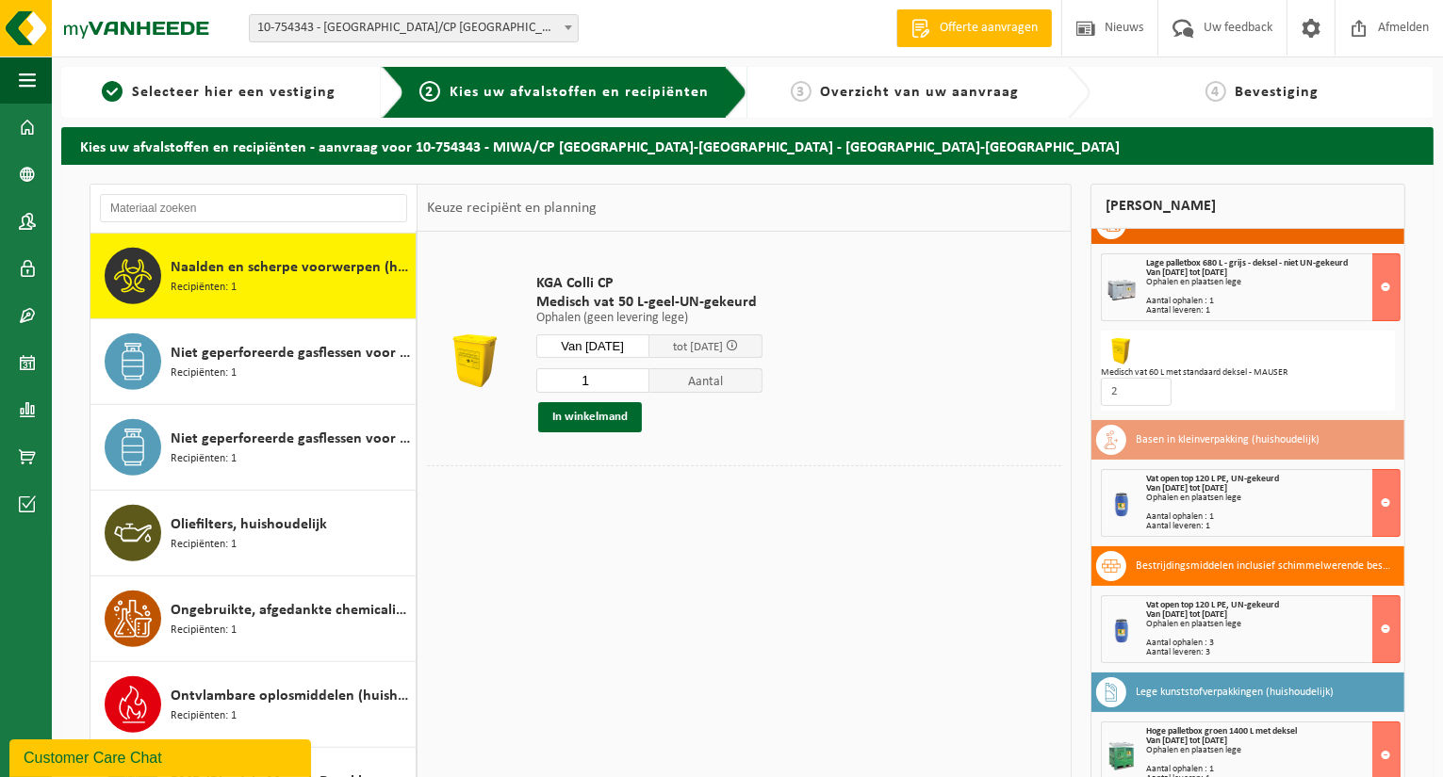
click at [620, 378] on input "1" at bounding box center [592, 380] width 113 height 24
type input "2"
click at [600, 430] on button "In winkelmand" at bounding box center [590, 417] width 104 height 30
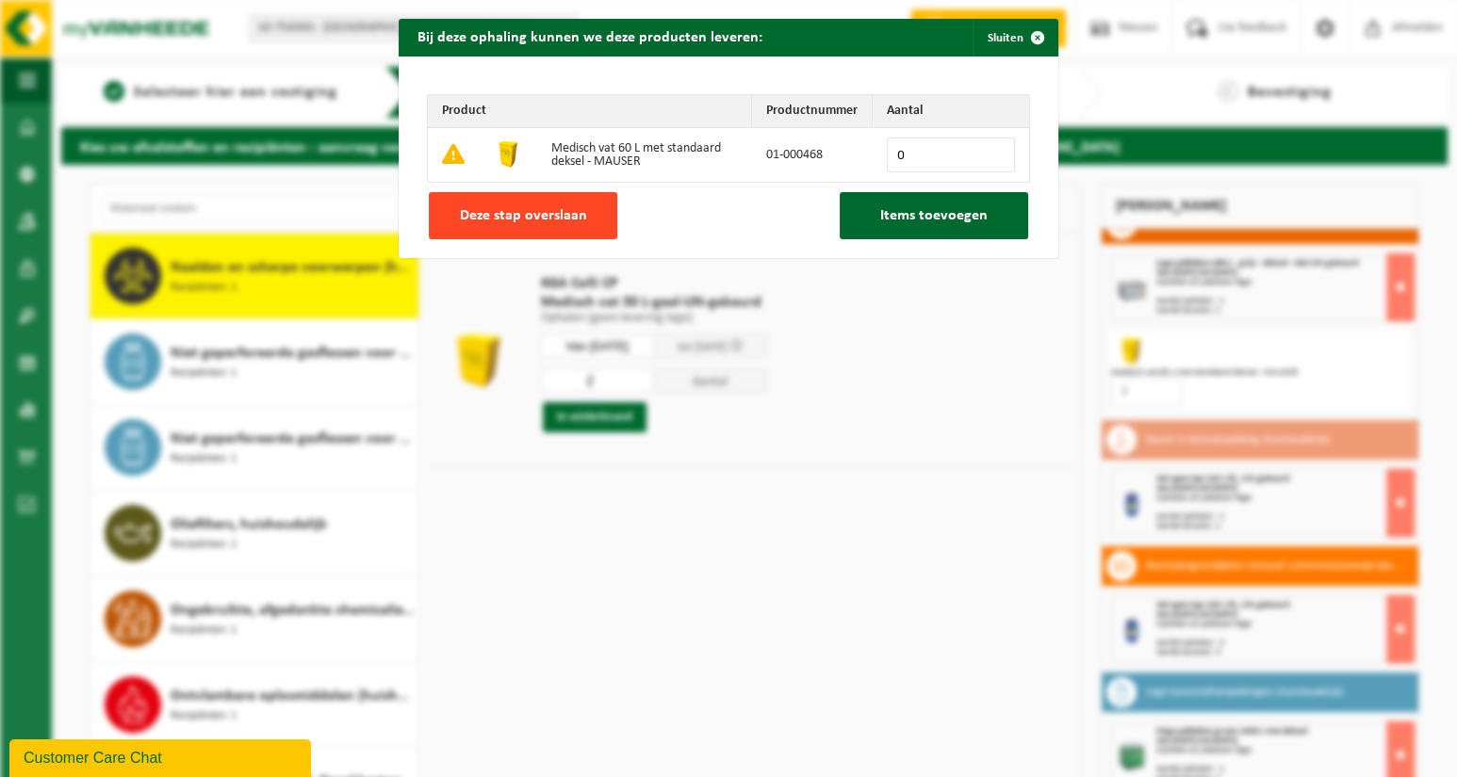
click at [557, 218] on span "Deze stap overslaan" at bounding box center [523, 215] width 127 height 15
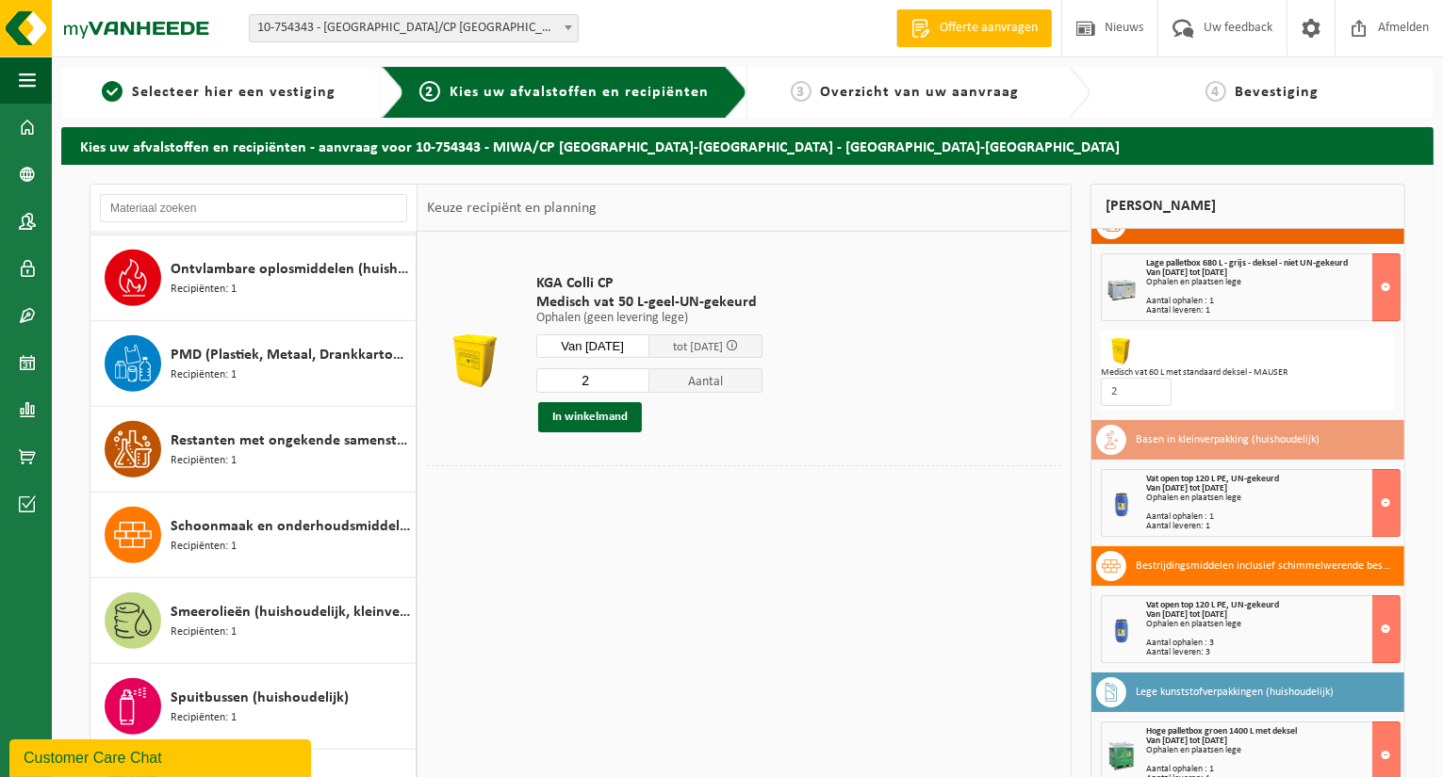
scroll to position [1584, 0]
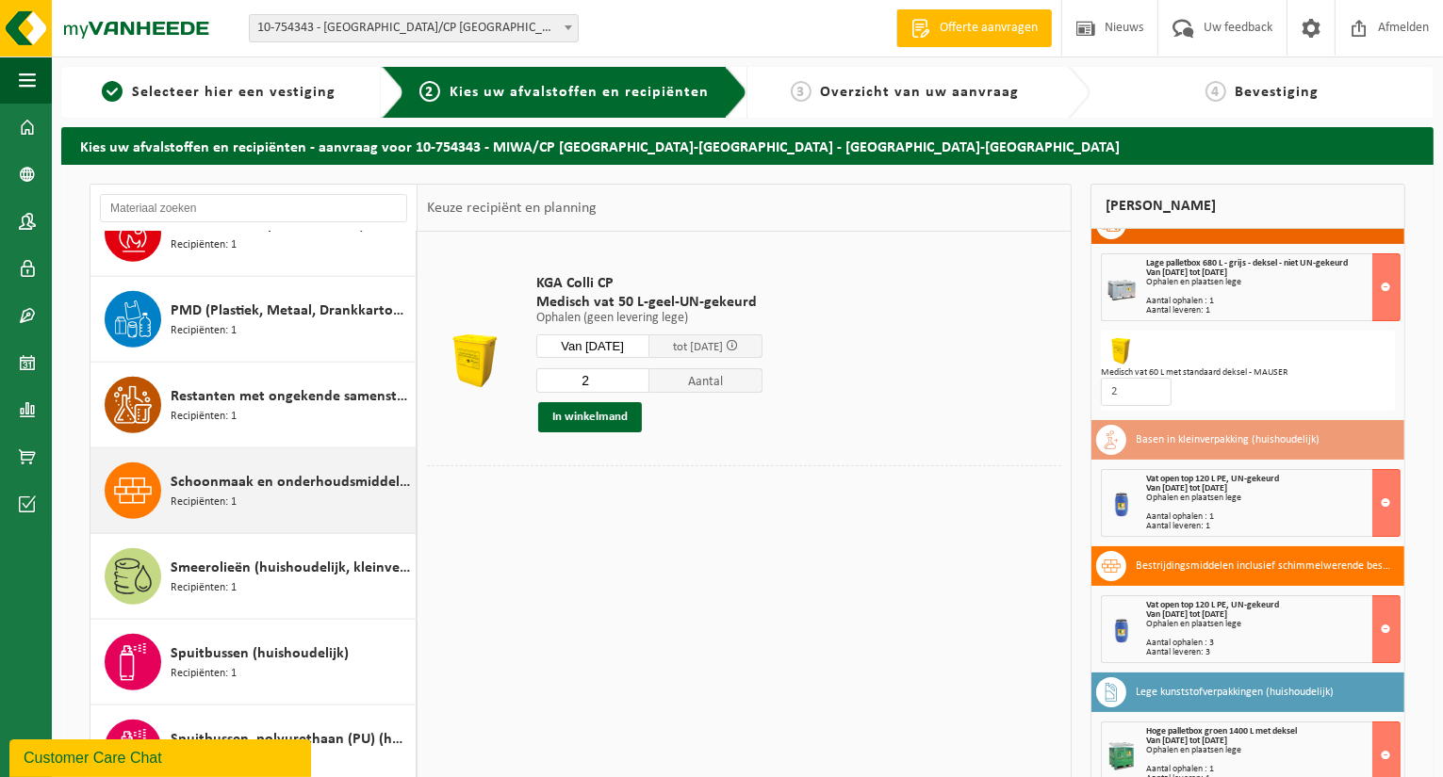
click at [272, 474] on span "Schoonmaak en onderhoudsmiddelen (huishoudelijk)" at bounding box center [291, 482] width 240 height 23
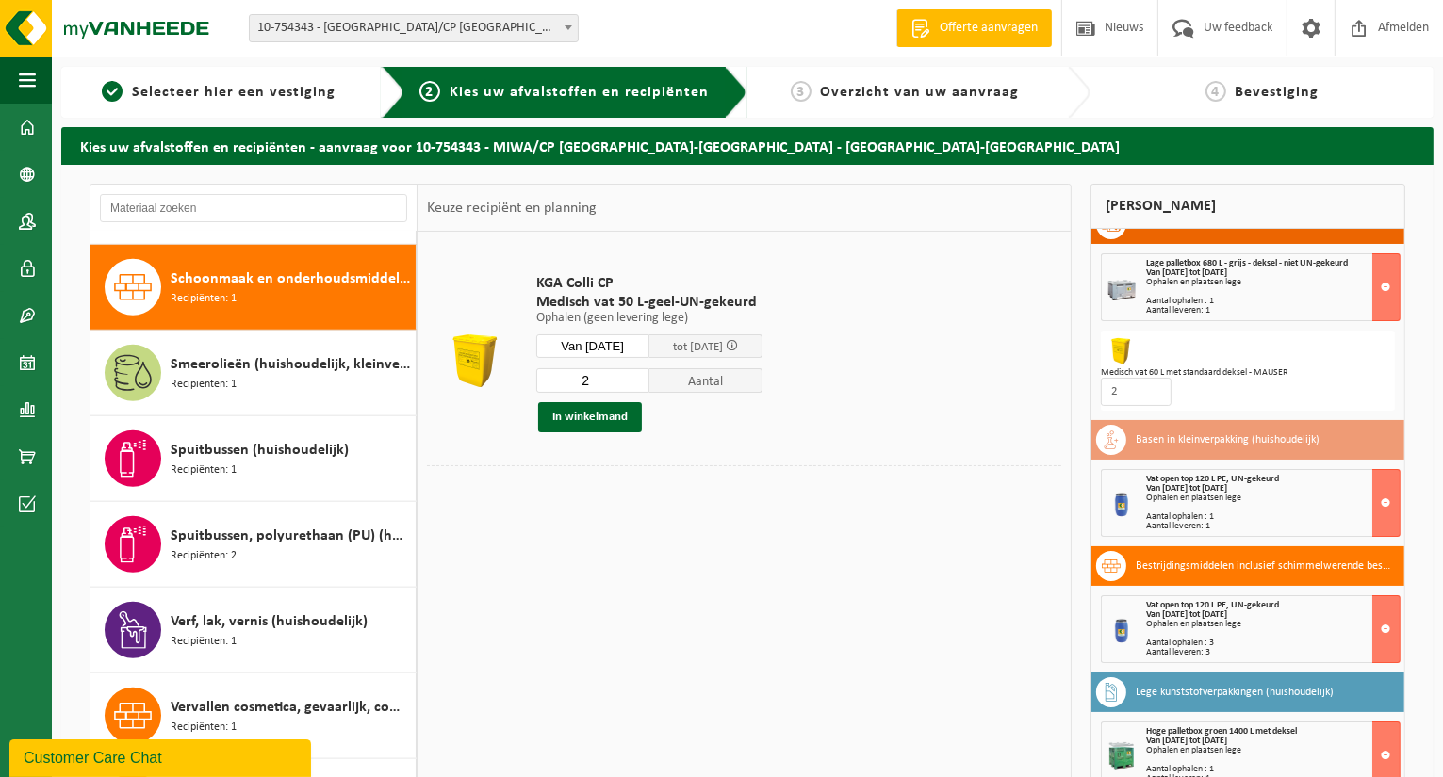
scroll to position [1799, 0]
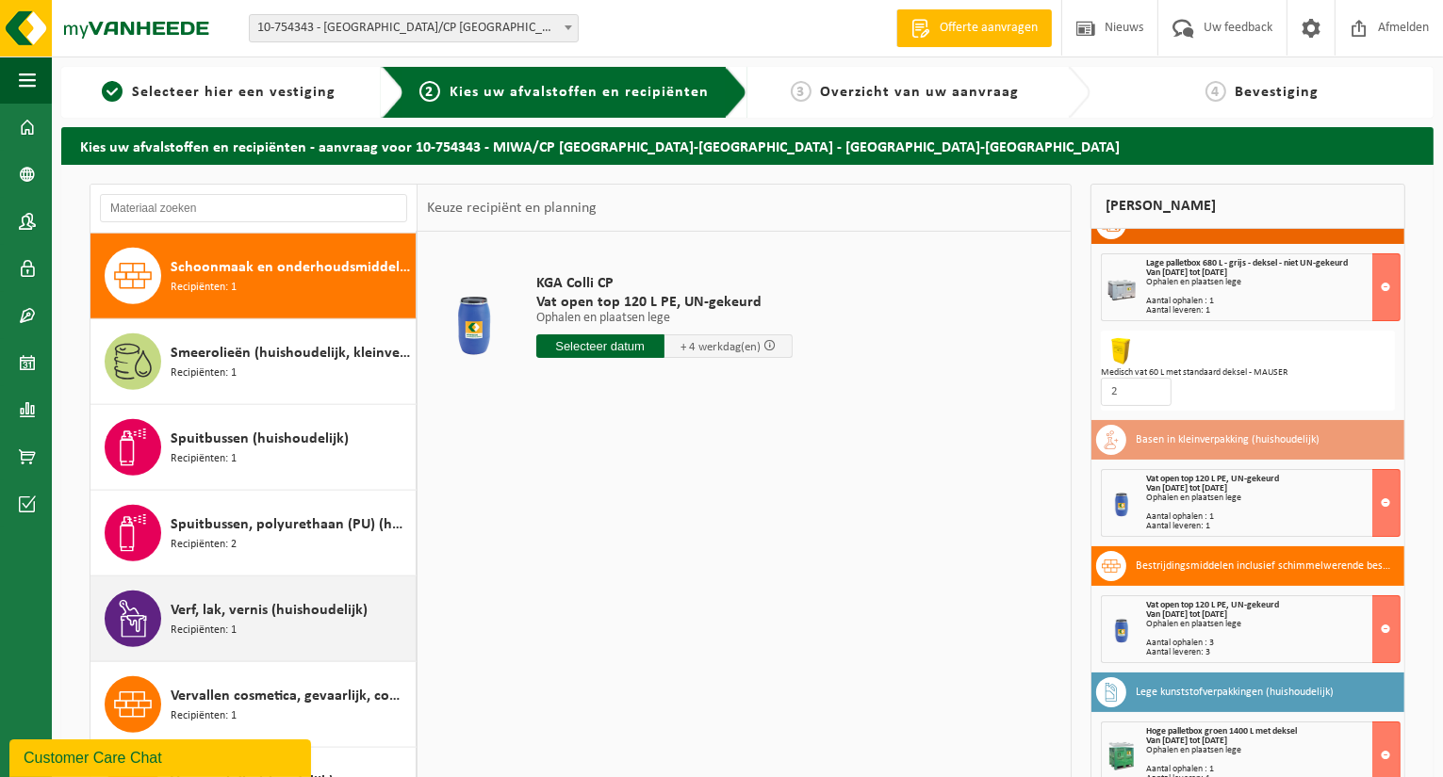
click at [260, 622] on div "Verf, lak, vernis (huishoudelijk) Recipiënten: 1" at bounding box center [291, 619] width 240 height 57
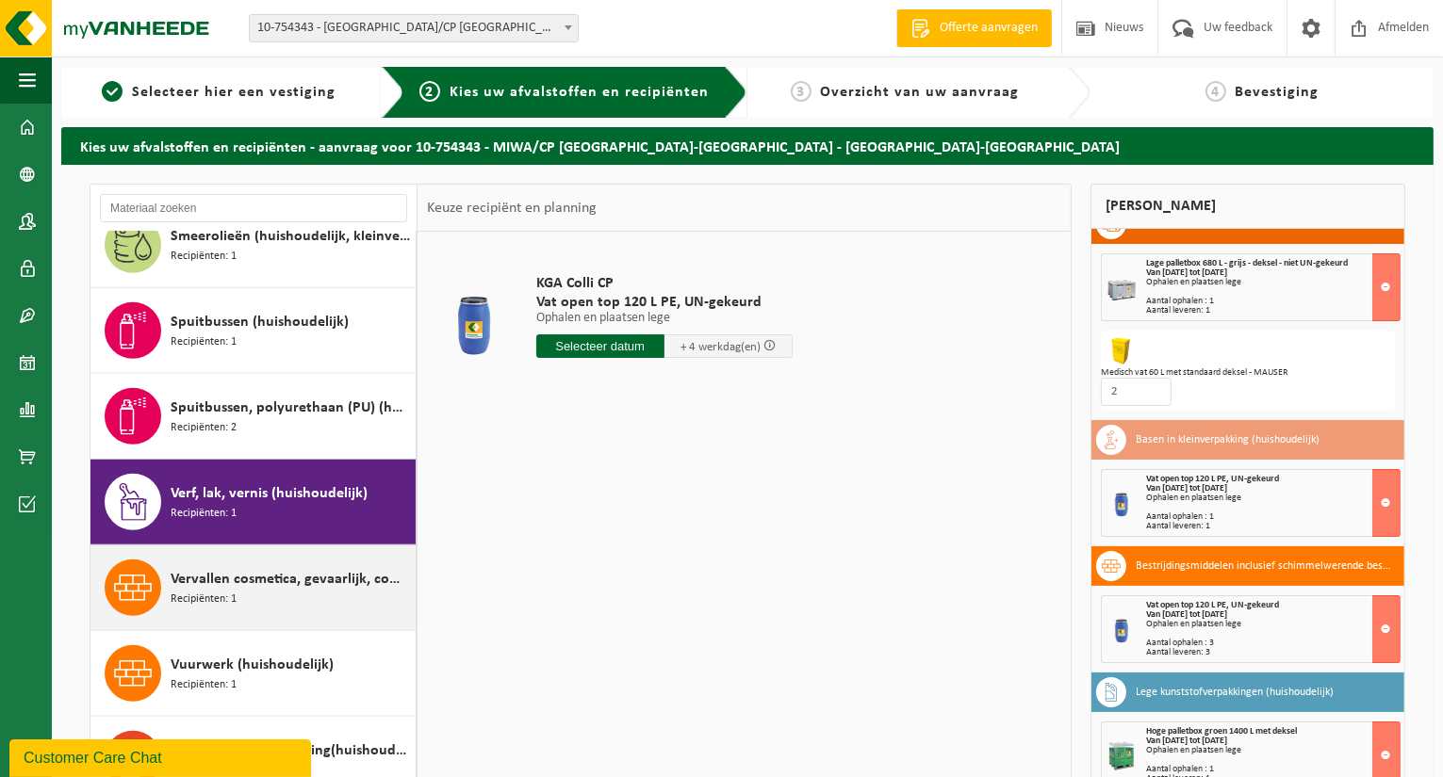
scroll to position [1916, 0]
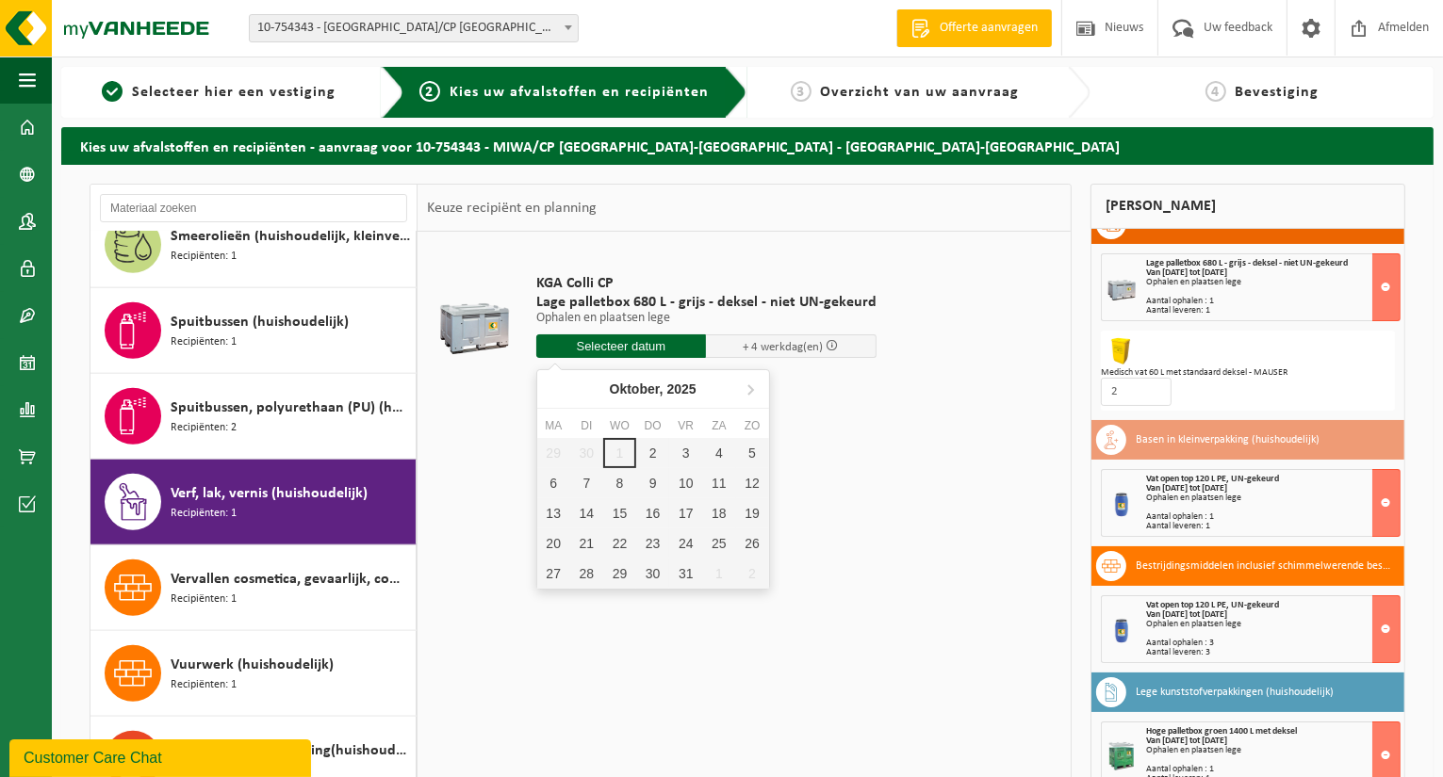
click at [594, 352] on input "text" at bounding box center [621, 347] width 171 height 24
click at [649, 447] on div "2" at bounding box center [652, 453] width 33 height 30
type input "Van 2025-10-02"
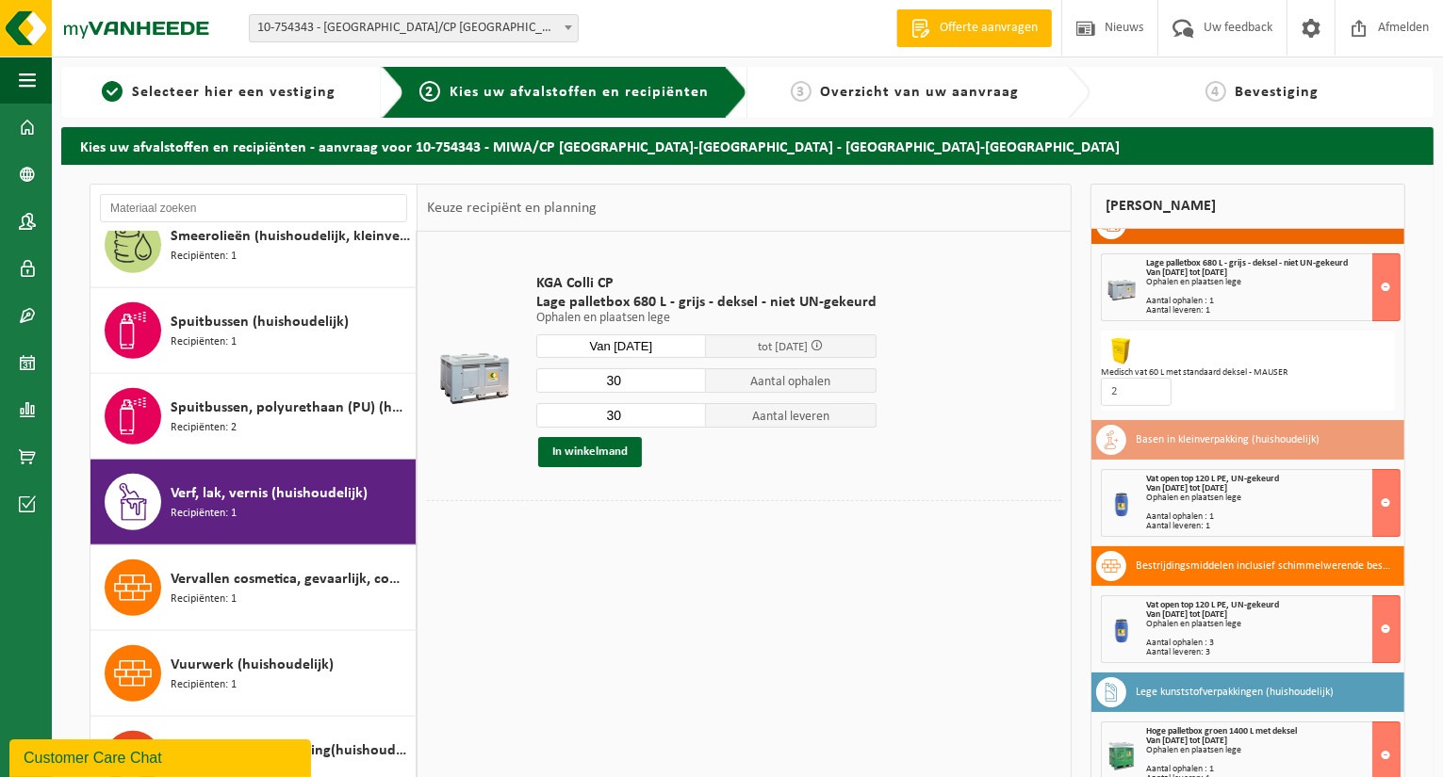
drag, startPoint x: 654, startPoint y: 384, endPoint x: 504, endPoint y: 382, distance: 149.8
click at [511, 382] on tr "KGA Colli CP Lage palletbox 680 L - grijs - deksel - niet UN-gekeurd Ophalen en…" at bounding box center [744, 370] width 634 height 259
type input "14"
click at [595, 465] on button "In winkelmand" at bounding box center [590, 452] width 104 height 30
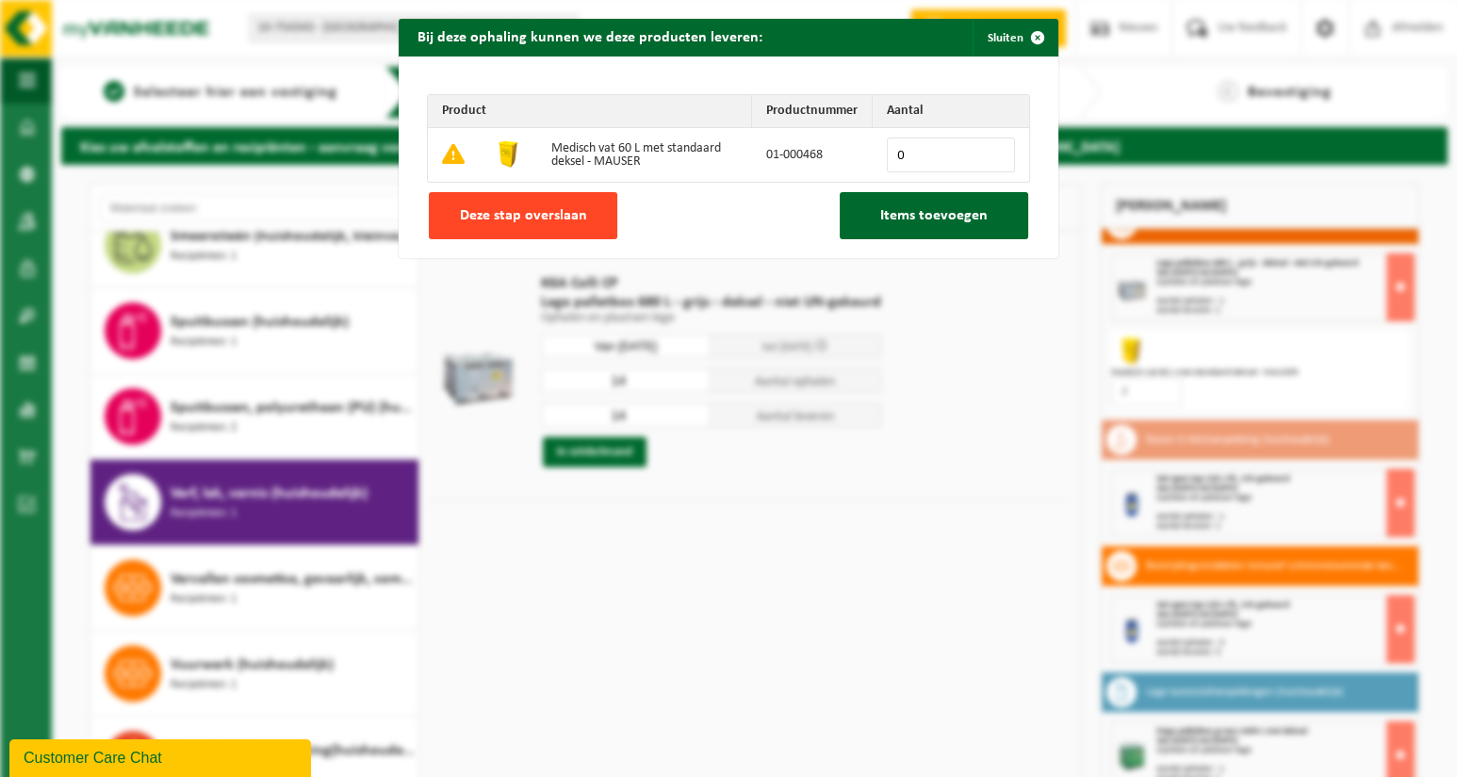
click at [591, 202] on button "Deze stap overslaan" at bounding box center [523, 215] width 188 height 47
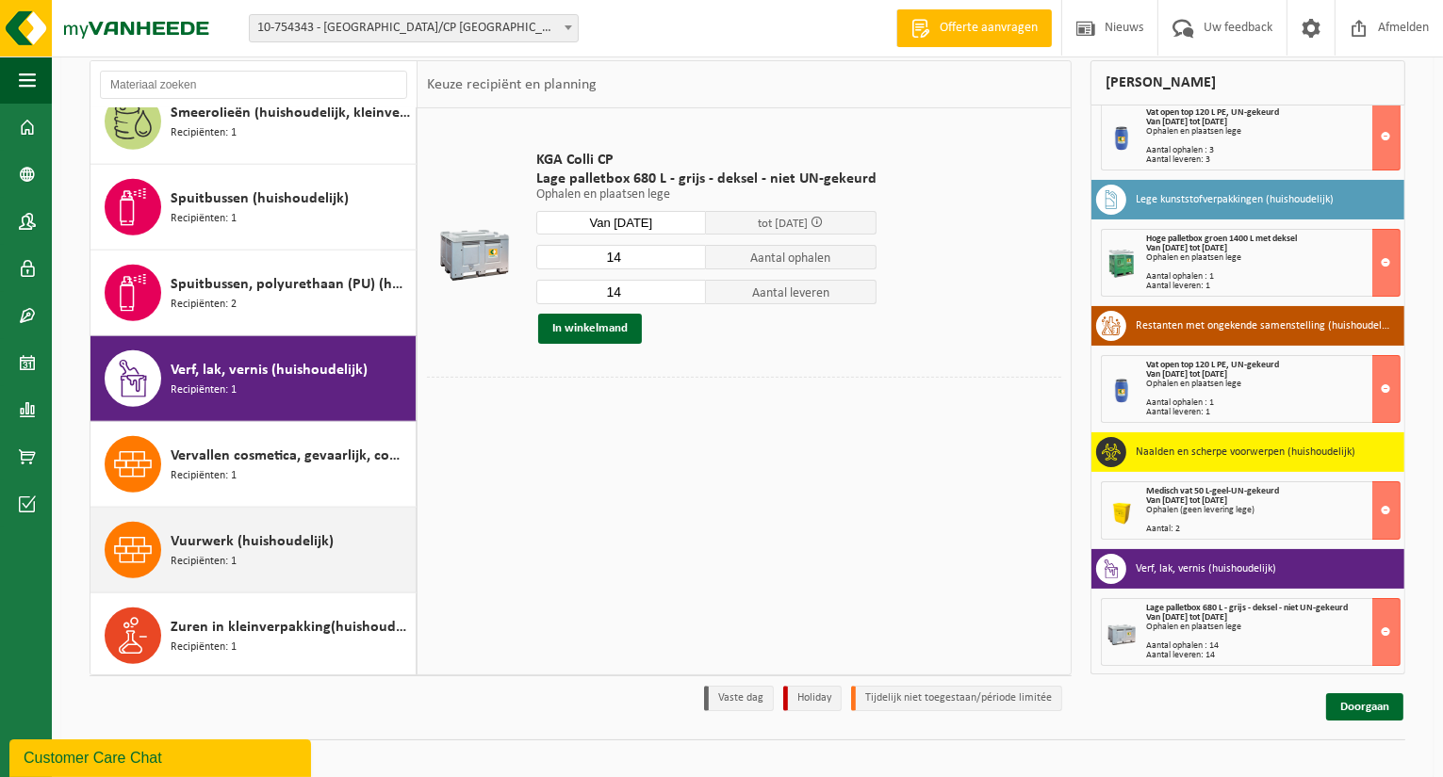
scroll to position [143, 0]
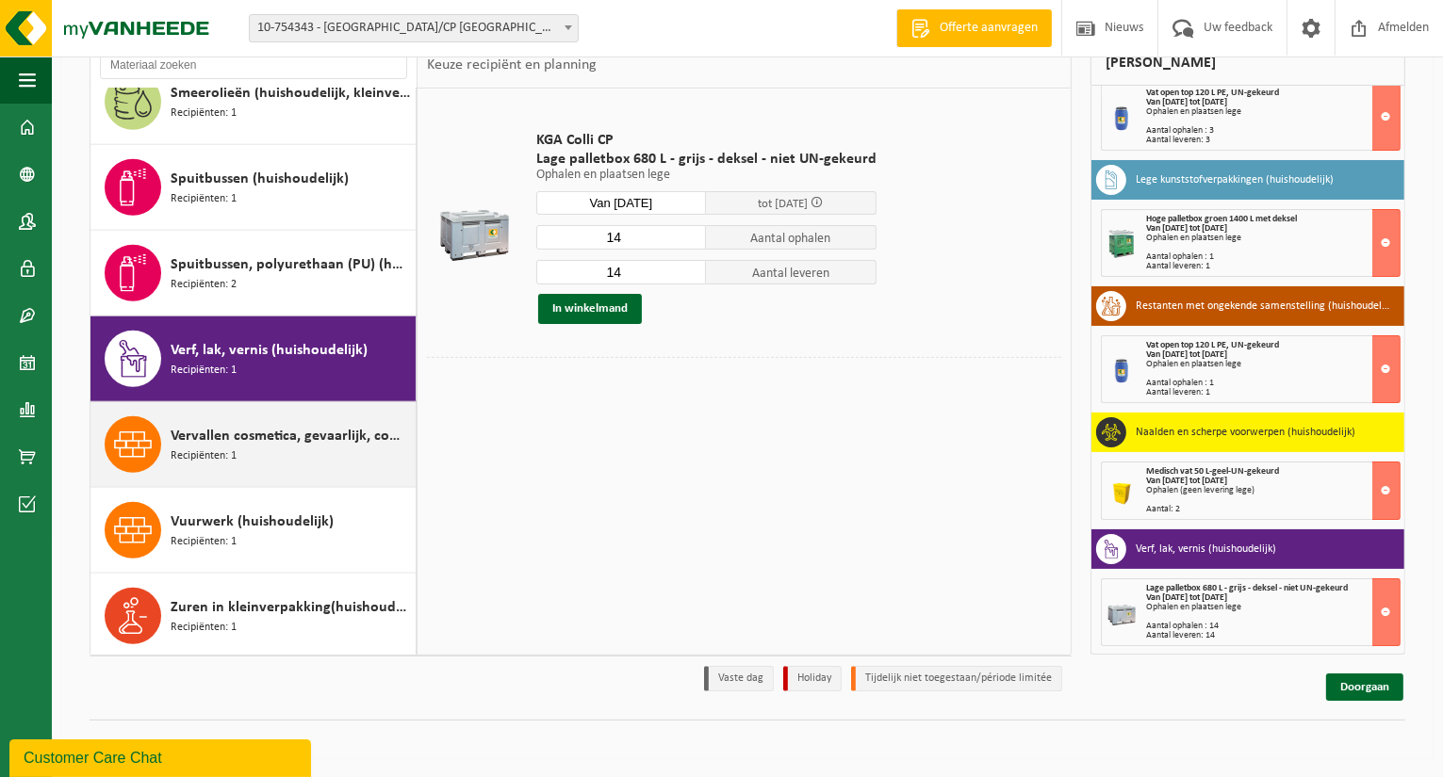
click at [286, 446] on div "Vervallen cosmetica, gevaarlijk, commerciele verpakking (huishoudelijk) Recipië…" at bounding box center [291, 444] width 240 height 57
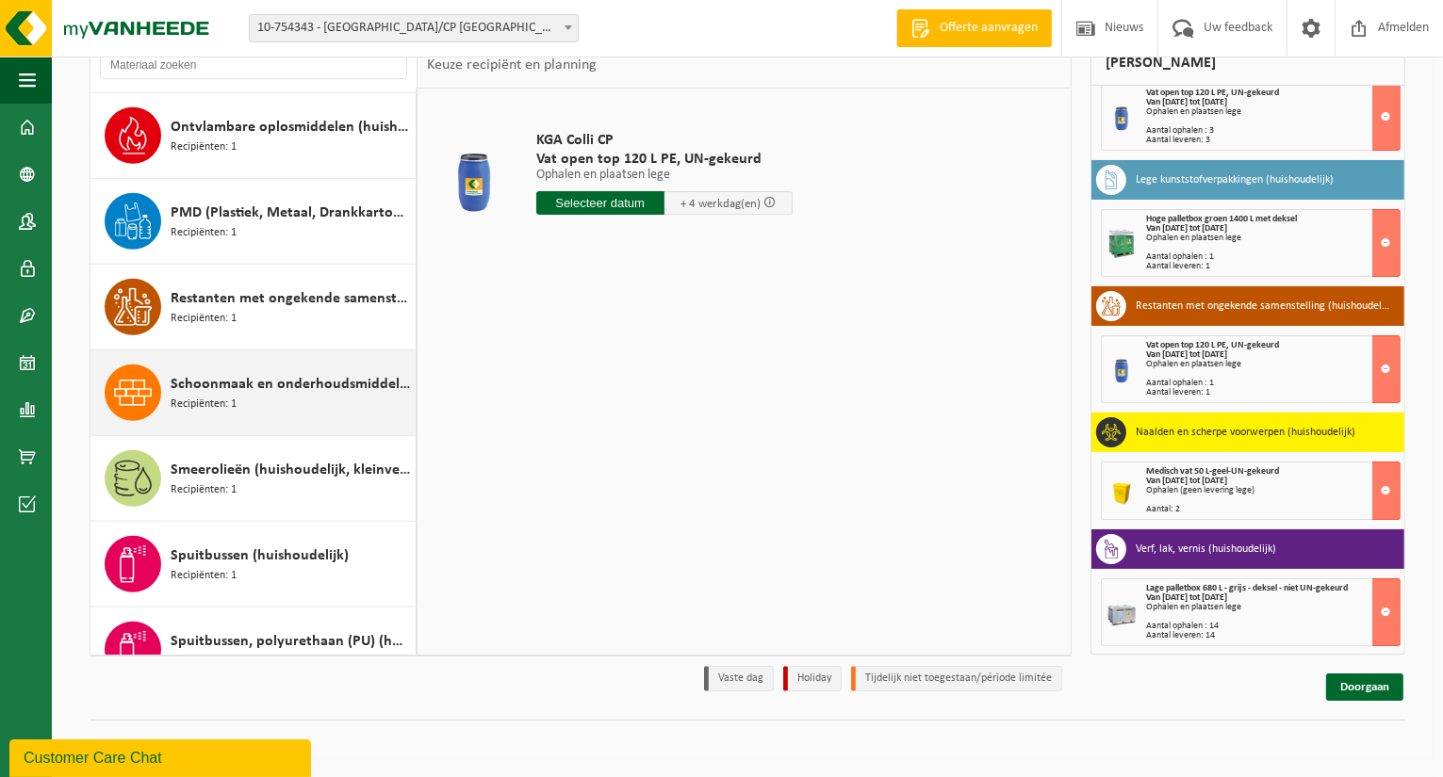
click at [370, 396] on div "Schoonmaak en onderhoudsmiddelen (huishoudelijk) Recipiënten: 1" at bounding box center [291, 393] width 240 height 57
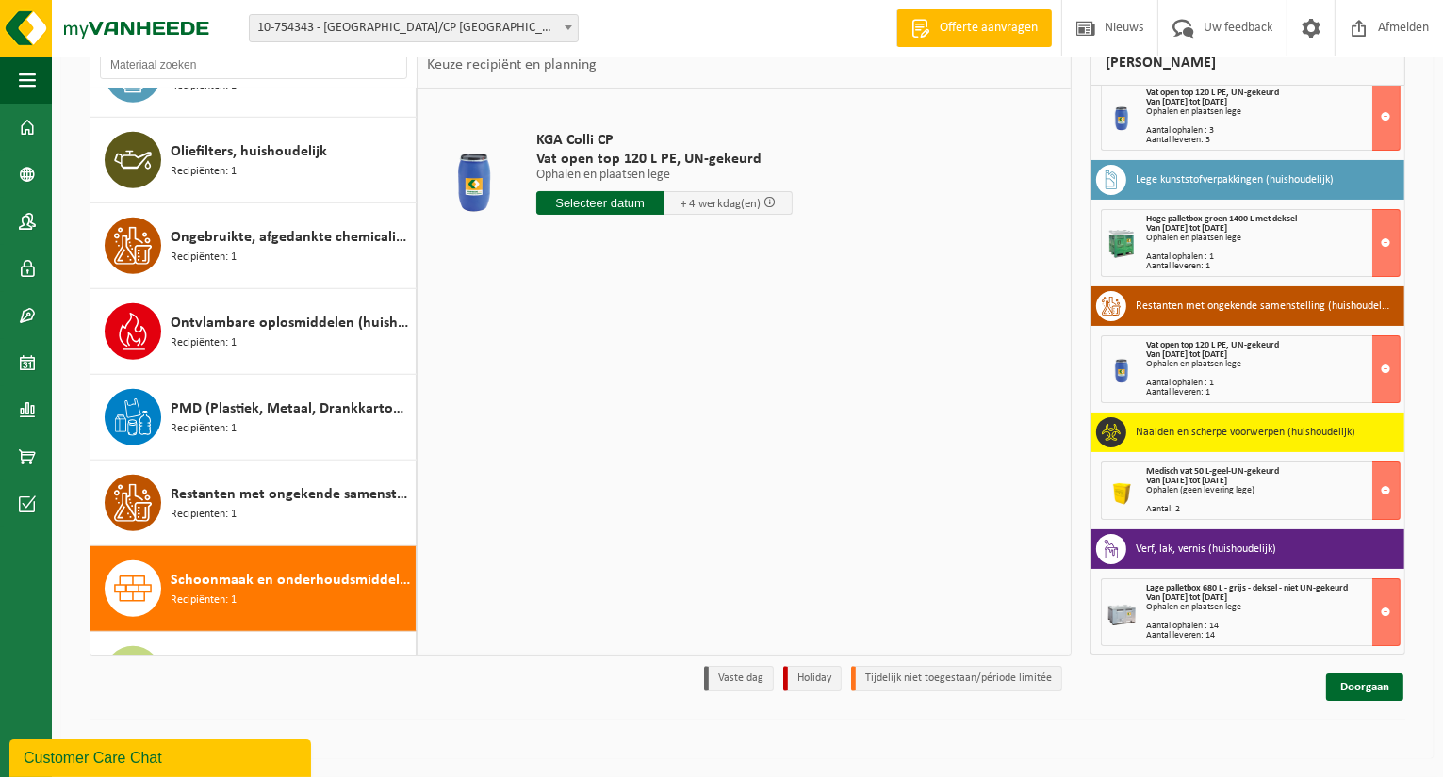
scroll to position [1328, 0]
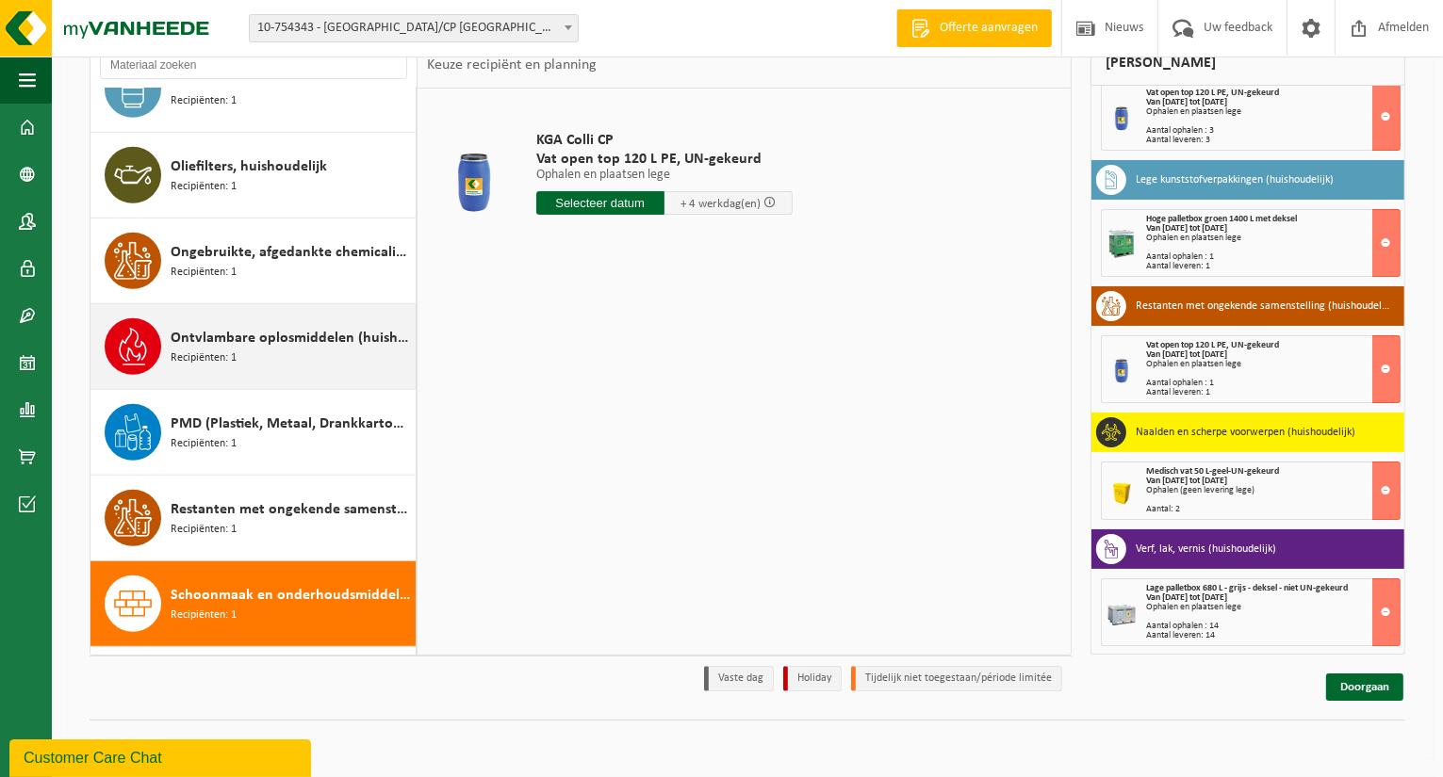
click at [244, 338] on span "Ontvlambare oplosmiddelen (huishoudelijk)" at bounding box center [291, 338] width 240 height 23
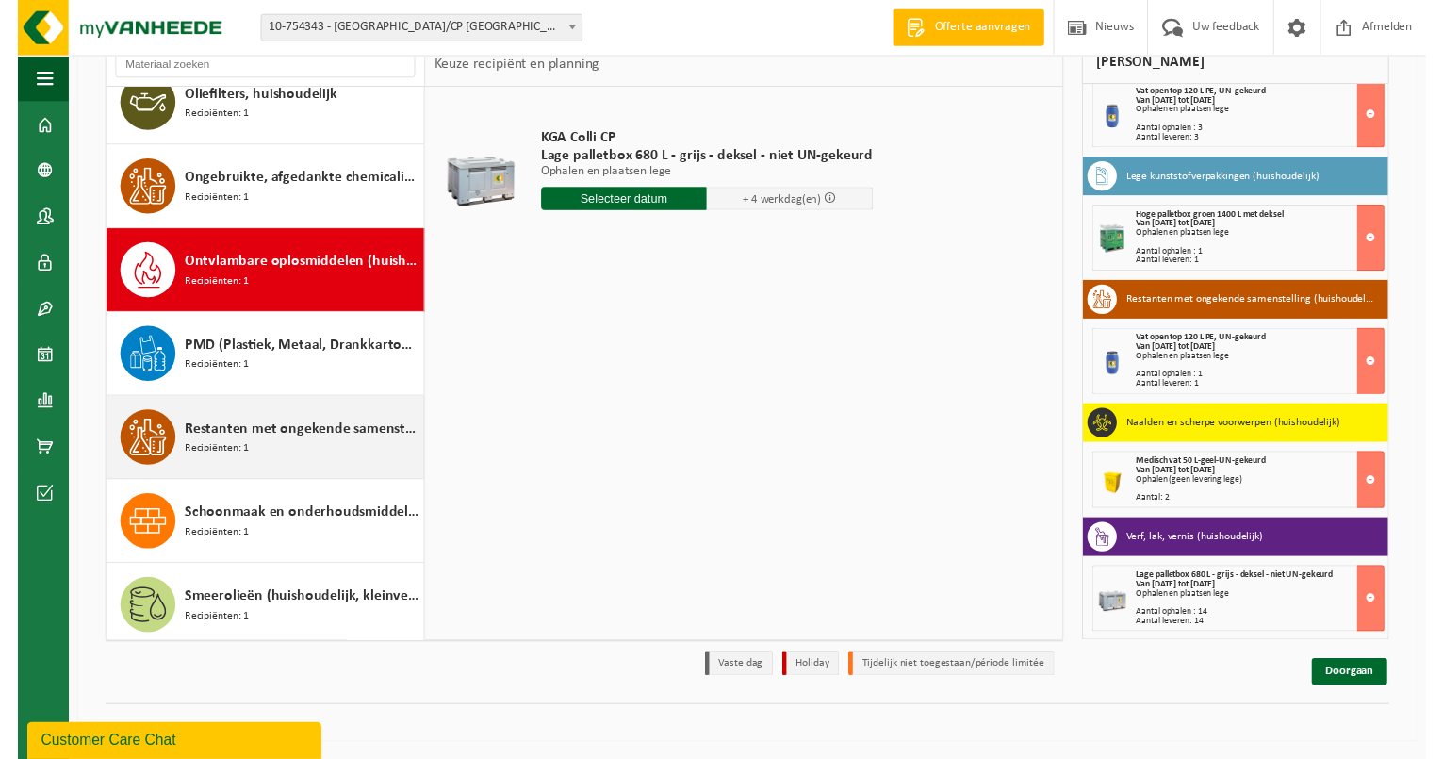
scroll to position [1352, 0]
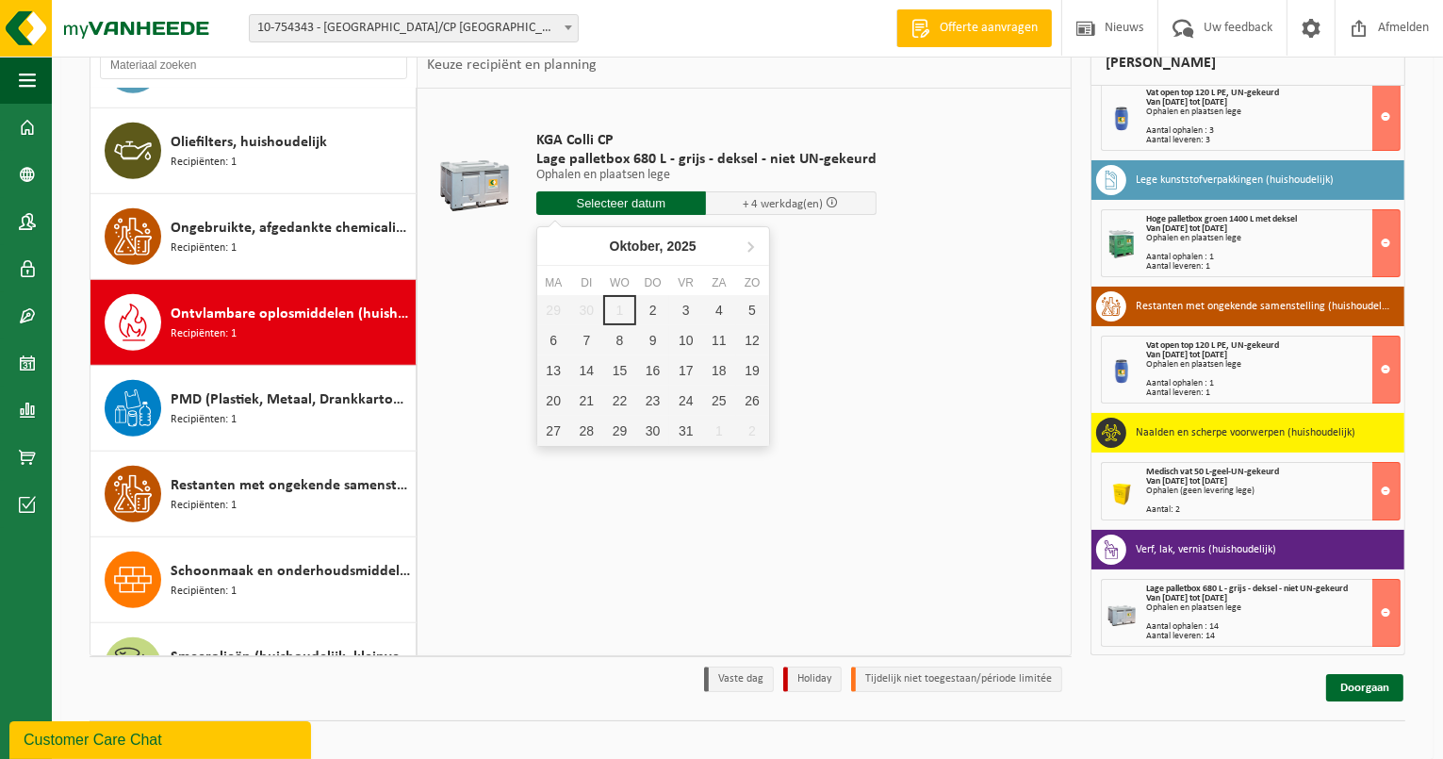
click at [614, 197] on input "text" at bounding box center [621, 203] width 171 height 24
click at [649, 304] on div "2" at bounding box center [652, 310] width 33 height 30
type input "Van 2025-10-02"
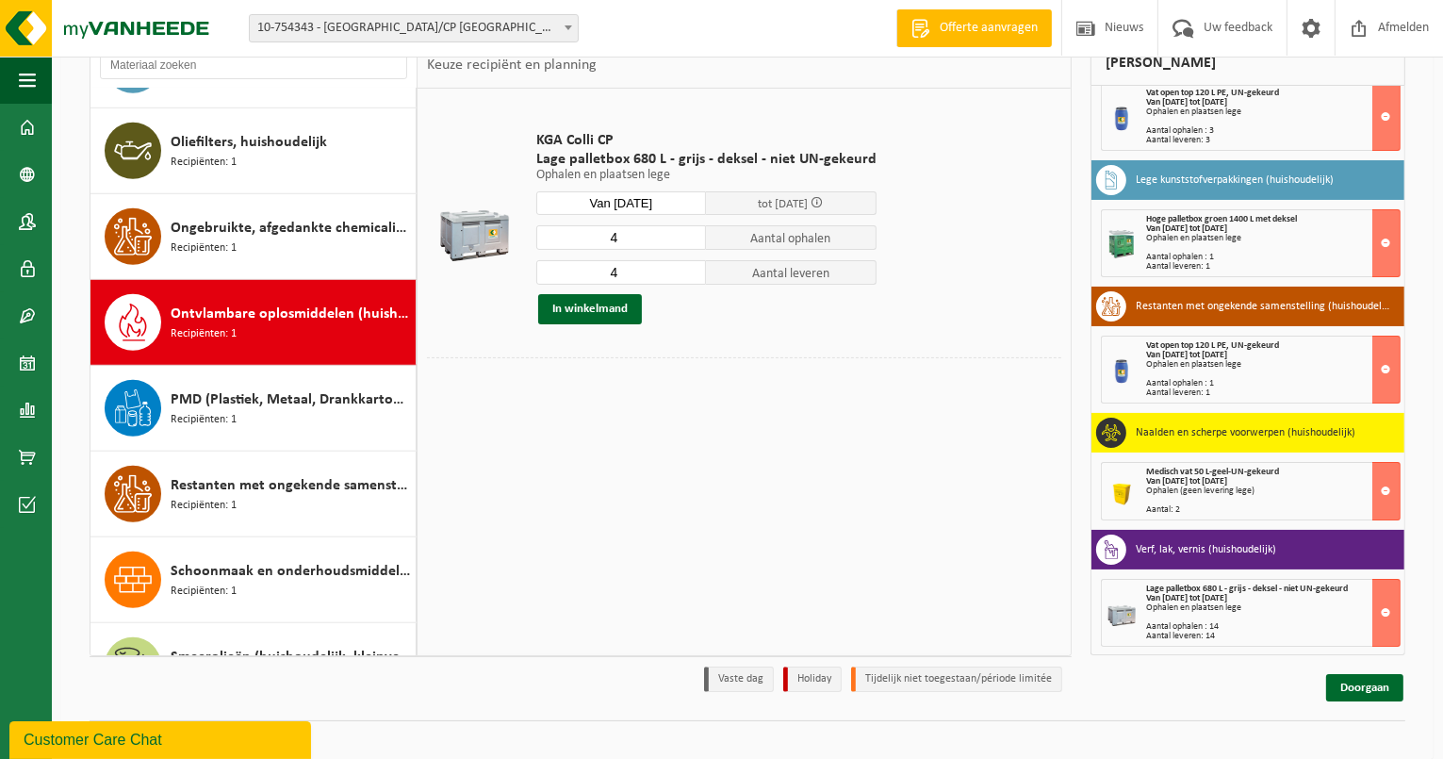
scroll to position [49, 0]
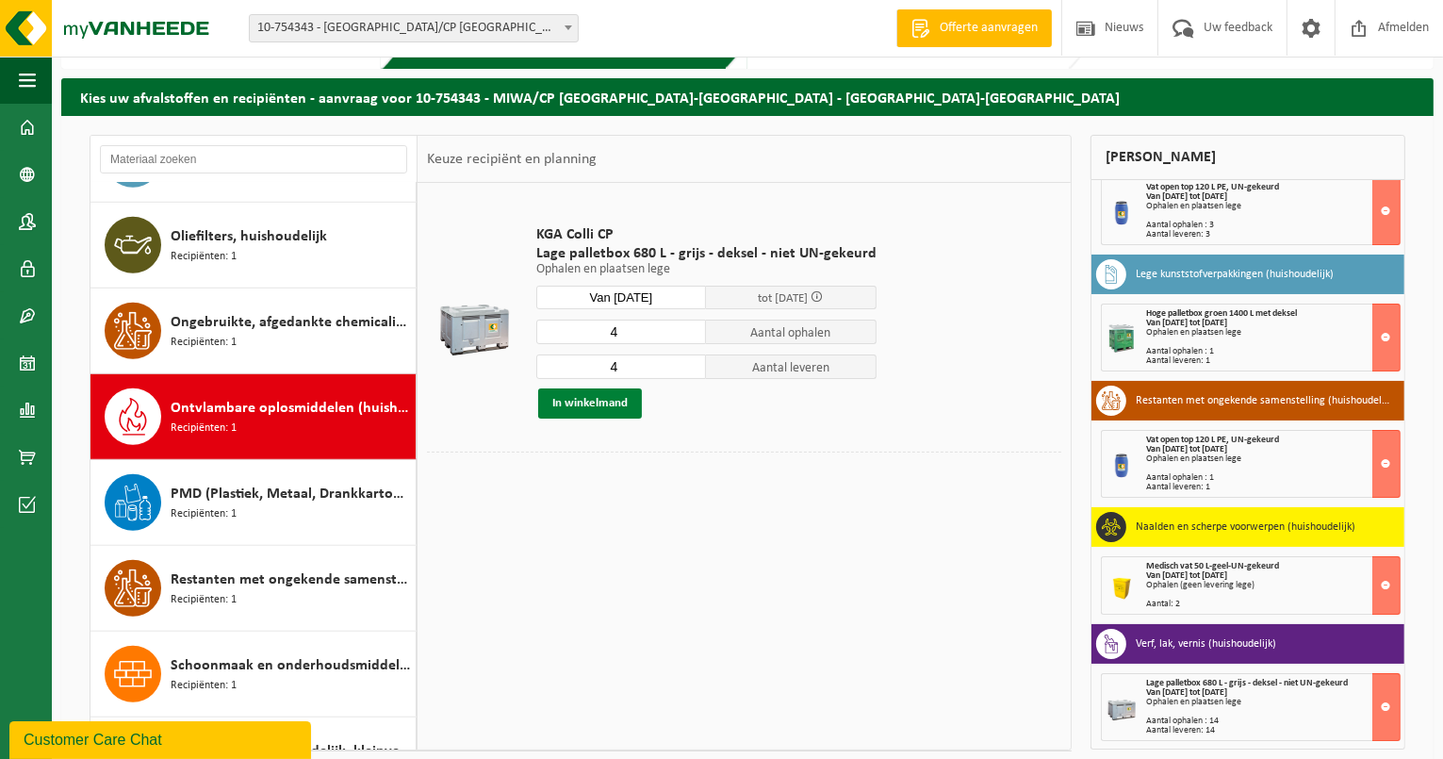
click at [632, 406] on button "In winkelmand" at bounding box center [590, 403] width 104 height 30
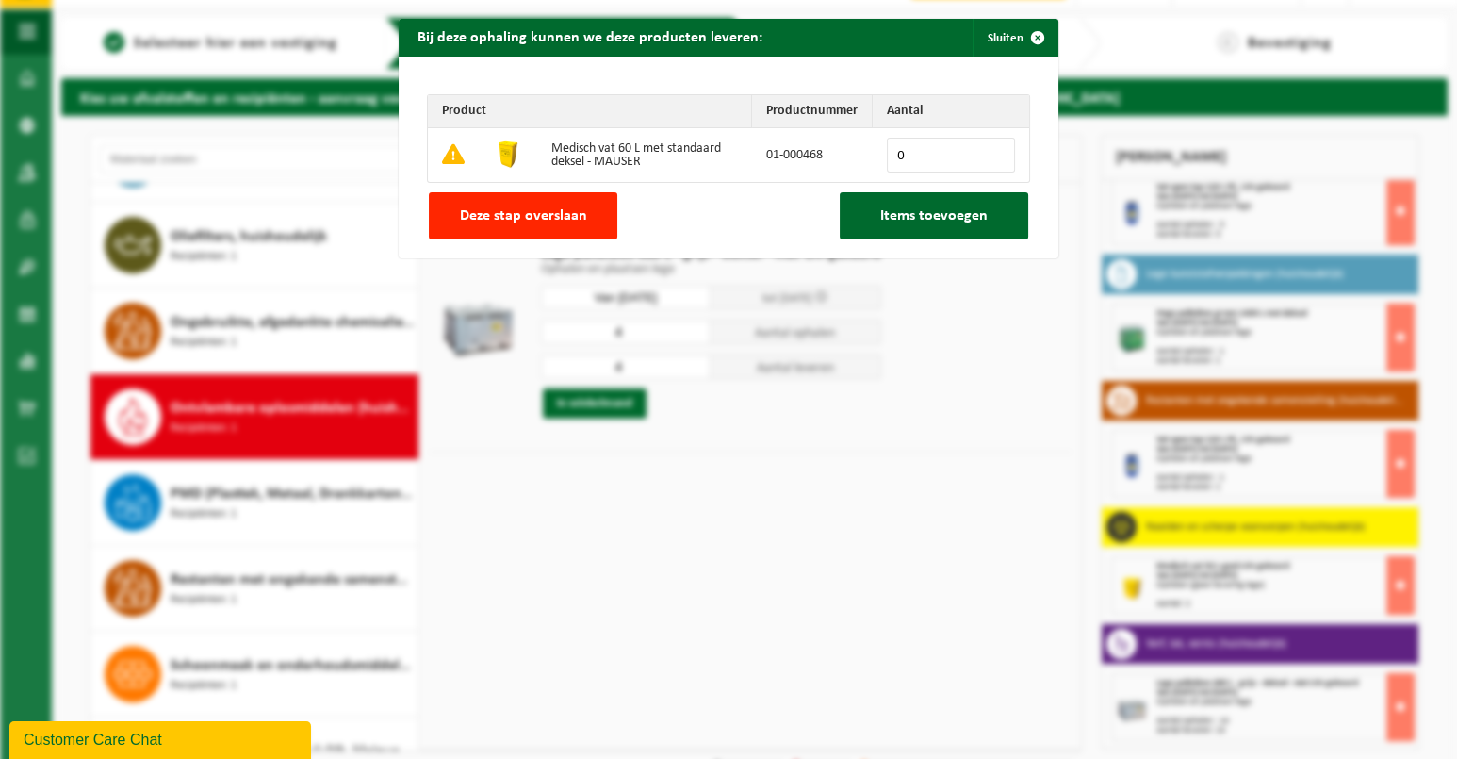
drag, startPoint x: 915, startPoint y: 149, endPoint x: 829, endPoint y: 150, distance: 85.8
click at [875, 149] on td "0" at bounding box center [951, 155] width 156 height 54
type input "2"
click at [952, 219] on span "Items toevoegen" at bounding box center [933, 215] width 107 height 15
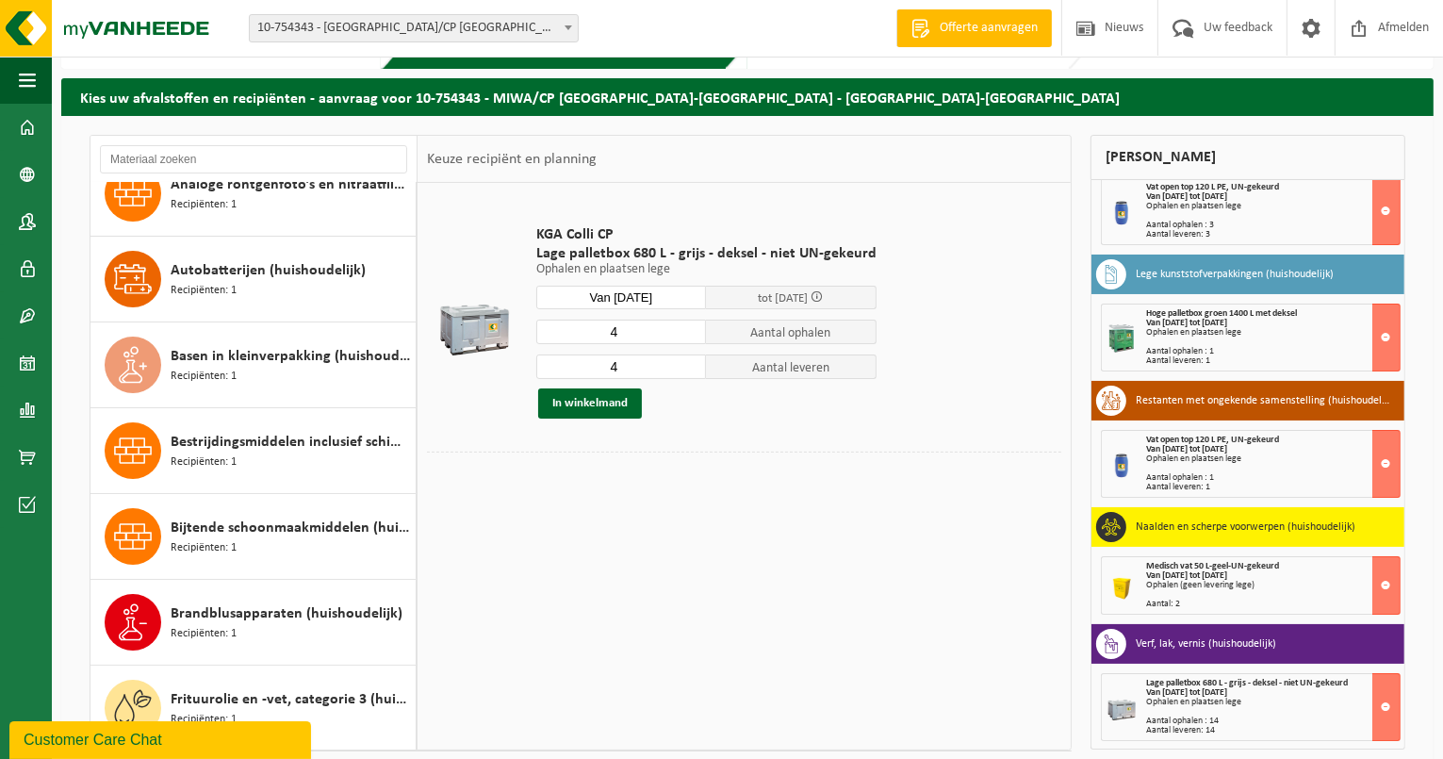
scroll to position [0, 0]
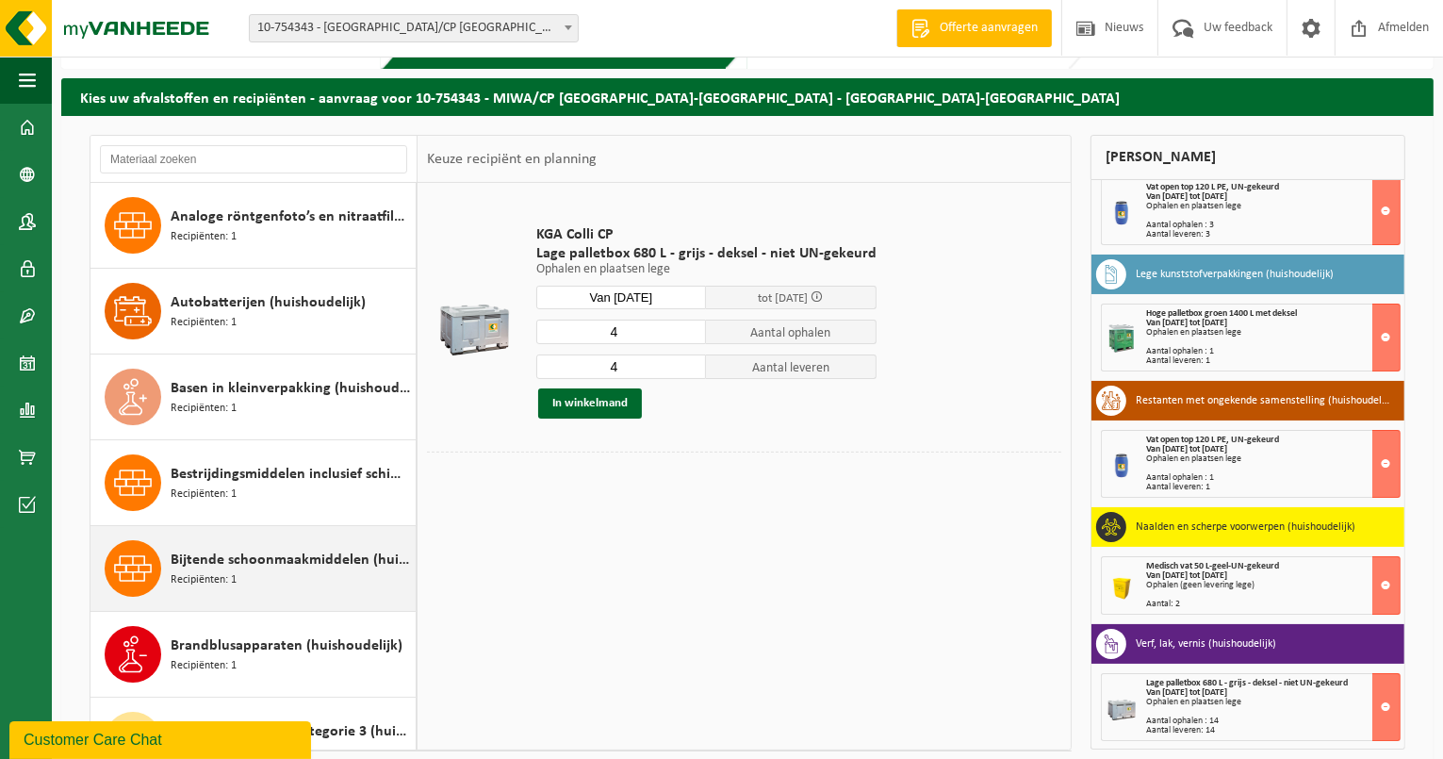
click at [280, 533] on div "Bijtende schoonmaakmiddelen (huishoudelijk) Recipiënten: 1" at bounding box center [253, 568] width 326 height 85
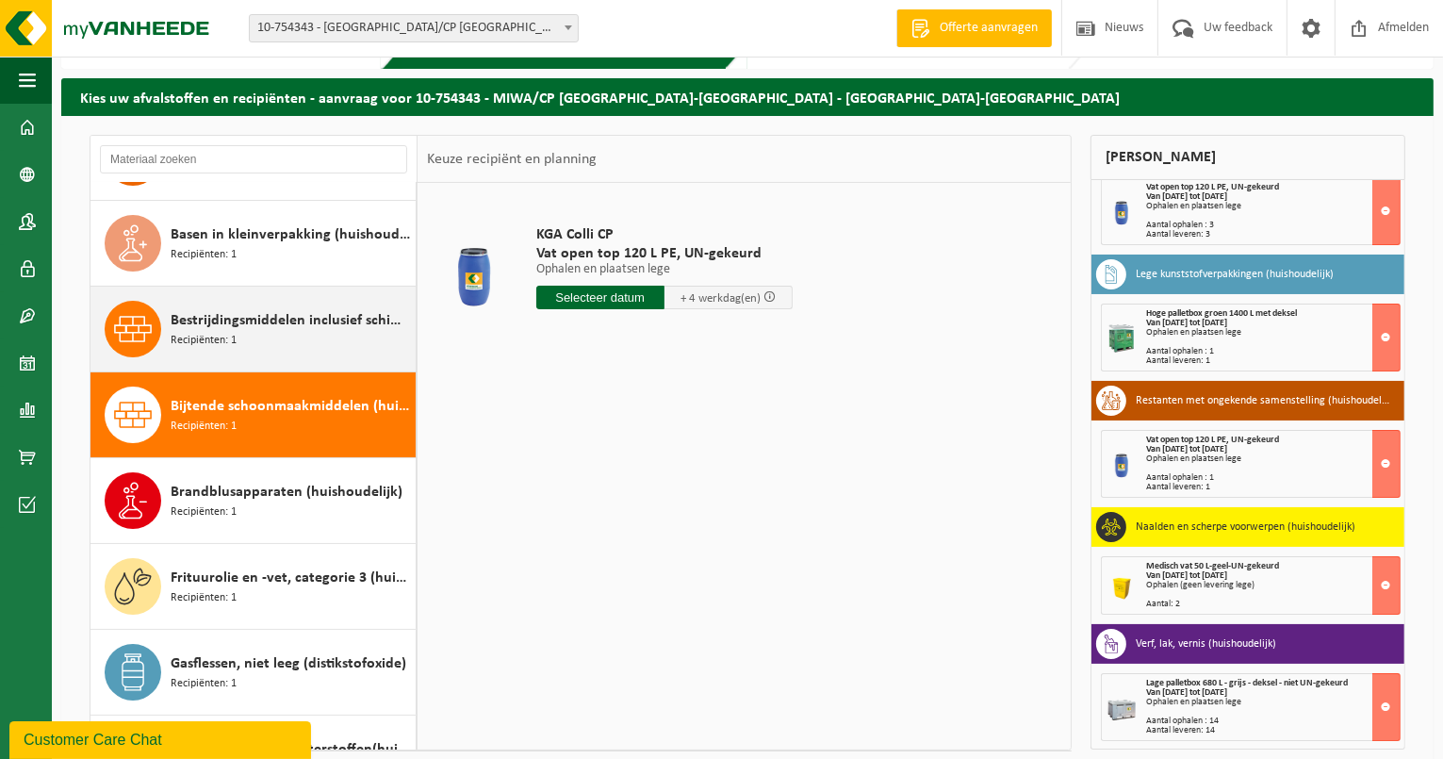
click at [299, 330] on span "Bestrijdingsmiddelen inclusief schimmelwerende beschermingsmiddelen (huishoudel…" at bounding box center [291, 320] width 240 height 23
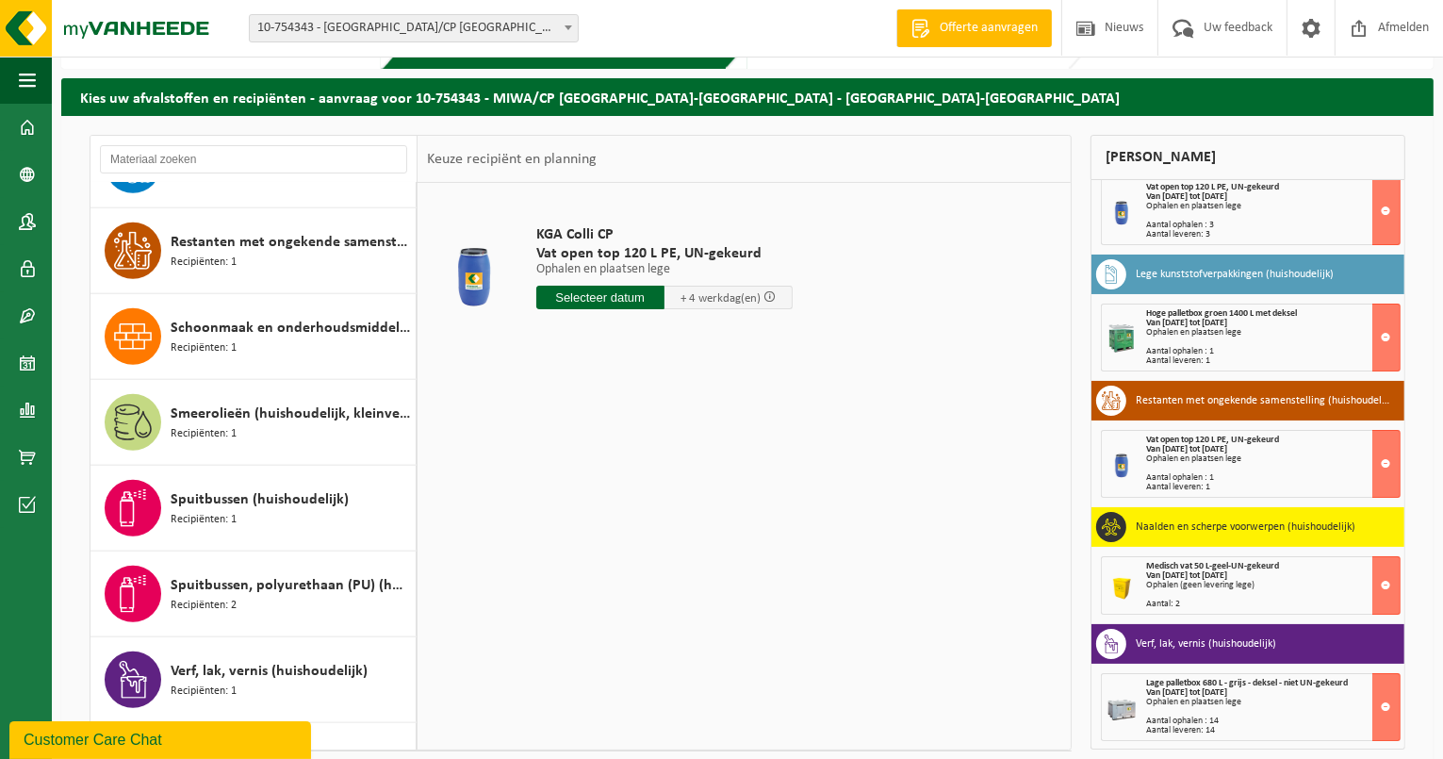
scroll to position [1696, 0]
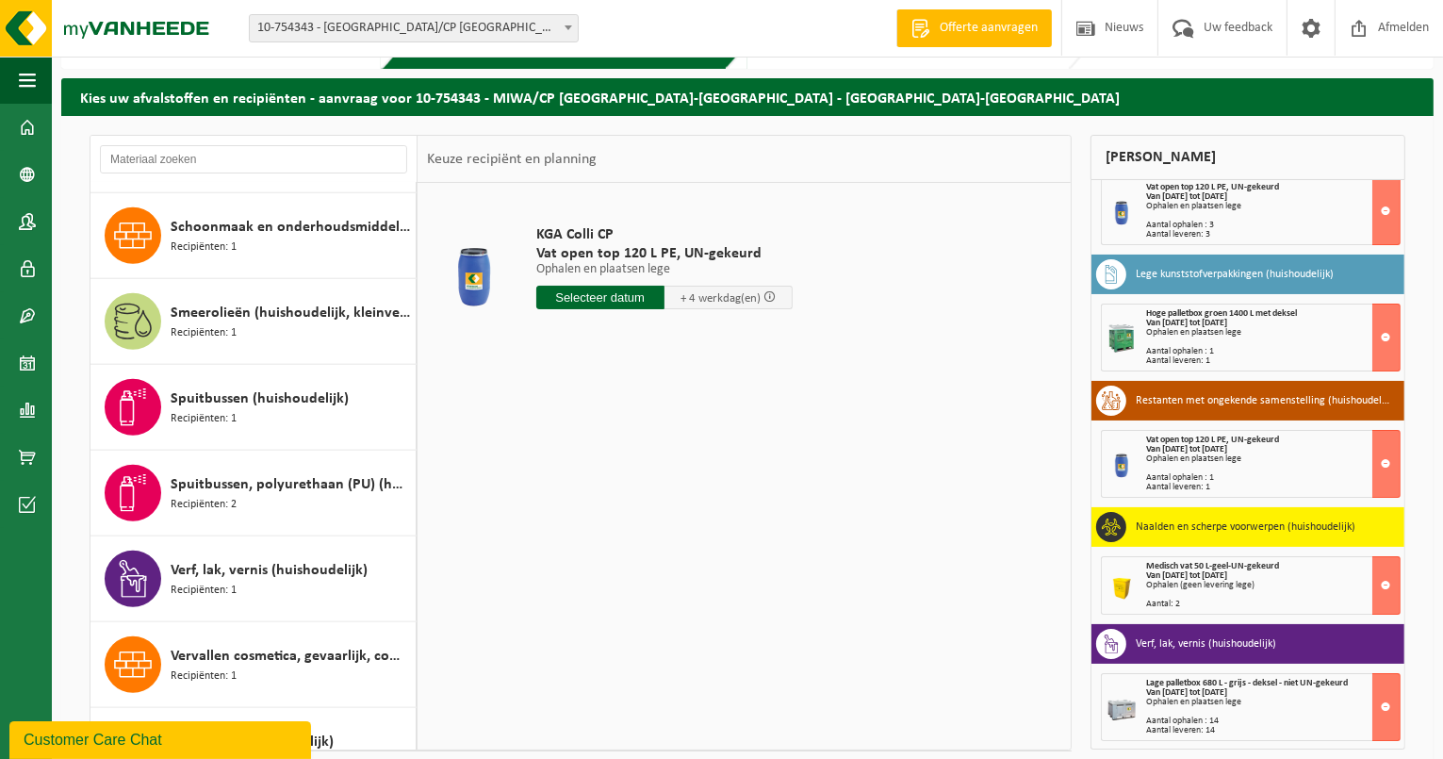
click at [298, 330] on div "Smeerolieën (huishoudelijk, kleinverpakking) Recipiënten: 1" at bounding box center [291, 321] width 240 height 57
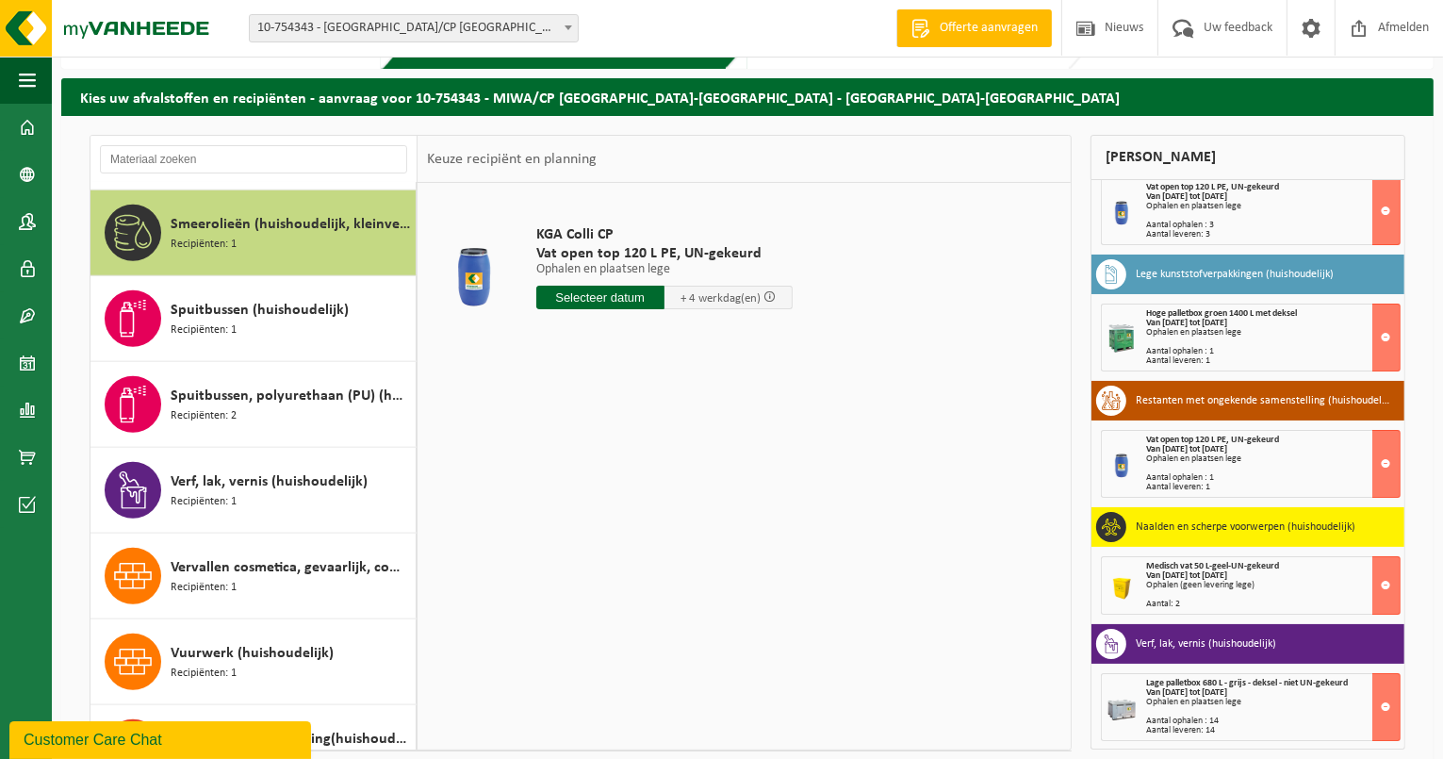
scroll to position [1884, 0]
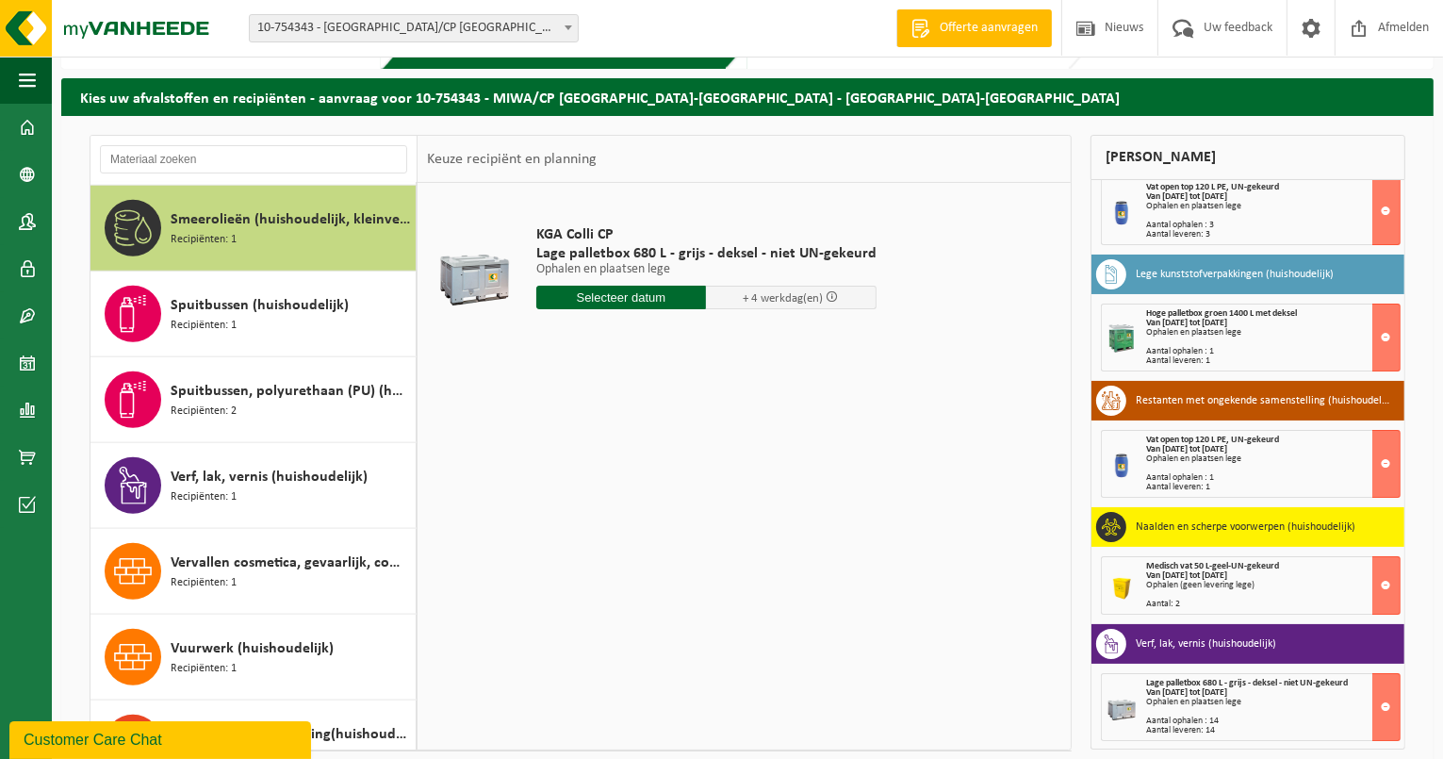
click at [574, 293] on input "text" at bounding box center [621, 298] width 171 height 24
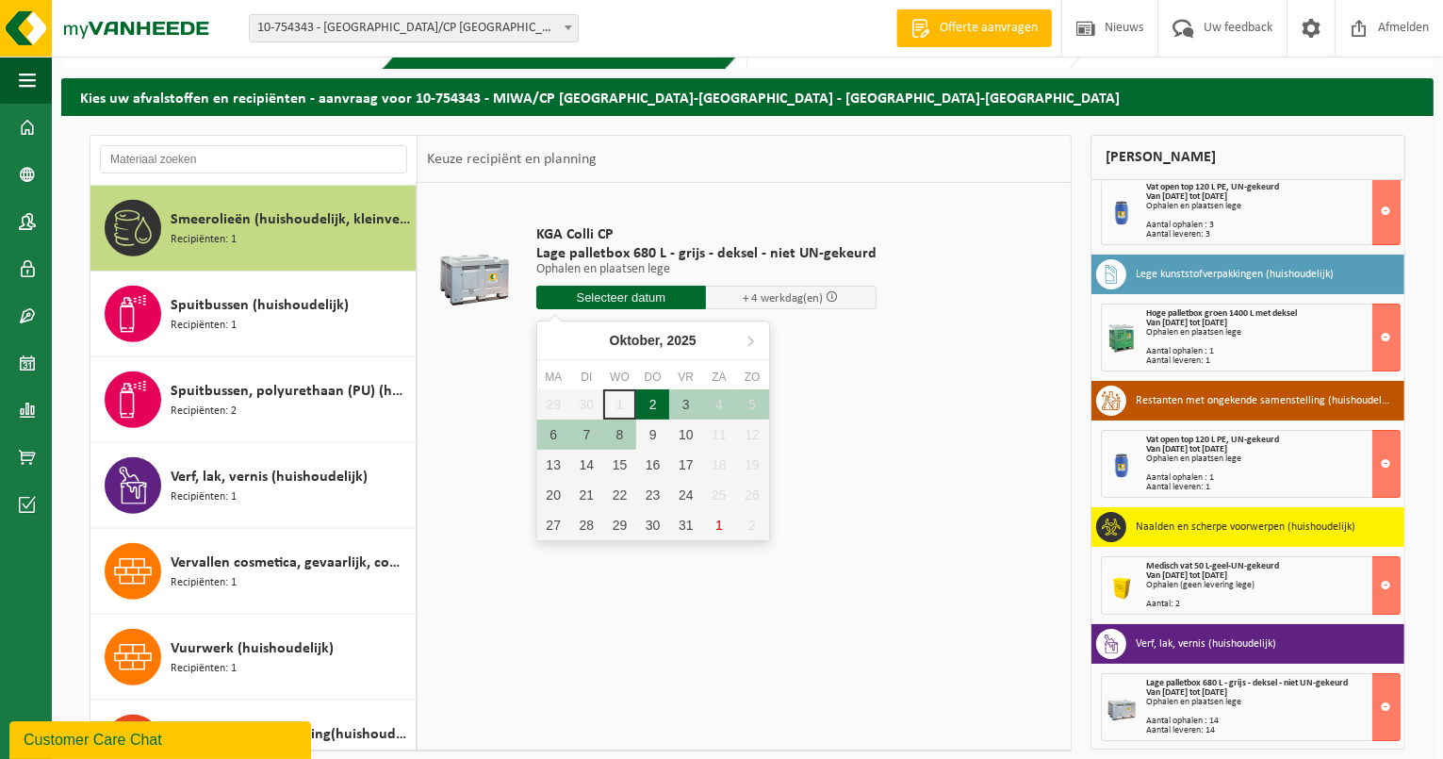
click at [657, 401] on div "2" at bounding box center [652, 404] width 33 height 30
type input "Van 2025-10-02"
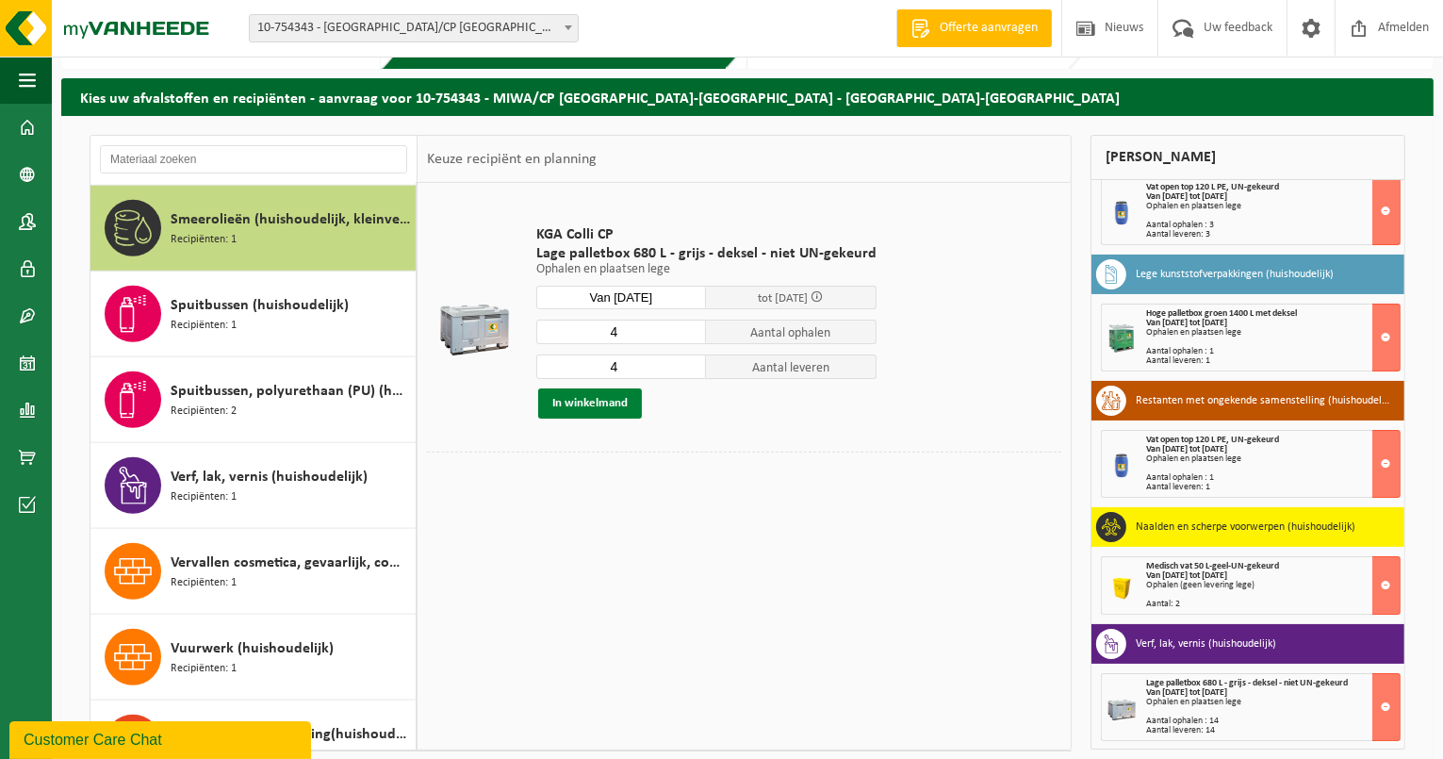
click at [615, 402] on button "In winkelmand" at bounding box center [590, 403] width 104 height 30
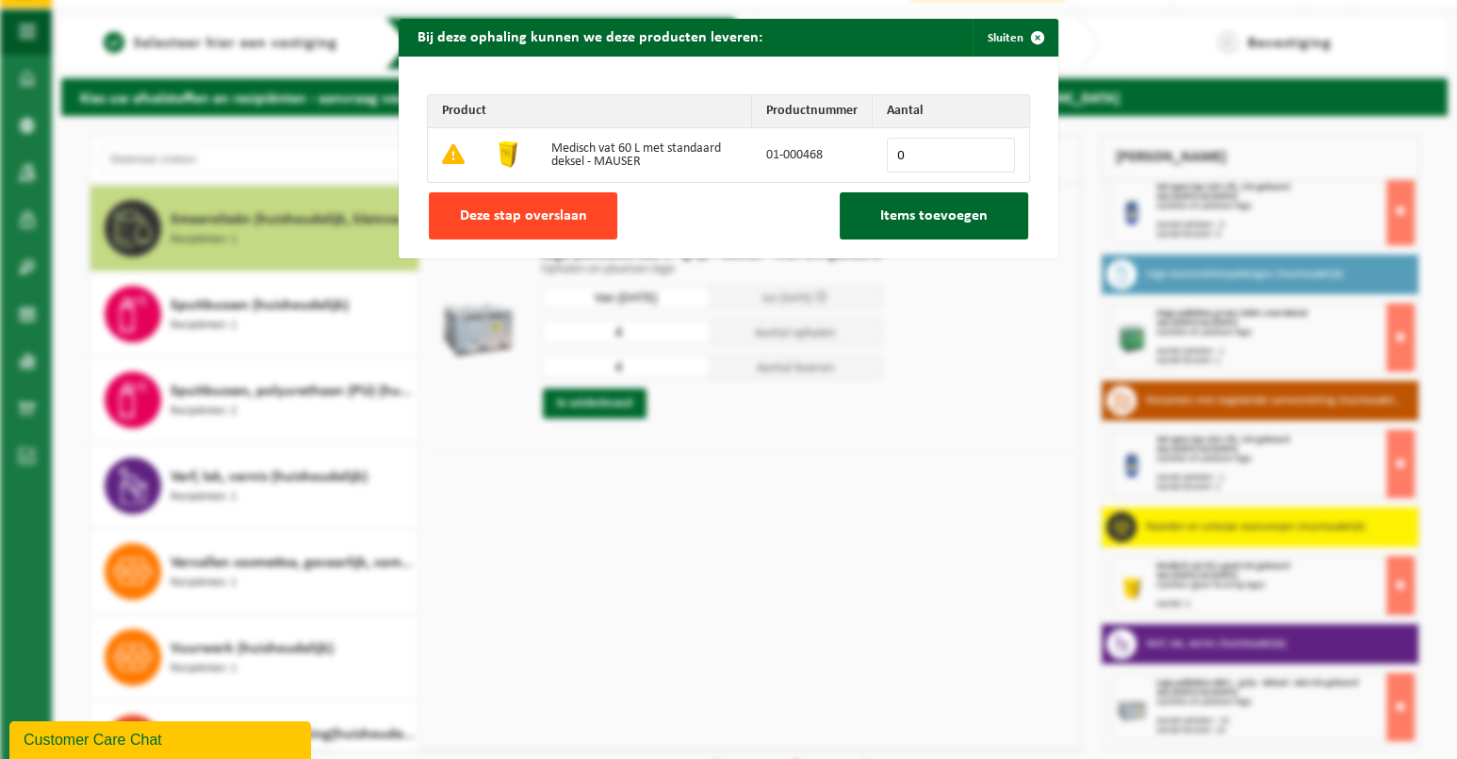
click at [474, 213] on span "Deze stap overslaan" at bounding box center [523, 215] width 127 height 15
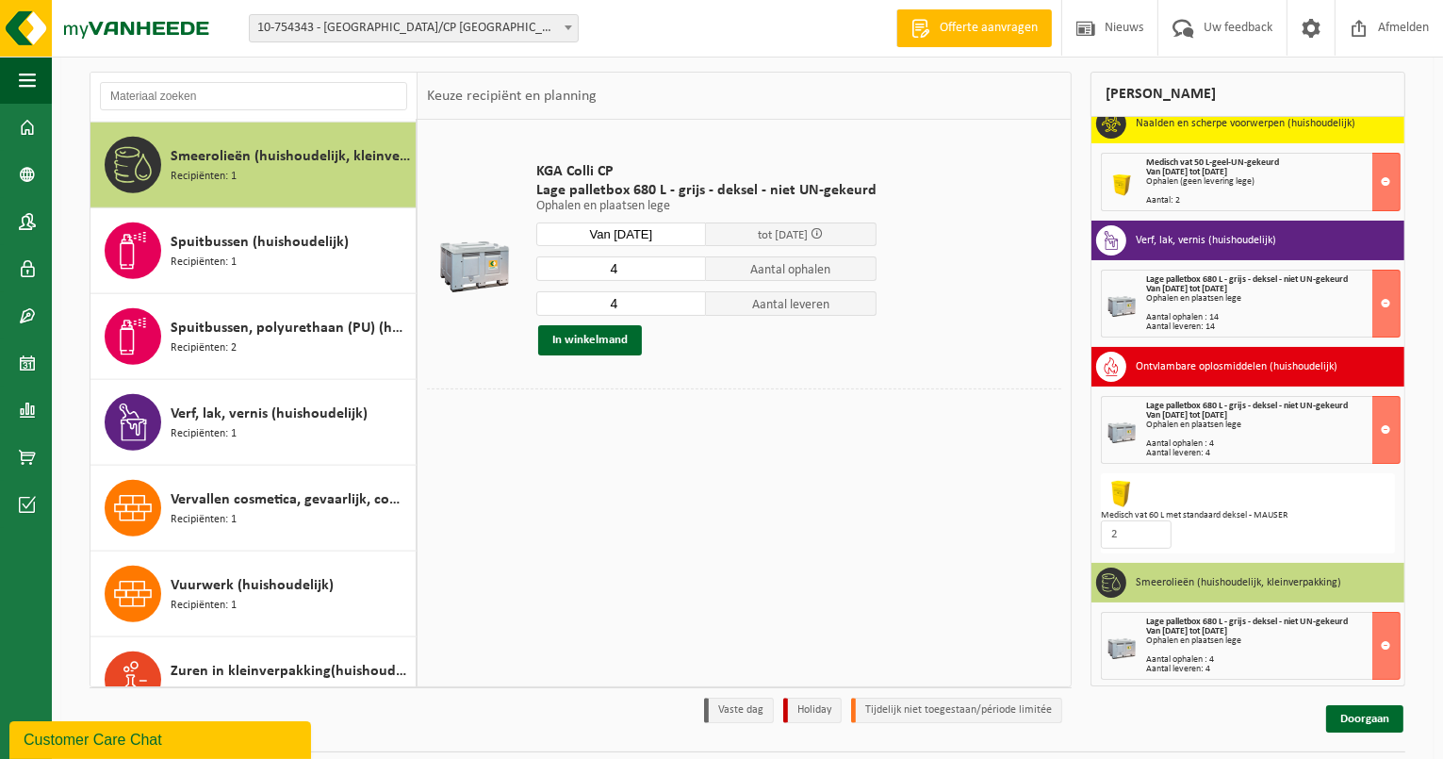
scroll to position [161, 0]
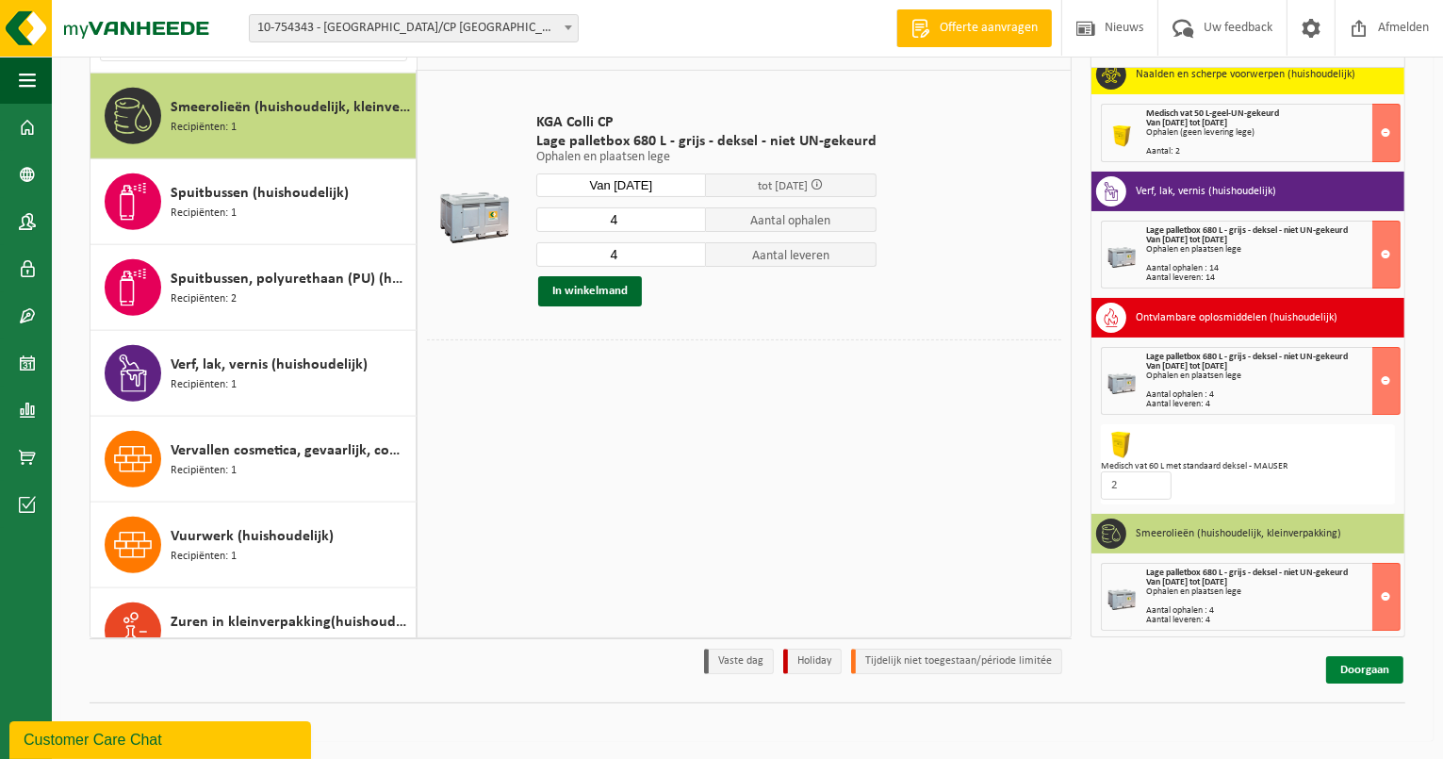
click at [1362, 670] on link "Doorgaan" at bounding box center [1364, 669] width 77 height 27
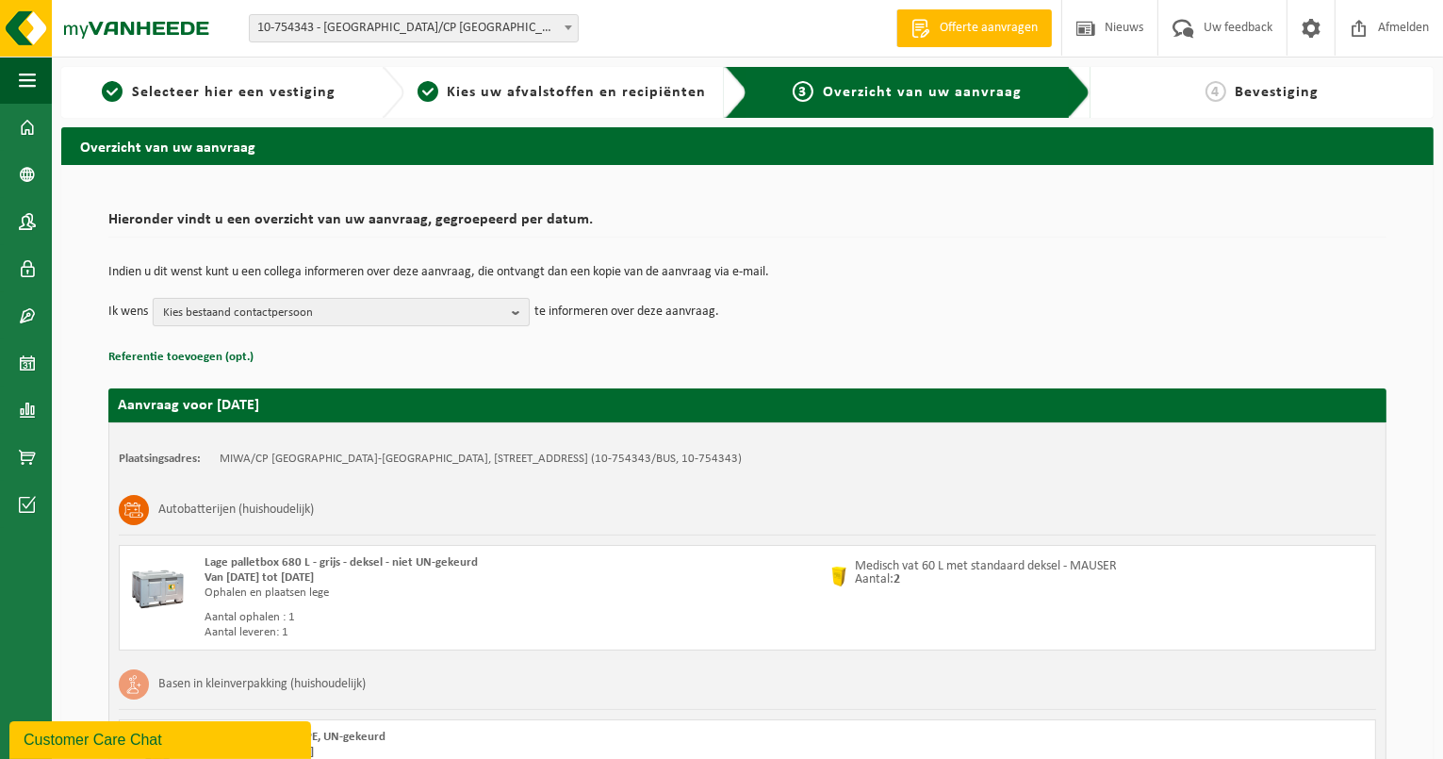
click at [358, 312] on span "Kies bestaand contactpersoon" at bounding box center [333, 313] width 341 height 28
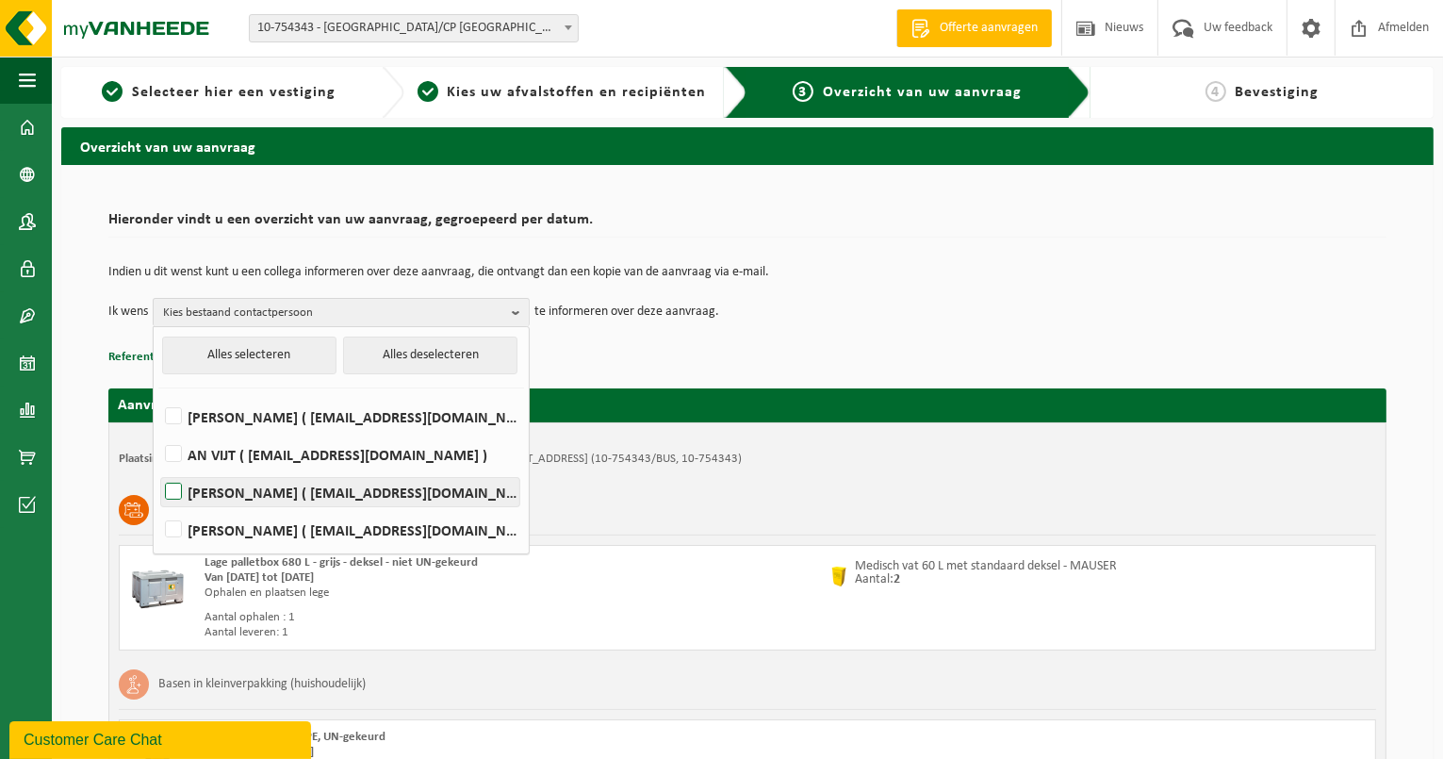
click at [261, 500] on label "[PERSON_NAME] ( [EMAIL_ADDRESS][DOMAIN_NAME] )" at bounding box center [340, 492] width 358 height 28
click at [158, 468] on input "Jochen Voermantrouw ( jochen.voermantrouw@miwa.be )" at bounding box center [157, 467] width 1 height 1
checkbox input "true"
click at [809, 357] on p "Referentie toevoegen (opt.)" at bounding box center [747, 357] width 1278 height 24
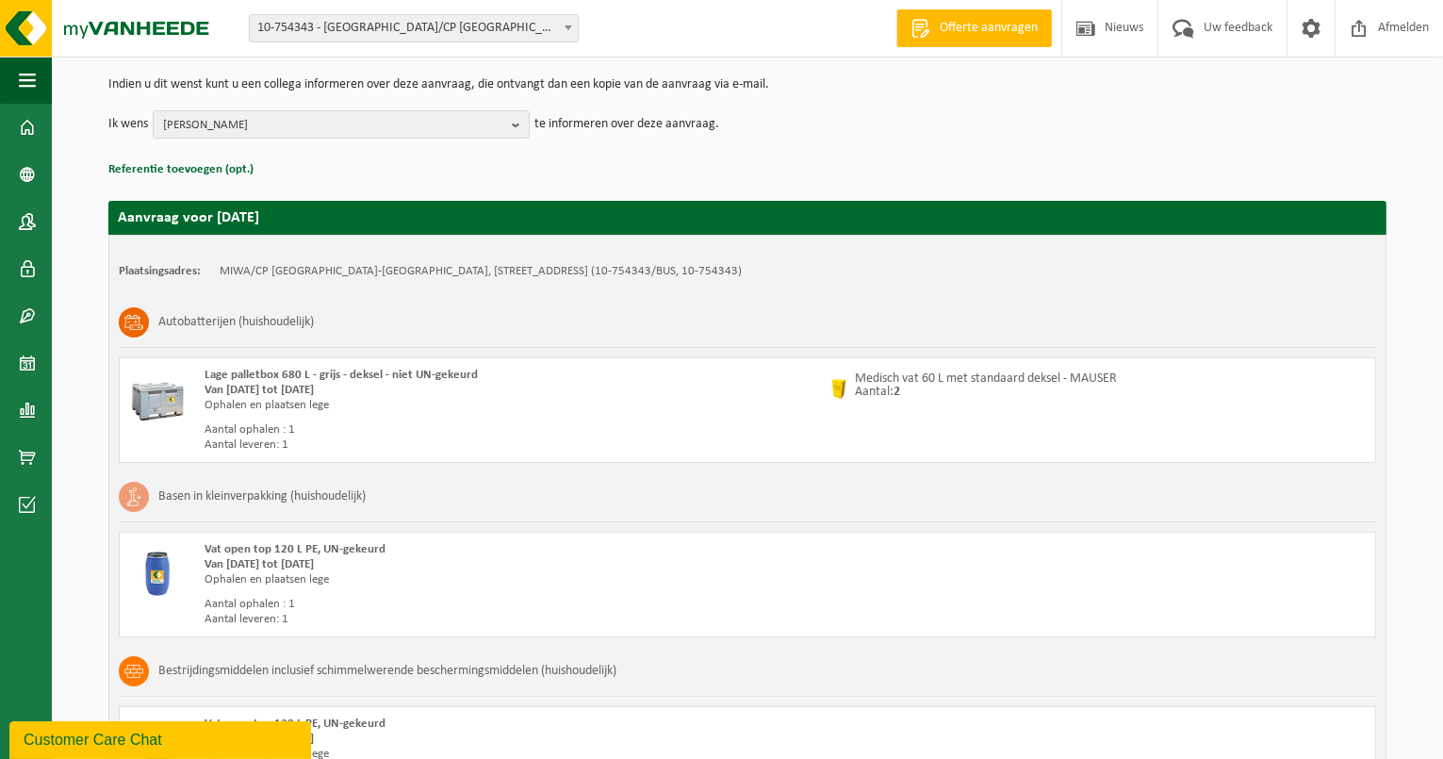
scroll to position [188, 0]
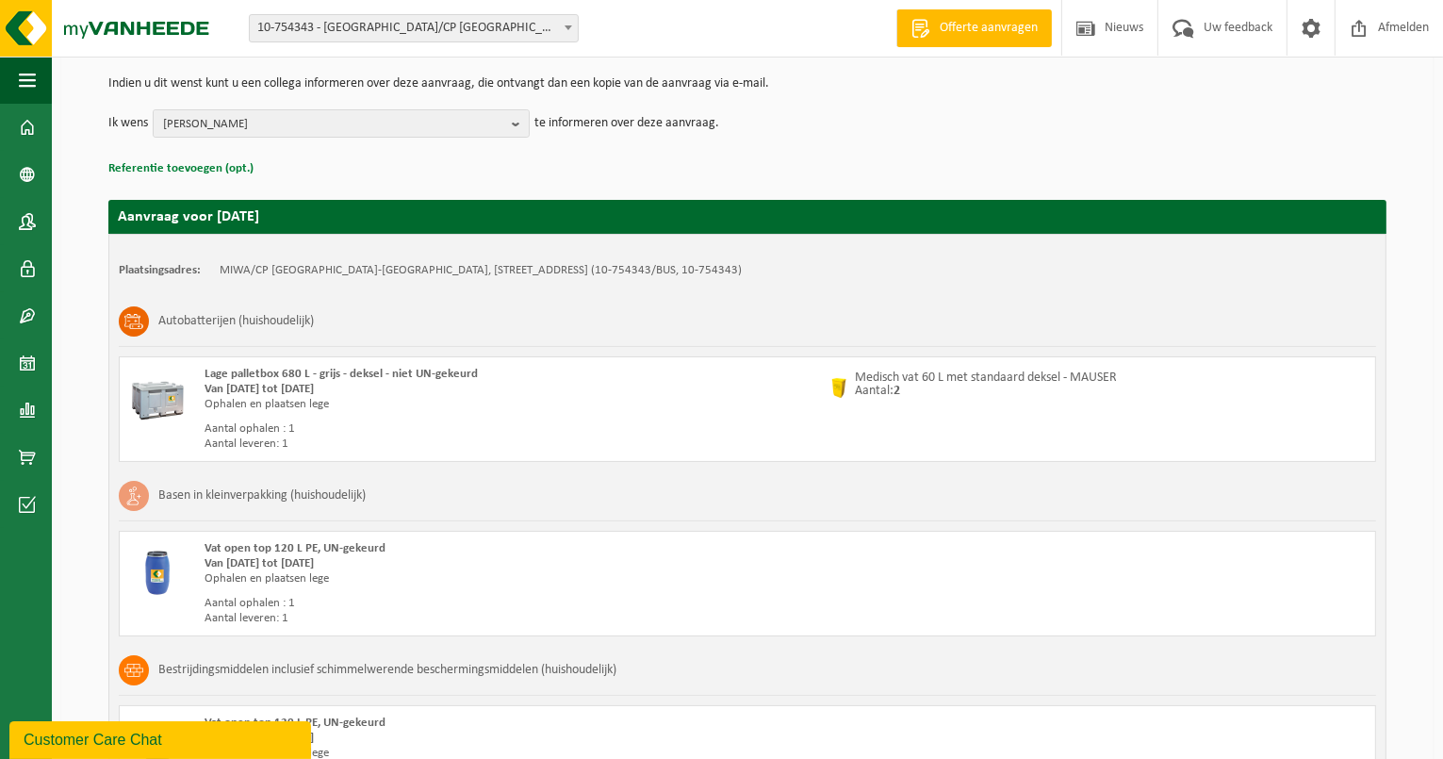
click at [233, 171] on button "Referentie toevoegen (opt.)" at bounding box center [180, 168] width 145 height 24
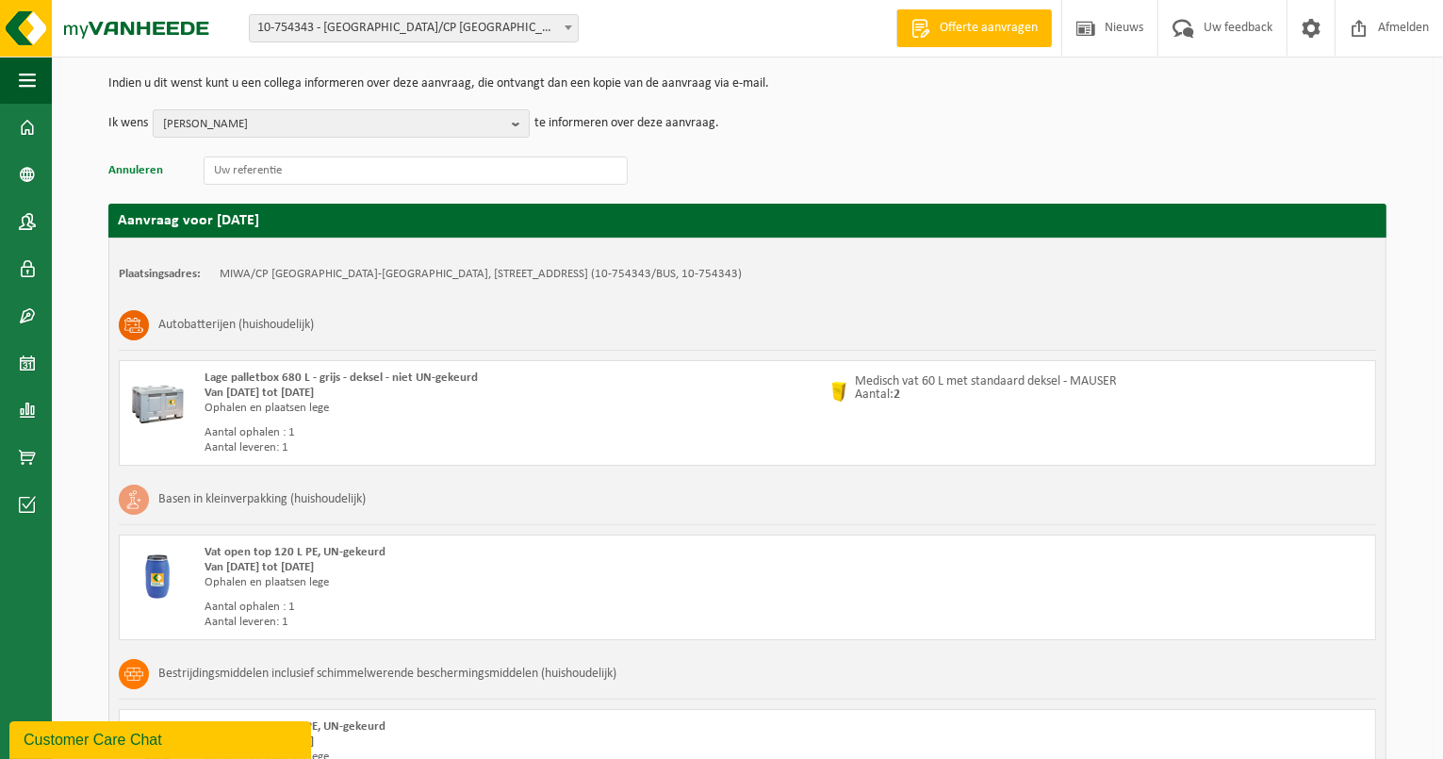
click at [146, 171] on button "Annuleren" at bounding box center [135, 170] width 55 height 24
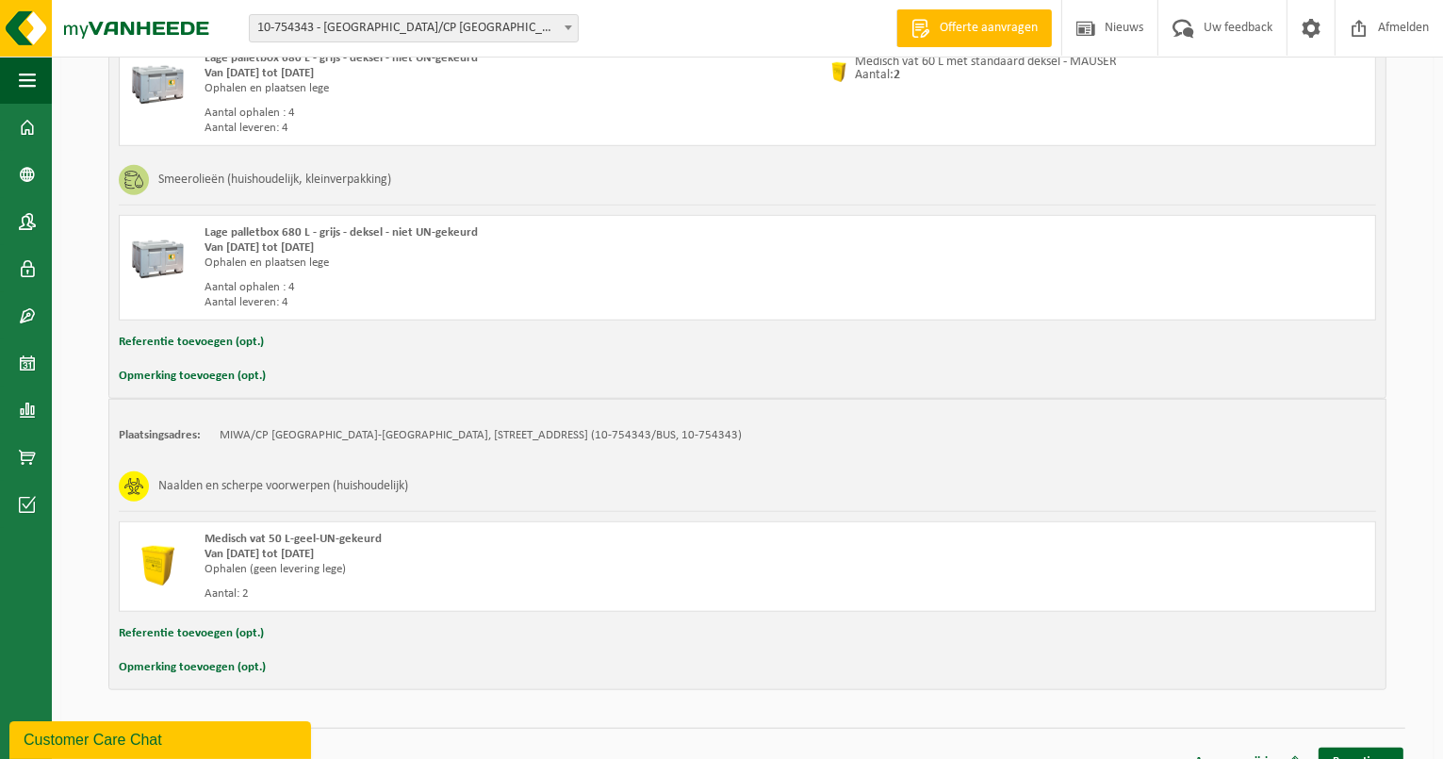
scroll to position [1572, 0]
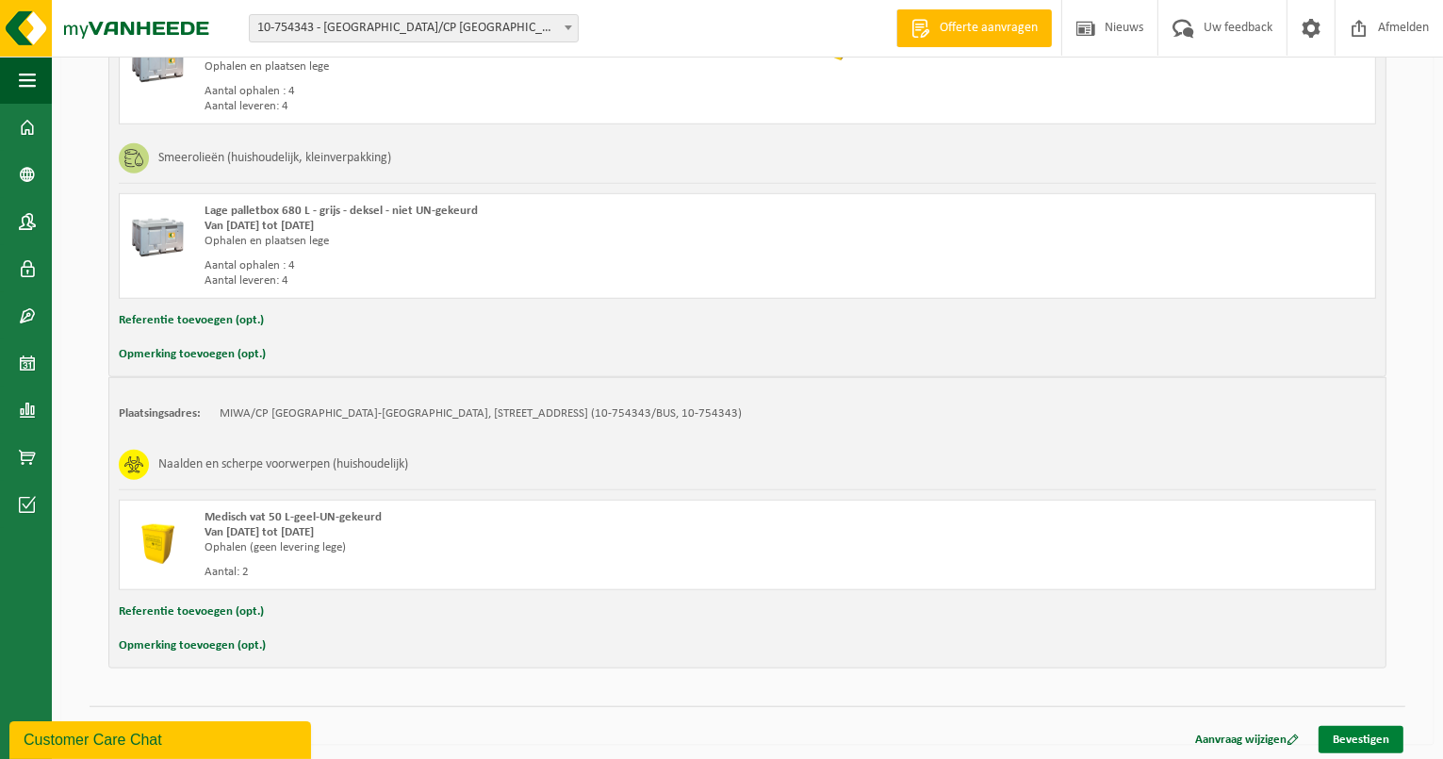
click at [1348, 726] on link "Bevestigen" at bounding box center [1360, 739] width 85 height 27
